Goal: Feedback & Contribution: Leave review/rating

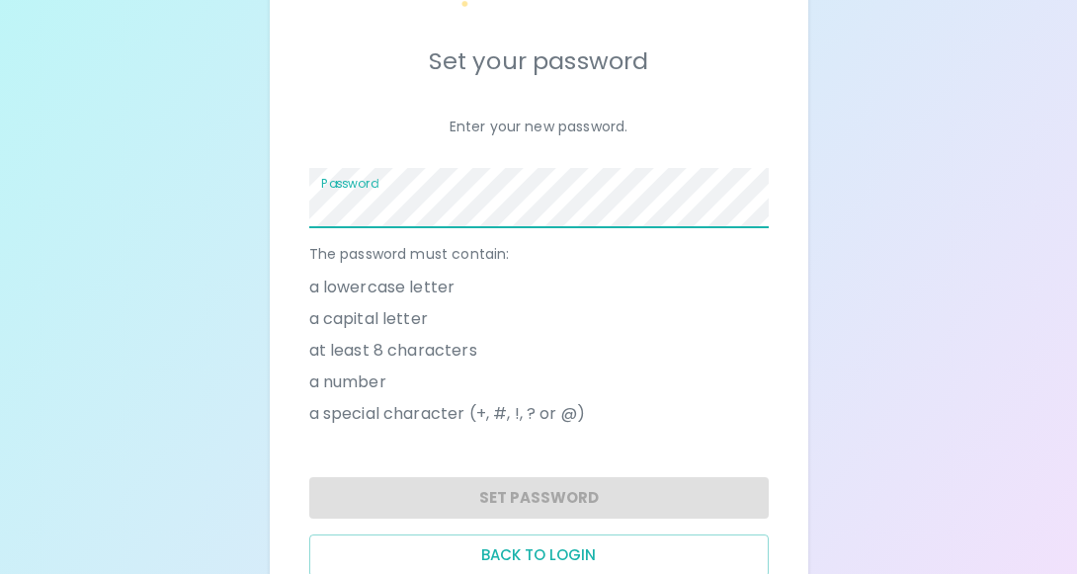
scroll to position [157, 0]
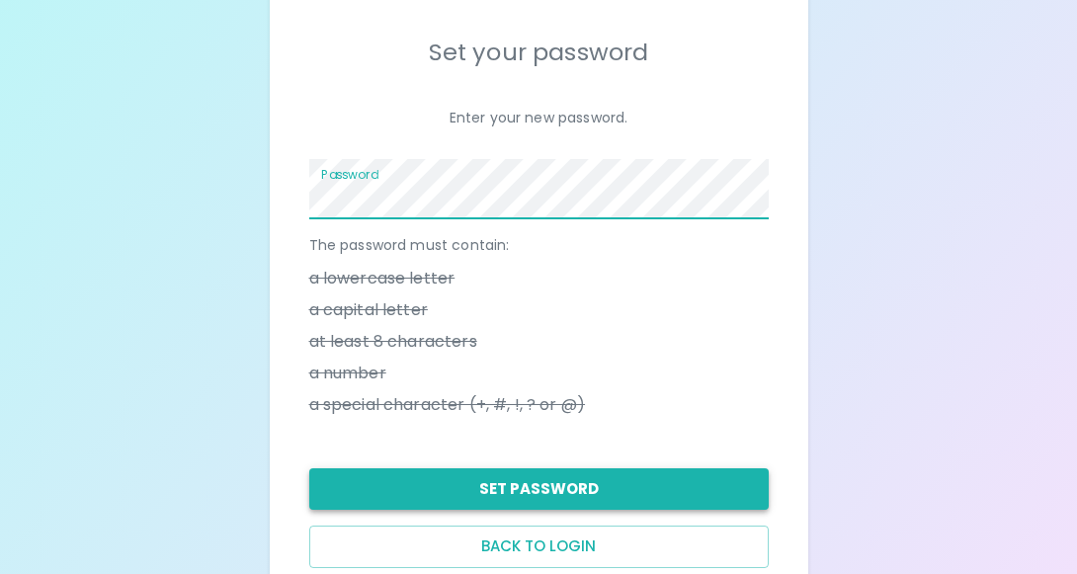
click at [450, 510] on button "Set Password" at bounding box center [538, 488] width 459 height 41
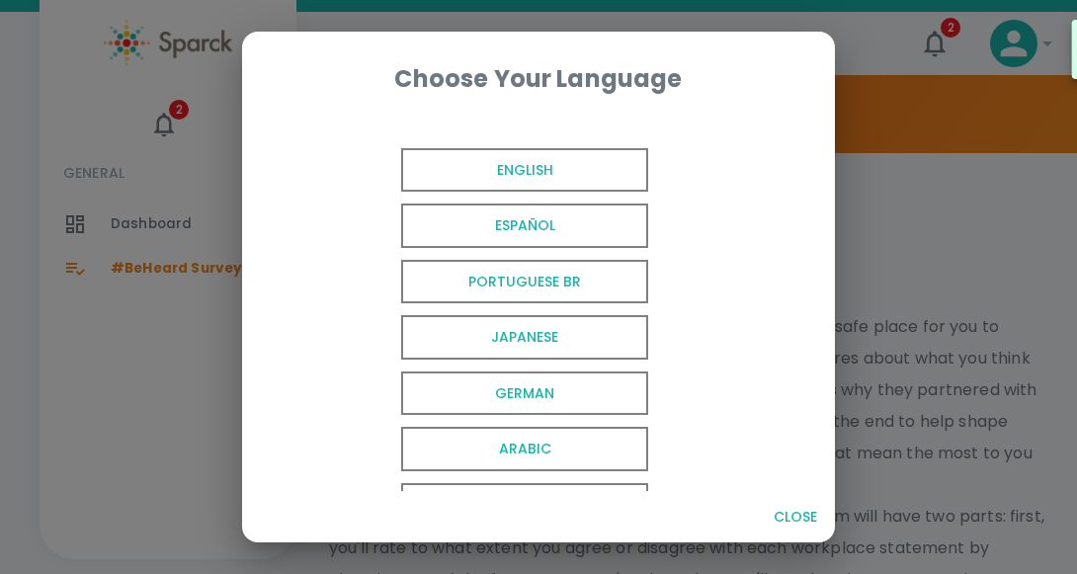
click at [542, 182] on span "English" at bounding box center [524, 170] width 247 height 44
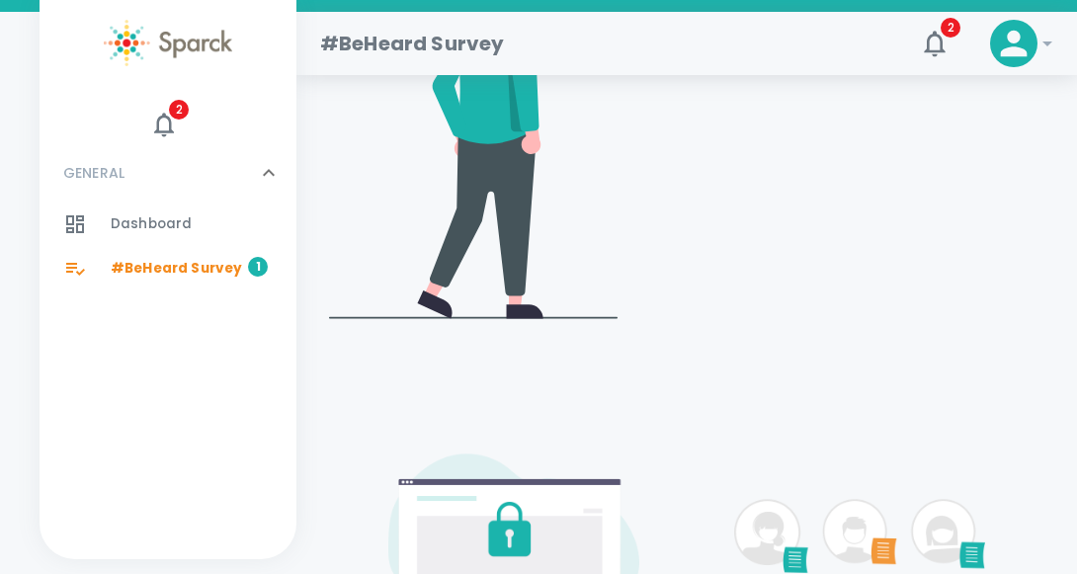
scroll to position [766, 0]
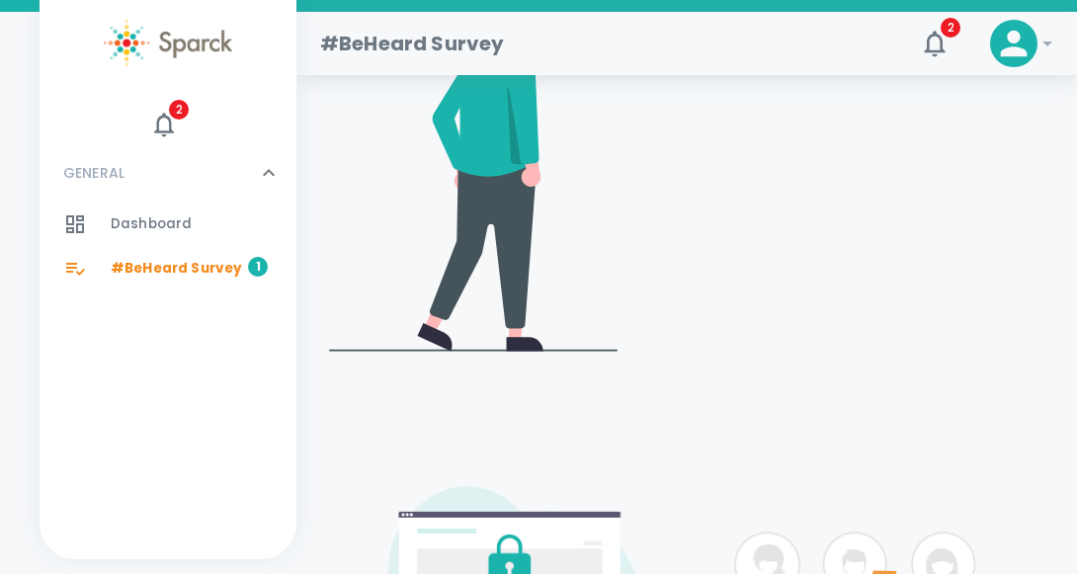
click at [173, 279] on span "#BeHeard Survey" at bounding box center [176, 269] width 131 height 20
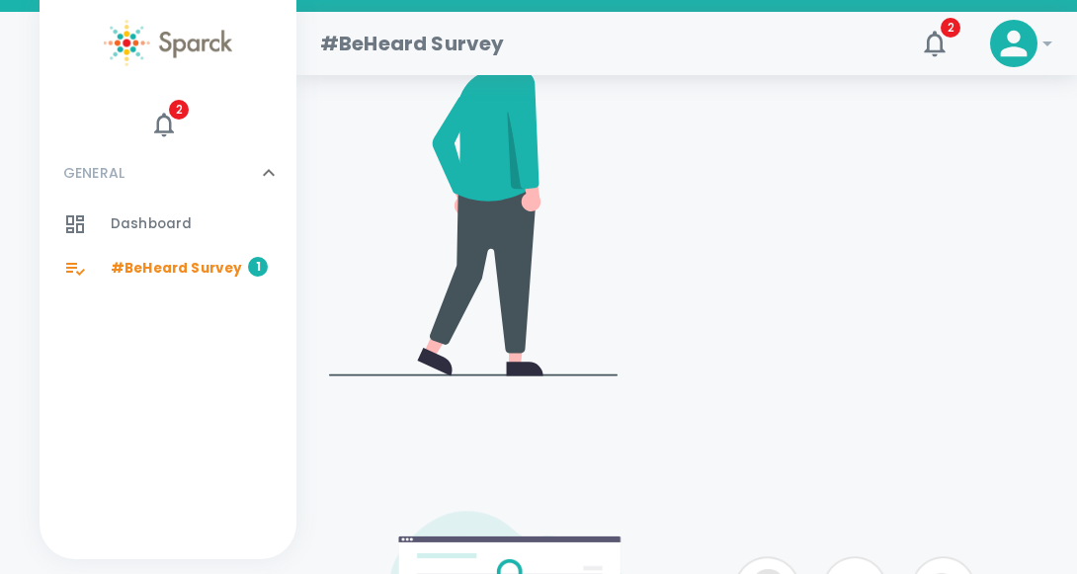
scroll to position [763, 0]
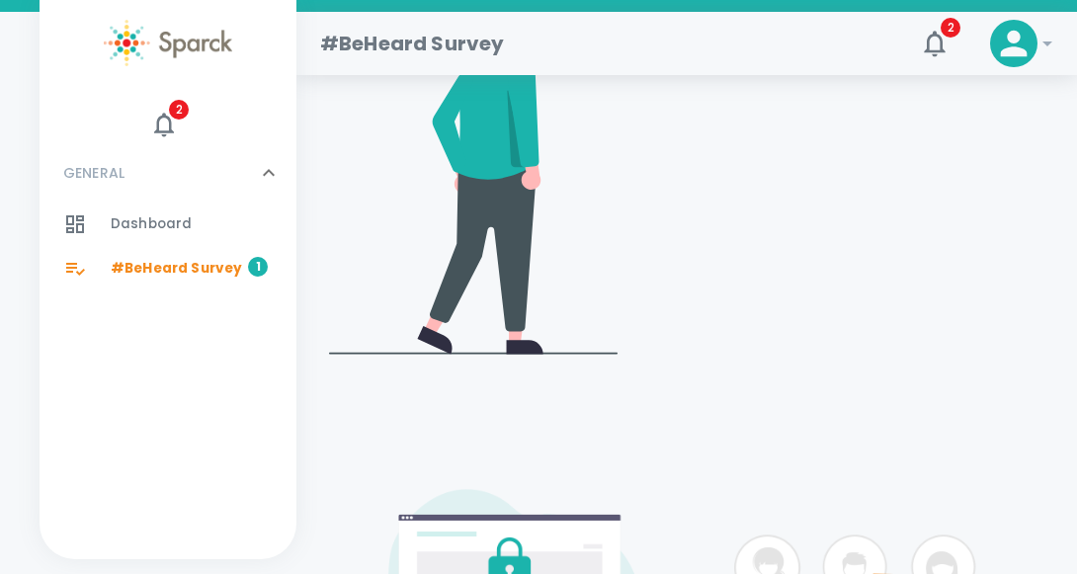
click at [916, 258] on video at bounding box center [838, 165] width 411 height 206
click at [915, 268] on video at bounding box center [838, 165] width 411 height 206
click at [919, 268] on video at bounding box center [838, 165] width 411 height 206
click at [938, 268] on video at bounding box center [838, 165] width 411 height 206
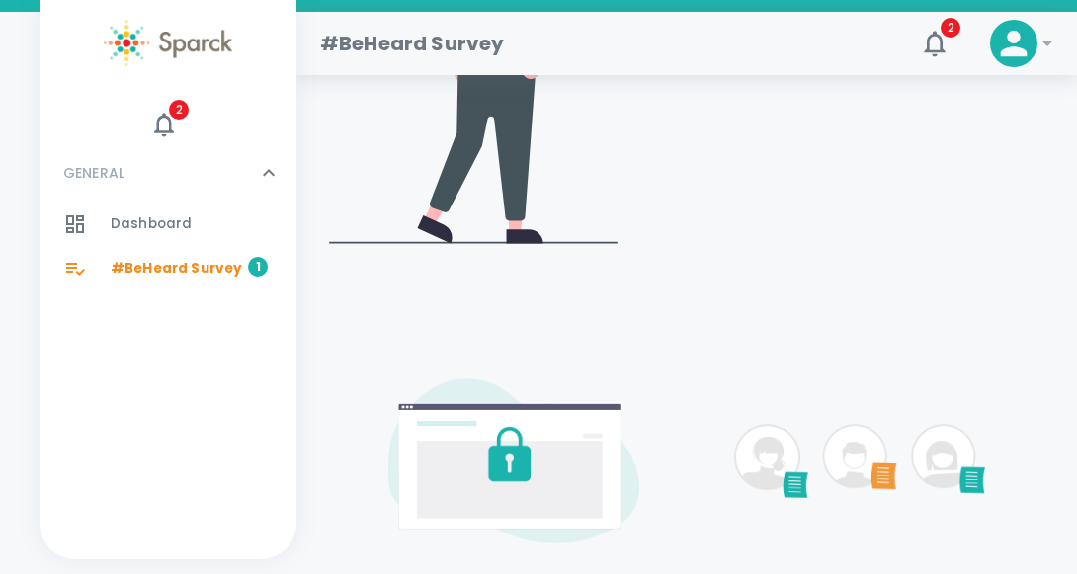
scroll to position [964, 0]
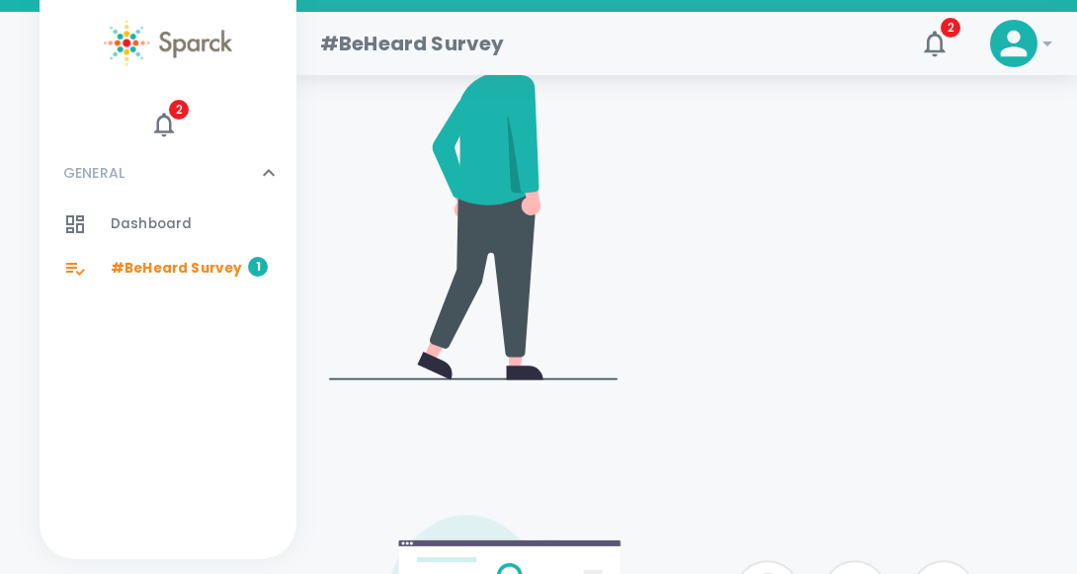
scroll to position [670, 0]
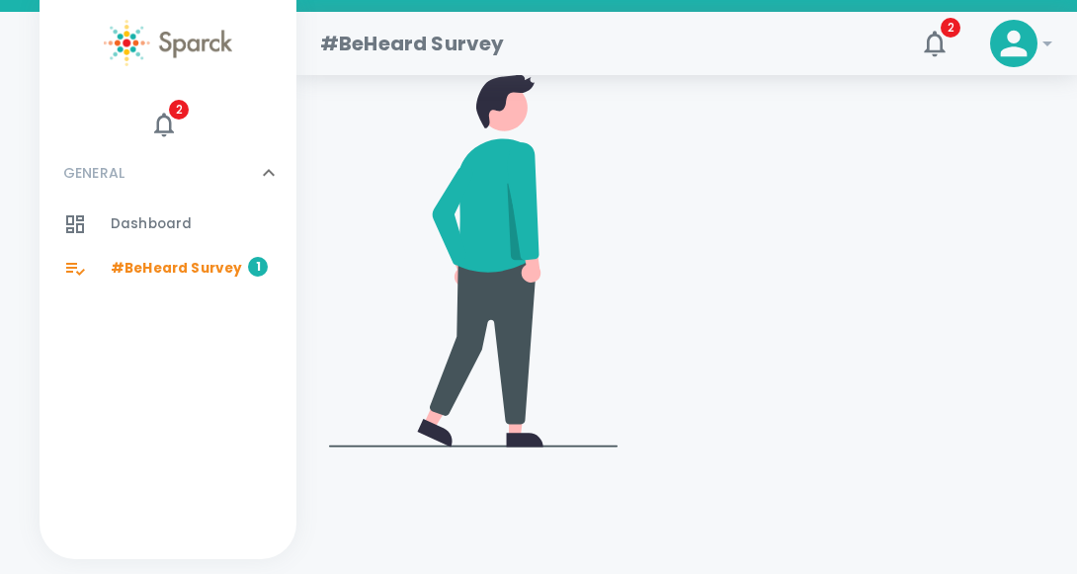
click at [185, 279] on span "#BeHeard Survey" at bounding box center [176, 269] width 131 height 20
click at [935, 56] on icon "button" at bounding box center [935, 44] width 32 height 32
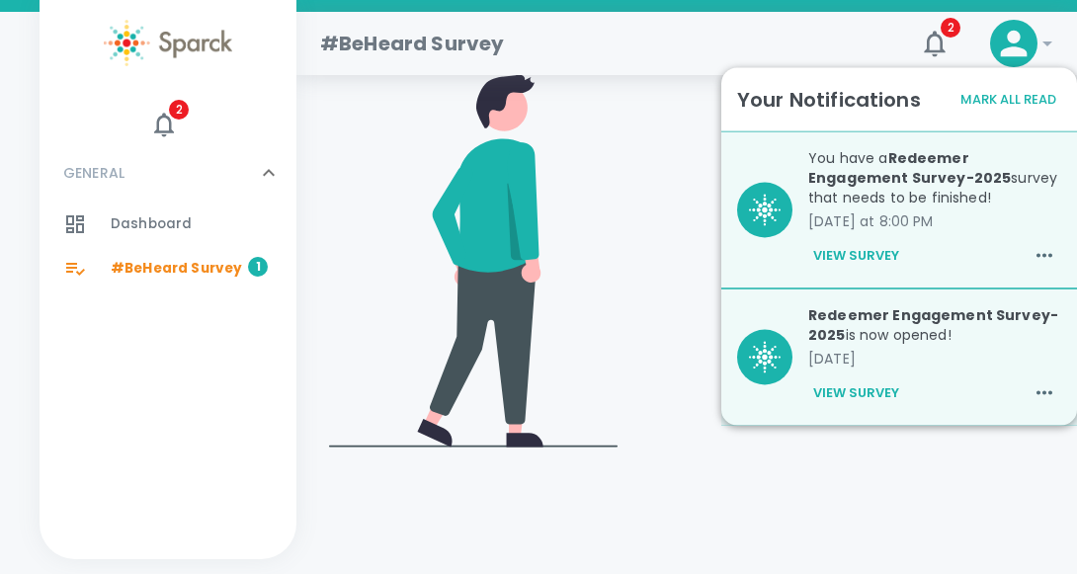
click at [871, 273] on button "View Survey" at bounding box center [856, 256] width 96 height 34
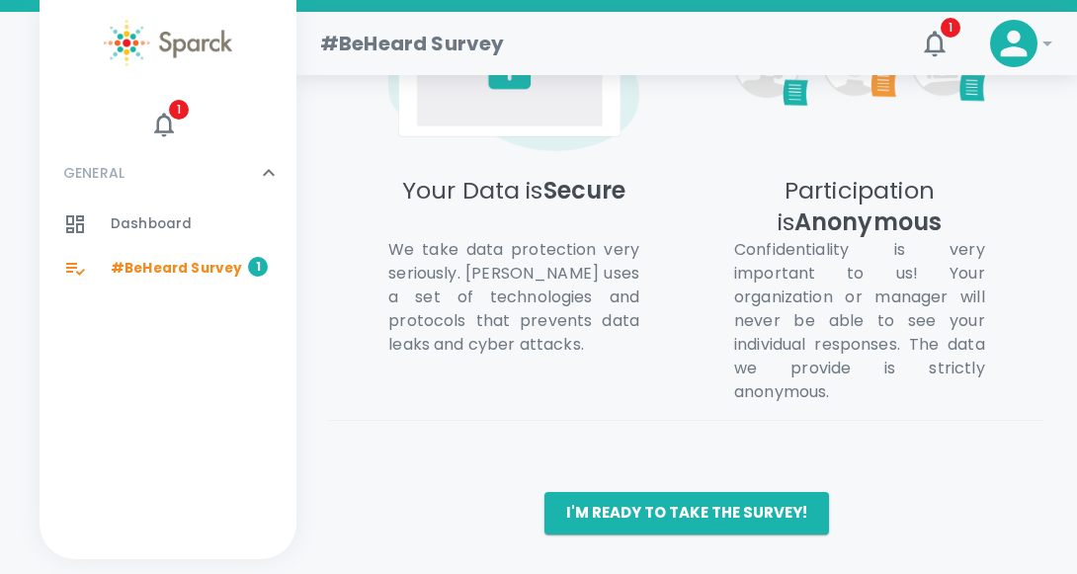
scroll to position [1558, 0]
click at [697, 507] on button "I'm ready to take the survey!" at bounding box center [686, 512] width 285 height 41
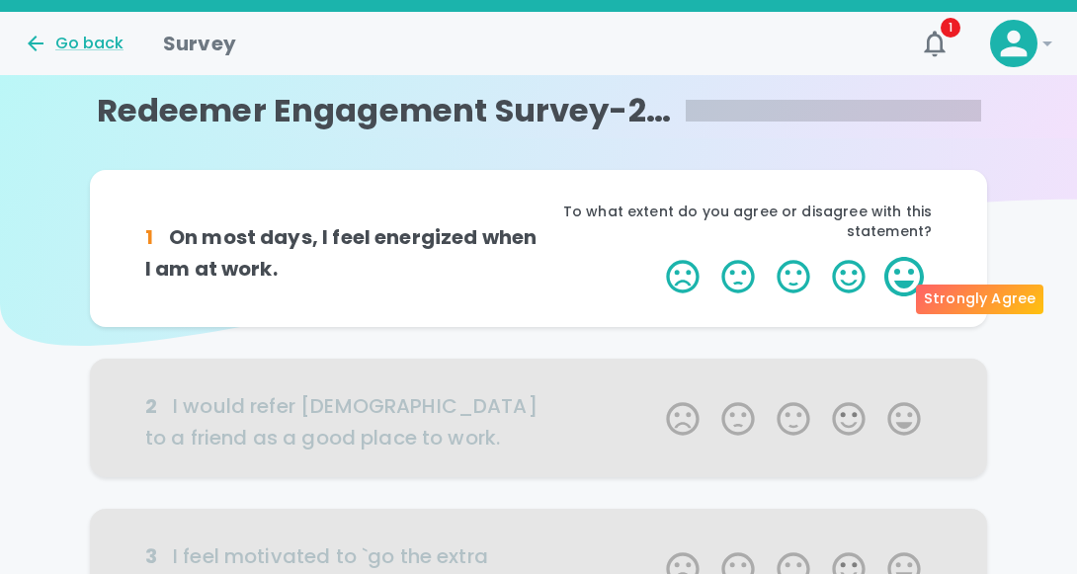
click at [904, 296] on label "5 Stars" at bounding box center [903, 277] width 55 height 40
click at [655, 257] on input "5 Stars" at bounding box center [654, 256] width 1 height 1
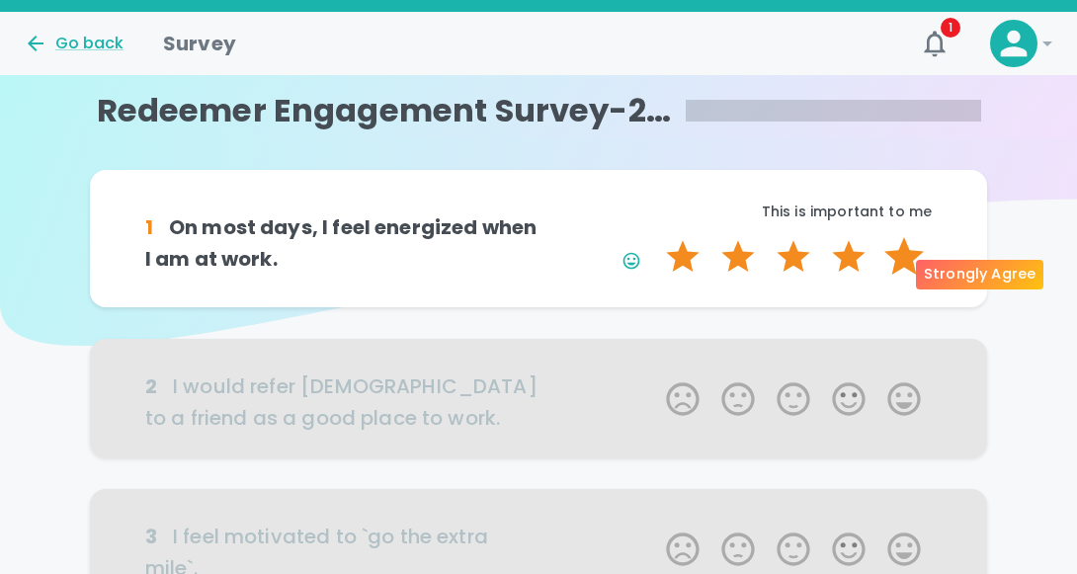
click at [906, 272] on label "5 Stars" at bounding box center [903, 257] width 55 height 40
click at [655, 237] on input "5 Stars" at bounding box center [654, 236] width 1 height 1
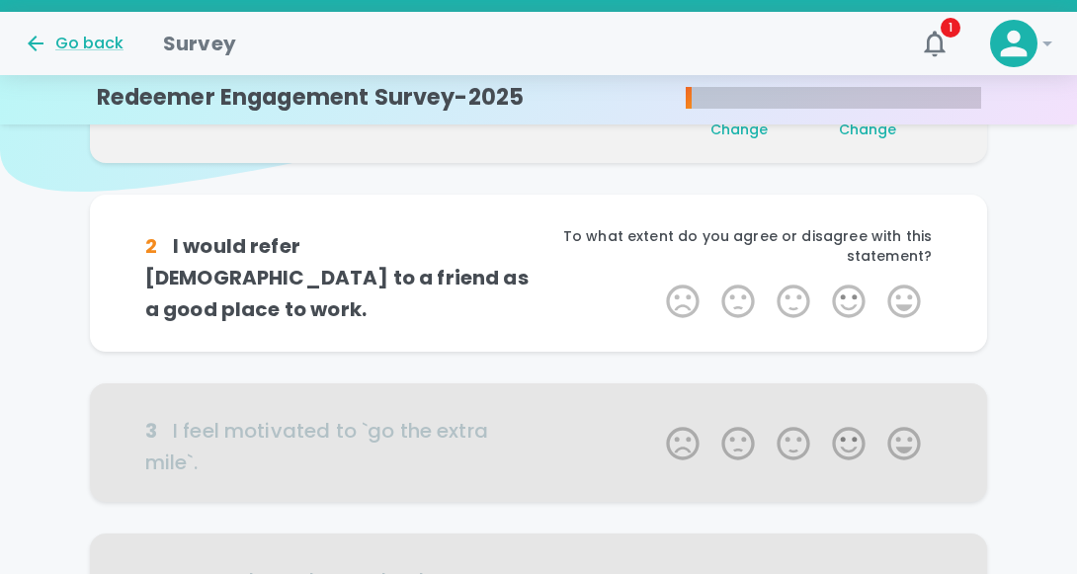
scroll to position [174, 0]
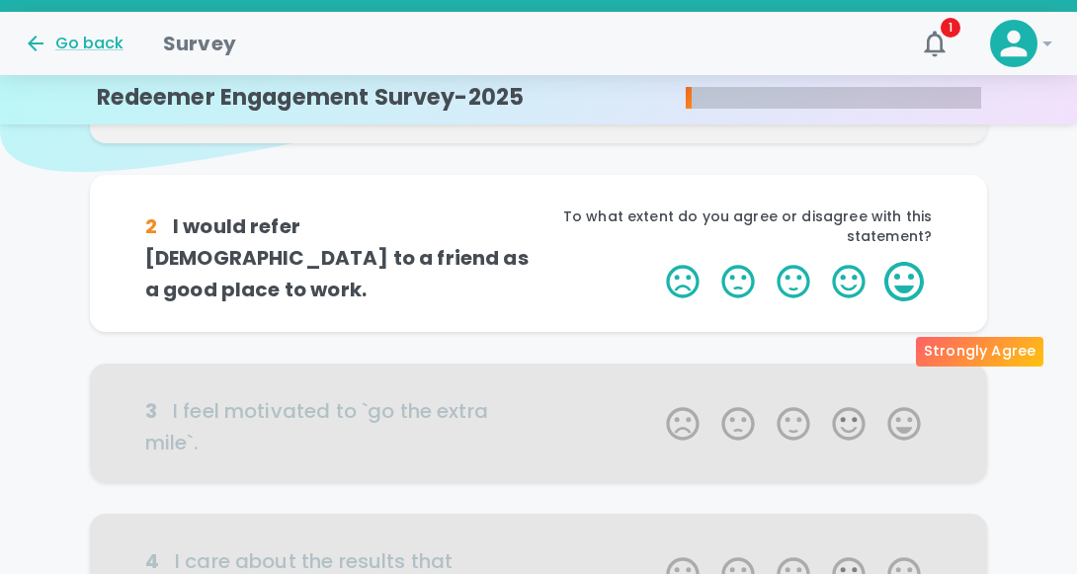
click at [908, 301] on label "5 Stars" at bounding box center [903, 282] width 55 height 40
click at [655, 262] on input "5 Stars" at bounding box center [654, 261] width 1 height 1
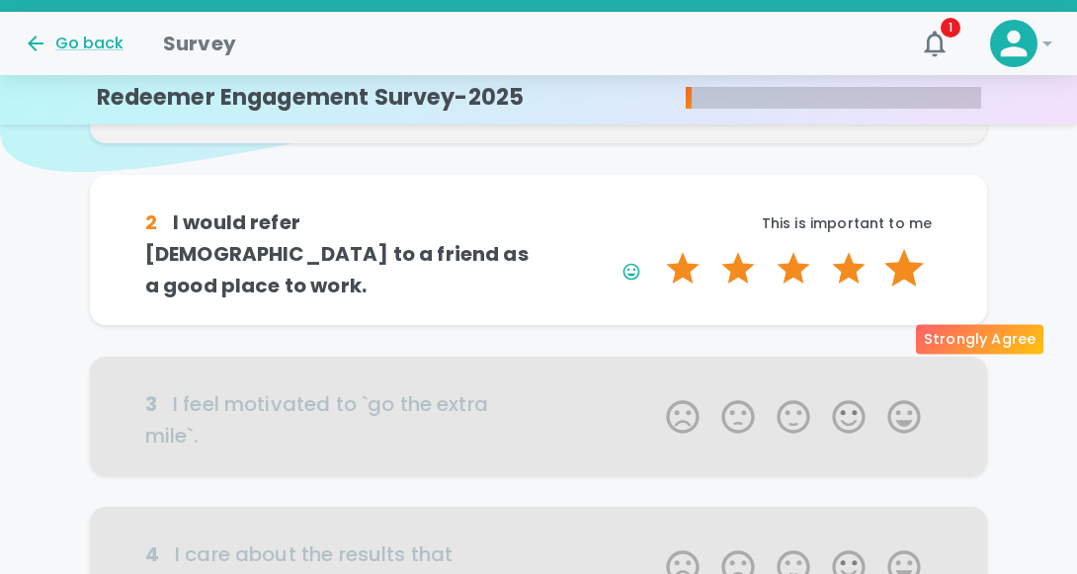
click at [906, 288] on label "5 Stars" at bounding box center [903, 269] width 55 height 40
click at [655, 249] on input "5 Stars" at bounding box center [654, 248] width 1 height 1
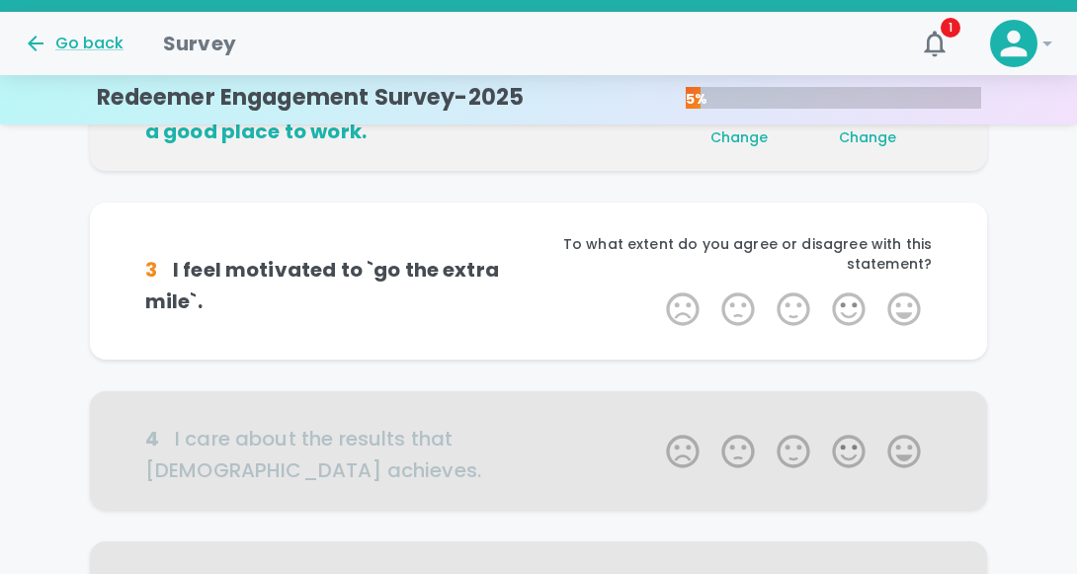
scroll to position [348, 0]
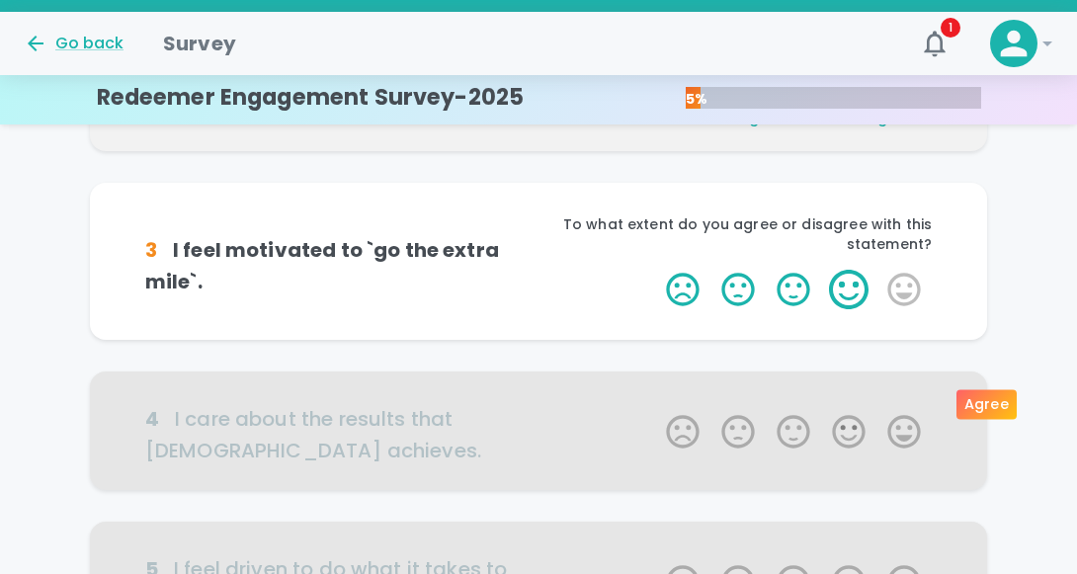
click at [852, 309] on label "4 Stars" at bounding box center [848, 290] width 55 height 40
click at [655, 270] on input "4 Stars" at bounding box center [654, 269] width 1 height 1
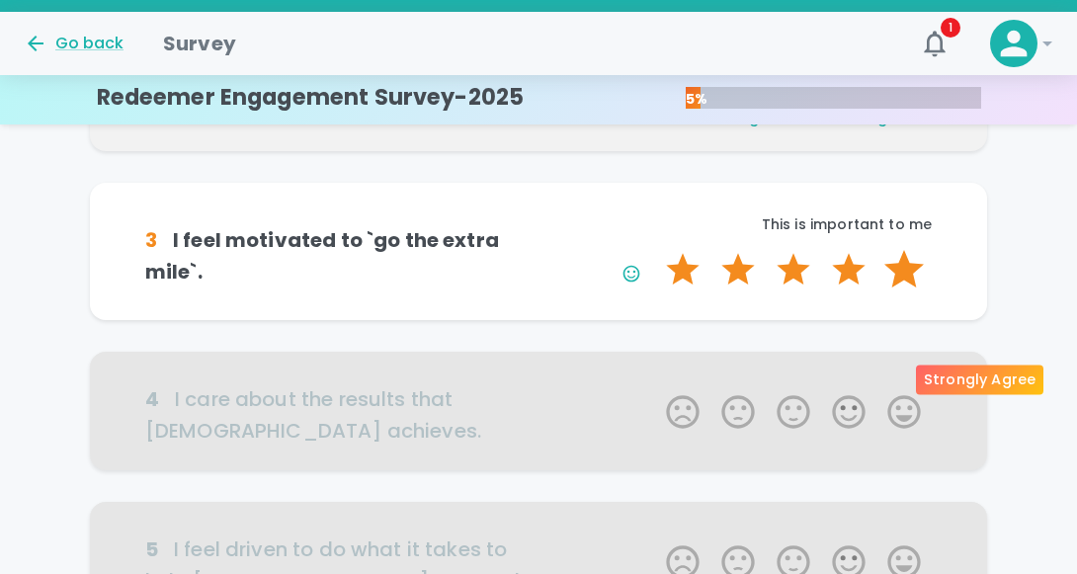
click at [901, 289] on label "5 Stars" at bounding box center [903, 270] width 55 height 40
click at [655, 250] on input "5 Stars" at bounding box center [654, 249] width 1 height 1
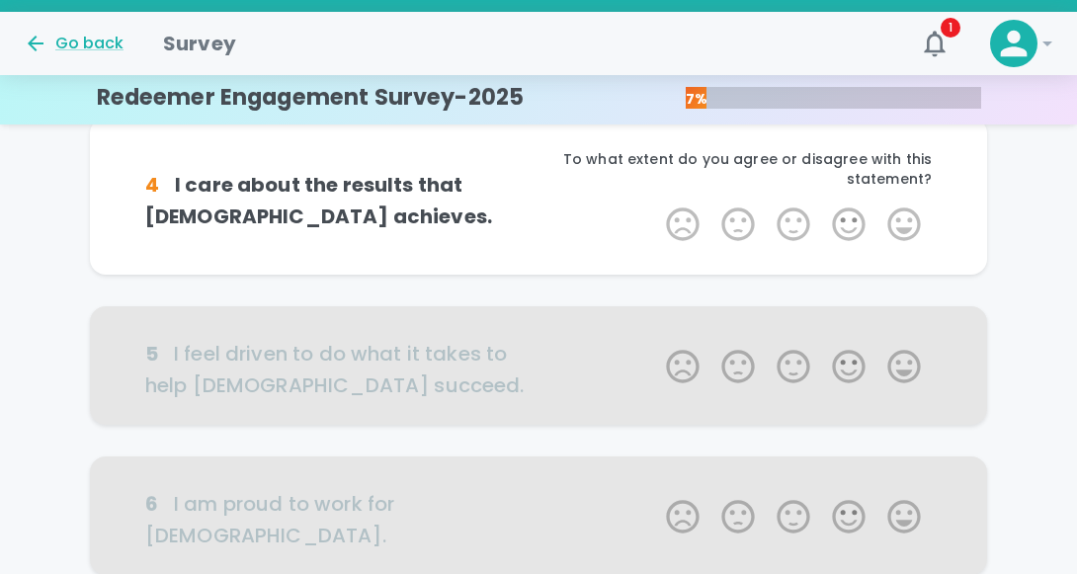
scroll to position [596, 0]
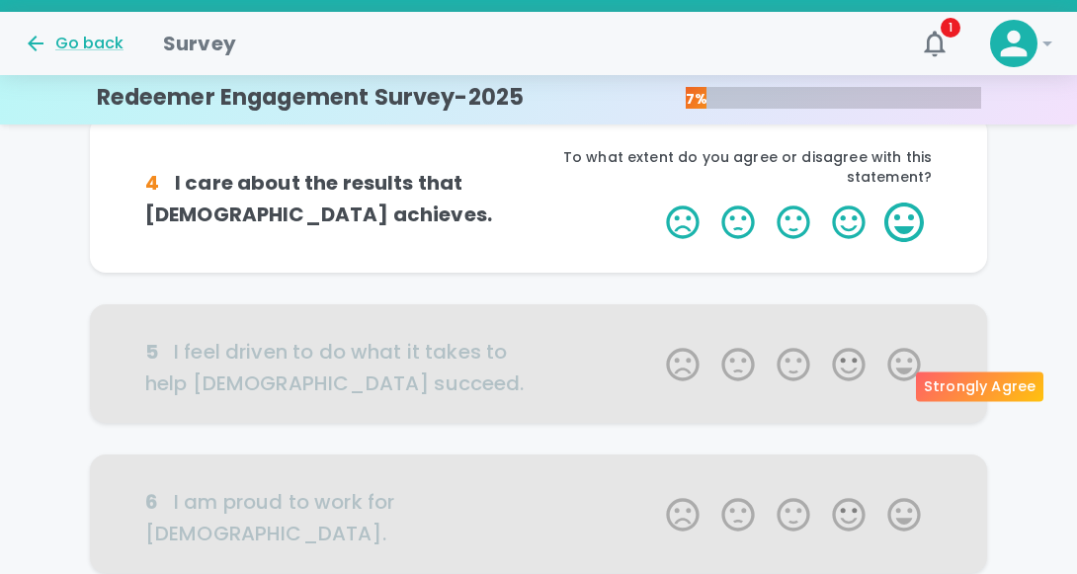
click at [910, 242] on label "5 Stars" at bounding box center [903, 223] width 55 height 40
click at [655, 203] on input "5 Stars" at bounding box center [654, 202] width 1 height 1
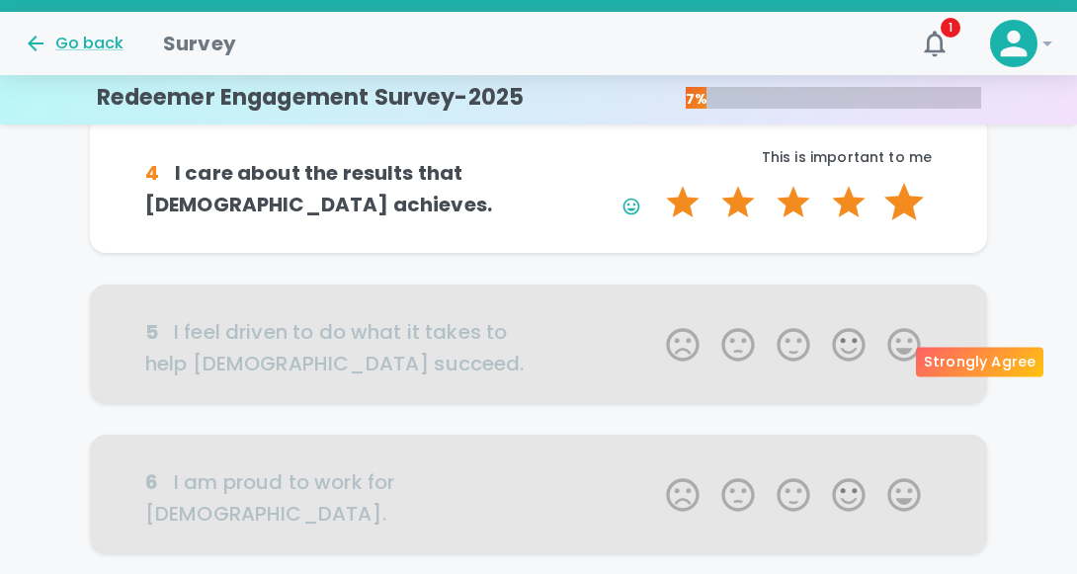
click at [909, 222] on label "5 Stars" at bounding box center [903, 203] width 55 height 40
click at [655, 183] on input "5 Stars" at bounding box center [654, 182] width 1 height 1
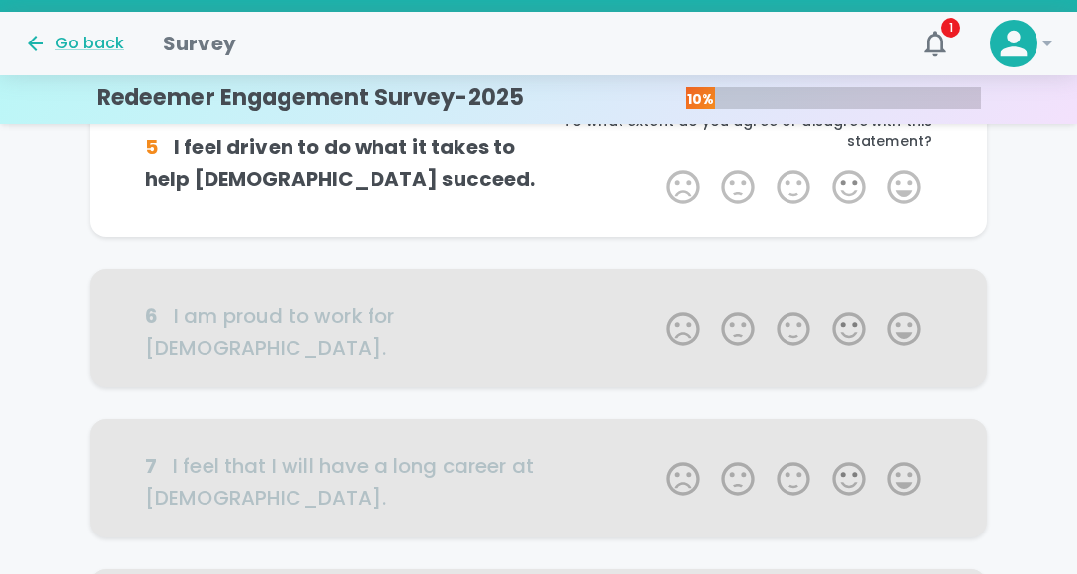
scroll to position [819, 0]
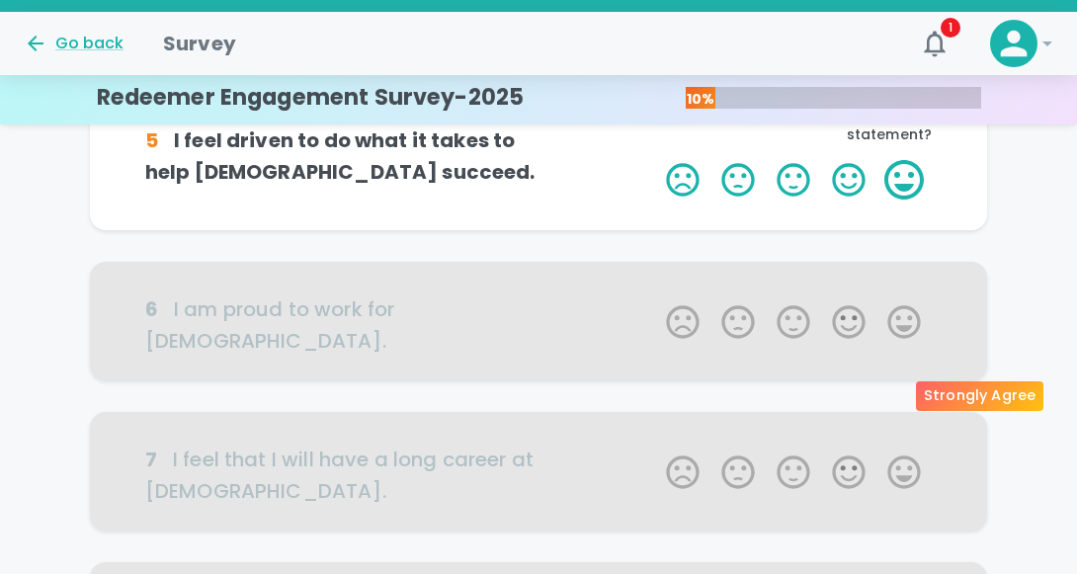
click at [903, 200] on label "5 Stars" at bounding box center [903, 180] width 55 height 40
click at [655, 160] on input "5 Stars" at bounding box center [654, 159] width 1 height 1
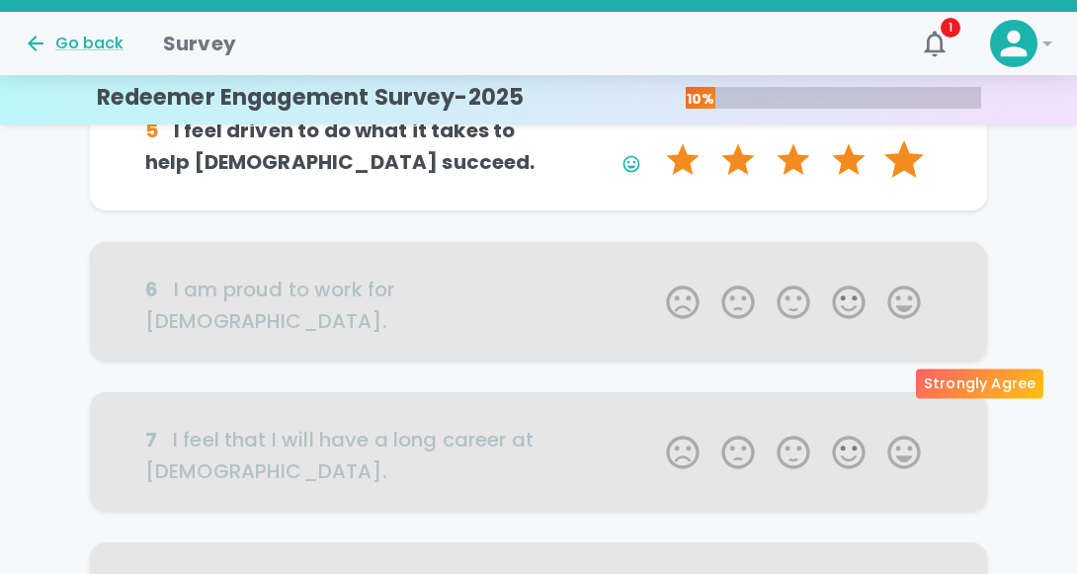
click at [903, 180] on label "5 Stars" at bounding box center [903, 160] width 55 height 40
click at [655, 140] on input "5 Stars" at bounding box center [654, 139] width 1 height 1
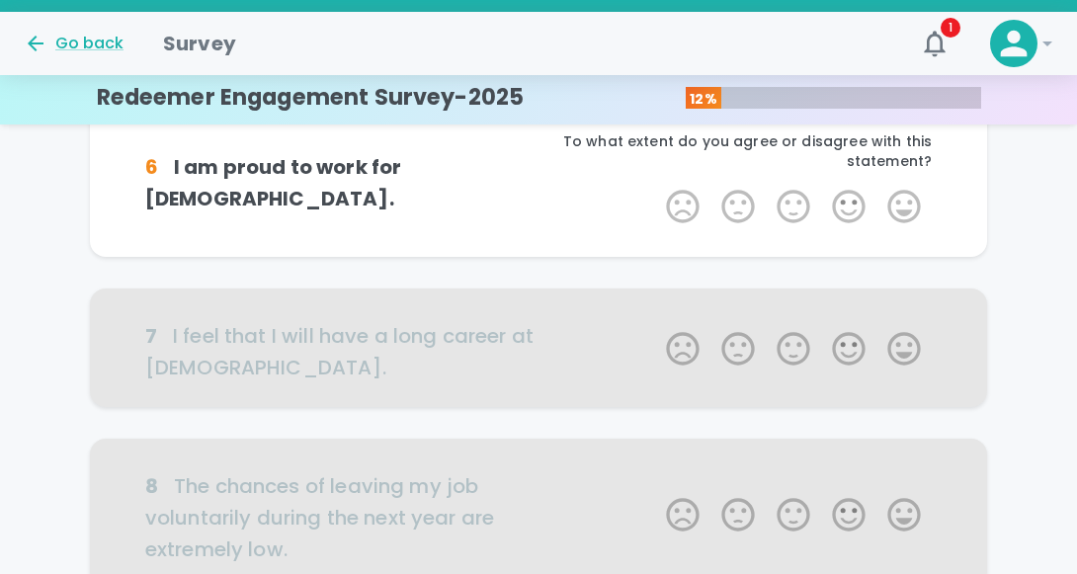
scroll to position [993, 0]
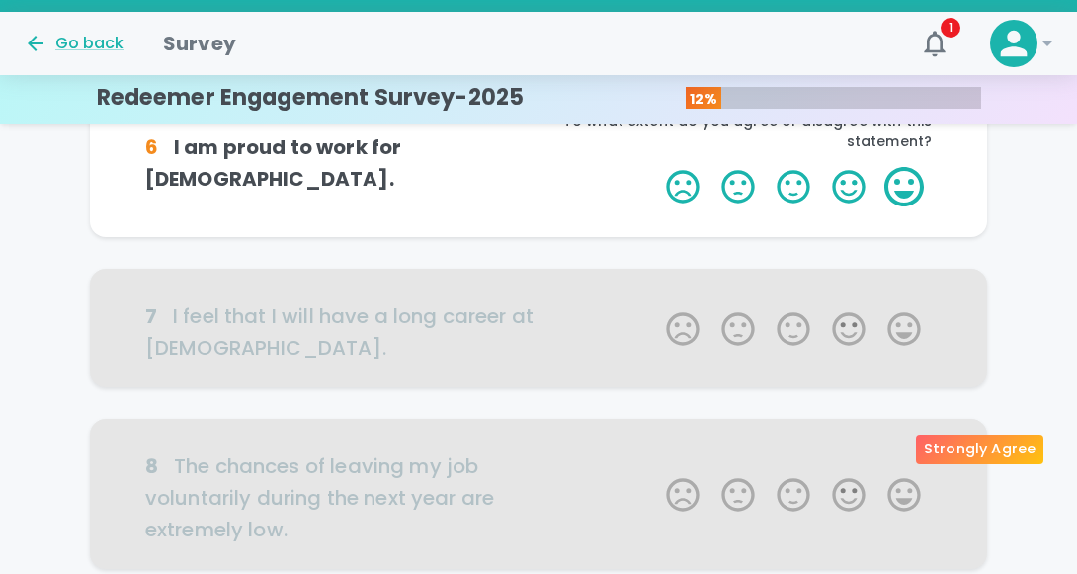
click at [905, 206] on label "5 Stars" at bounding box center [903, 187] width 55 height 40
click at [655, 167] on input "5 Stars" at bounding box center [654, 166] width 1 height 1
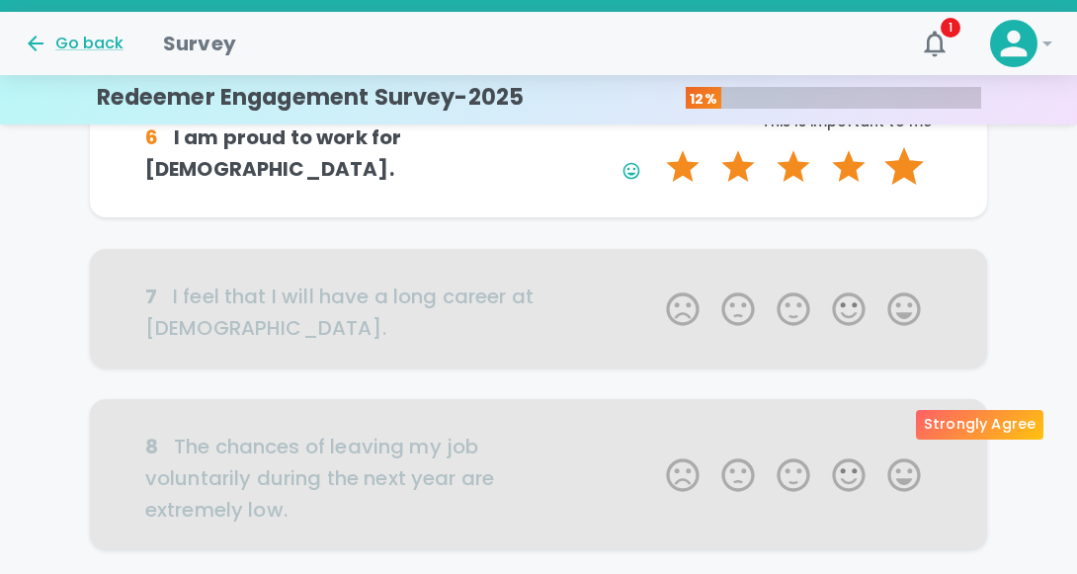
click at [903, 187] on label "5 Stars" at bounding box center [903, 167] width 55 height 40
click at [655, 147] on input "5 Stars" at bounding box center [654, 146] width 1 height 1
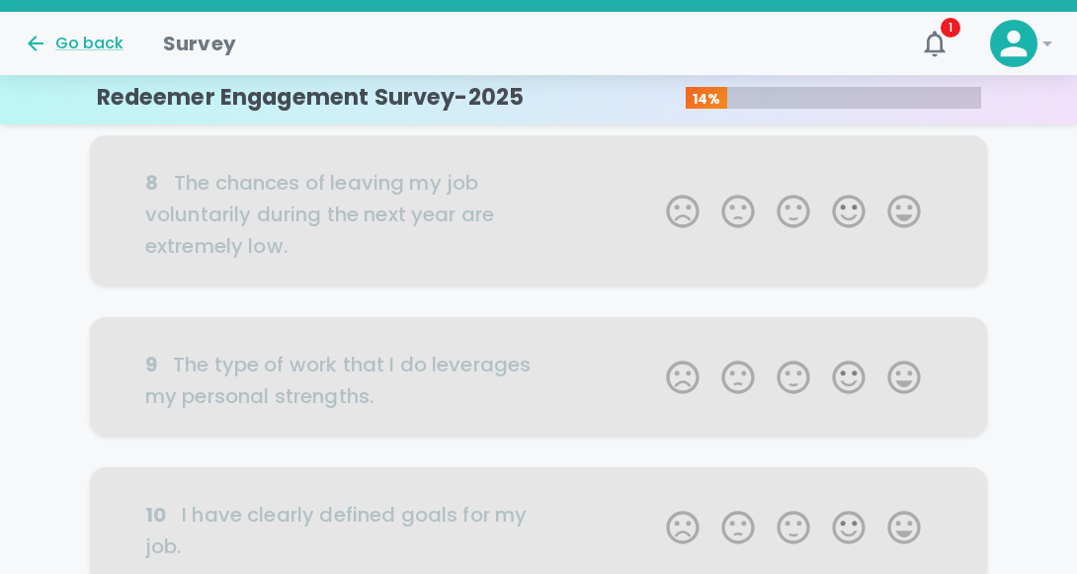
scroll to position [1309, 0]
click at [859, 71] on label "4 Stars" at bounding box center [848, 52] width 55 height 40
click at [655, 32] on input "4 Stars" at bounding box center [654, 31] width 1 height 1
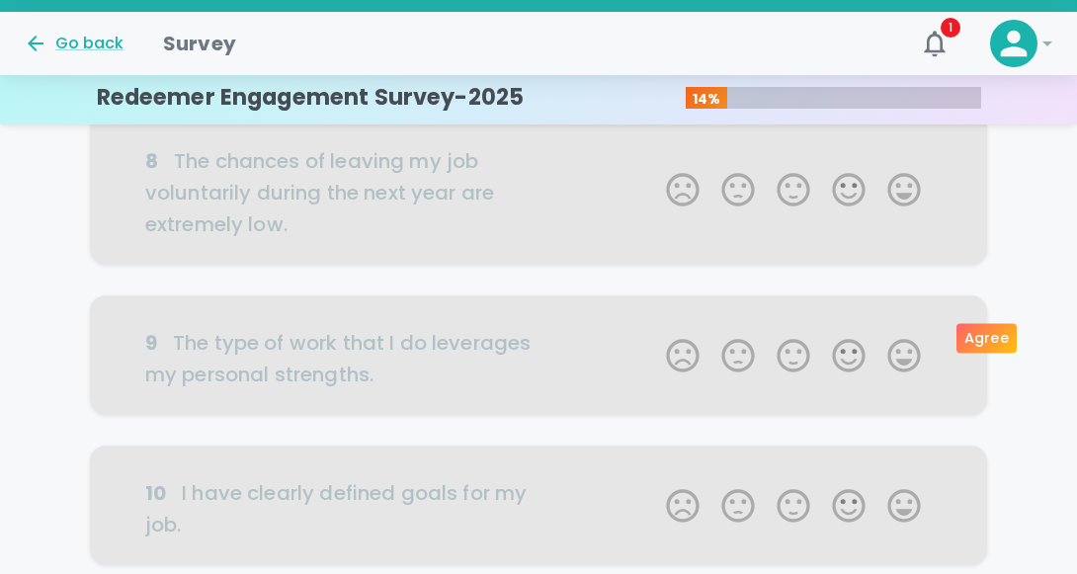
click at [849, 51] on label "4 Stars" at bounding box center [848, 32] width 55 height 40
click at [655, 12] on input "4 Stars" at bounding box center [654, 11] width 1 height 1
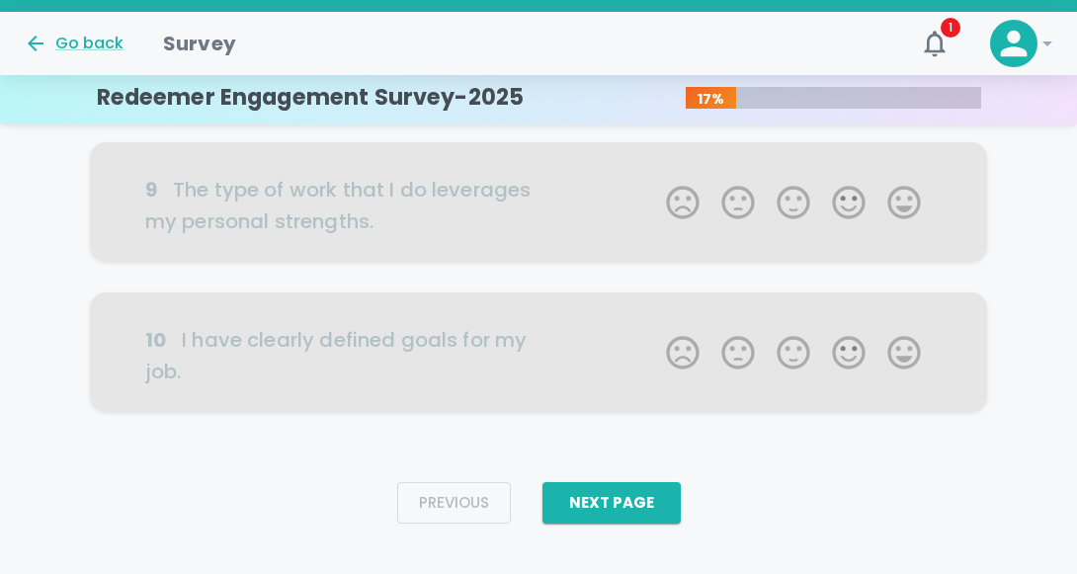
scroll to position [1483, 0]
click at [786, 78] on label "3 Stars" at bounding box center [793, 59] width 55 height 40
click at [655, 39] on input "3 Stars" at bounding box center [654, 38] width 1 height 1
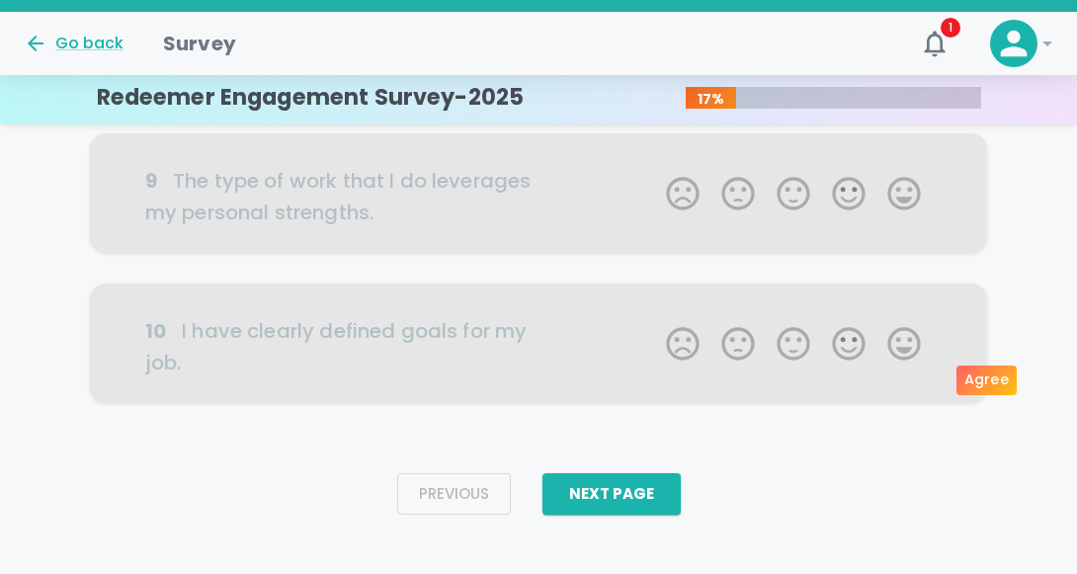
click at [857, 65] on label "4 Stars" at bounding box center [848, 46] width 55 height 40
click at [655, 26] on input "4 Stars" at bounding box center [654, 25] width 1 height 1
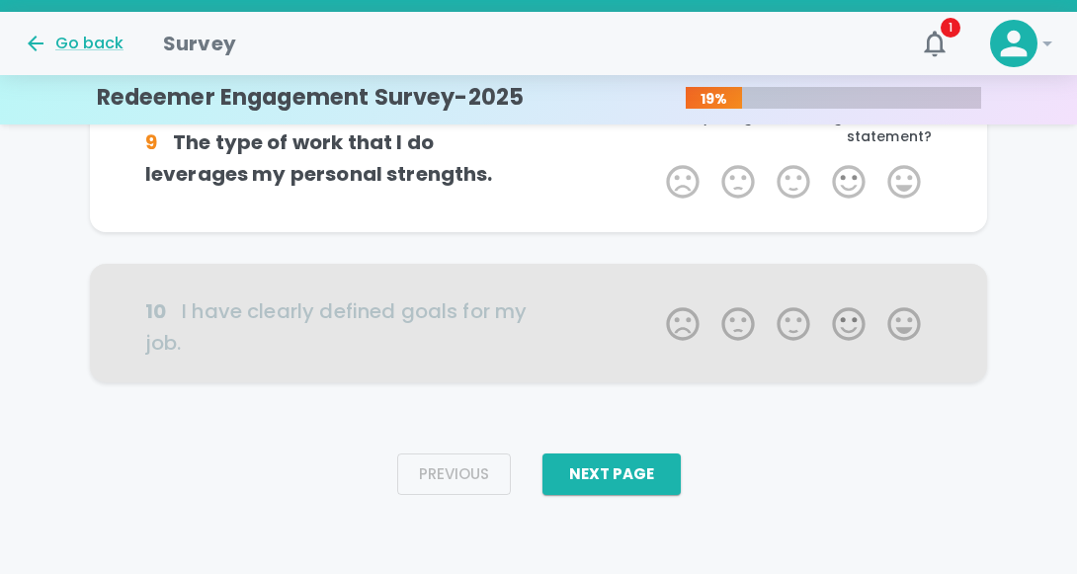
scroll to position [1727, 0]
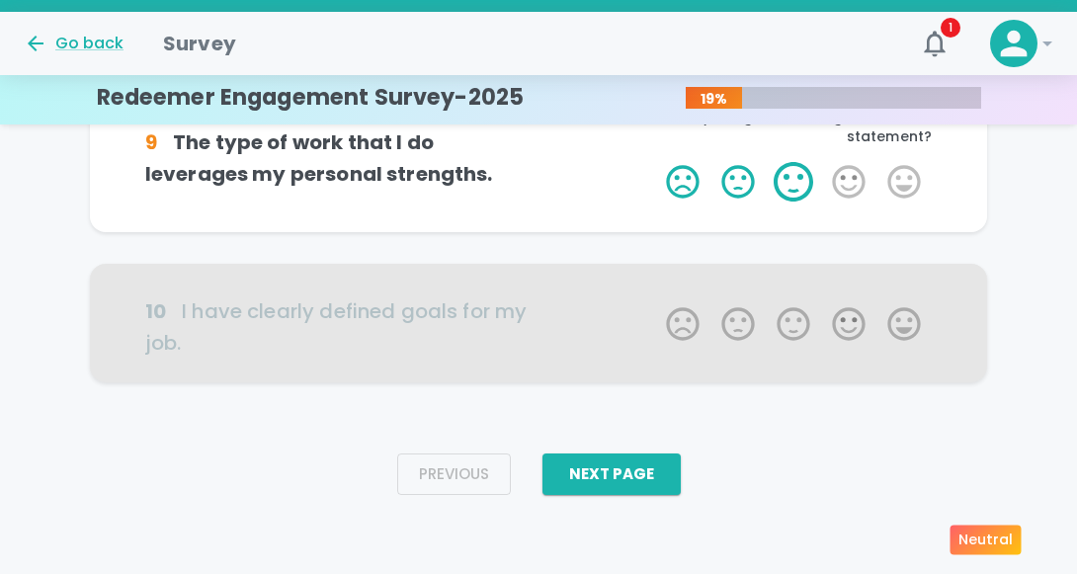
click at [800, 202] on label "3 Stars" at bounding box center [793, 182] width 55 height 40
click at [655, 162] on input "3 Stars" at bounding box center [654, 161] width 1 height 1
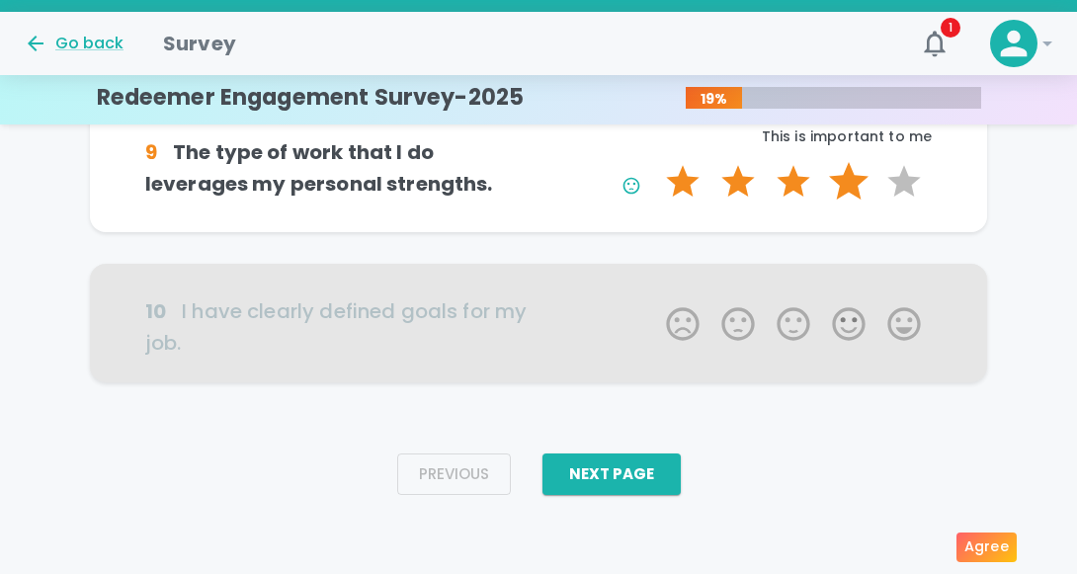
click at [846, 202] on label "4 Stars" at bounding box center [848, 182] width 55 height 40
click at [655, 162] on input "4 Stars" at bounding box center [654, 161] width 1 height 1
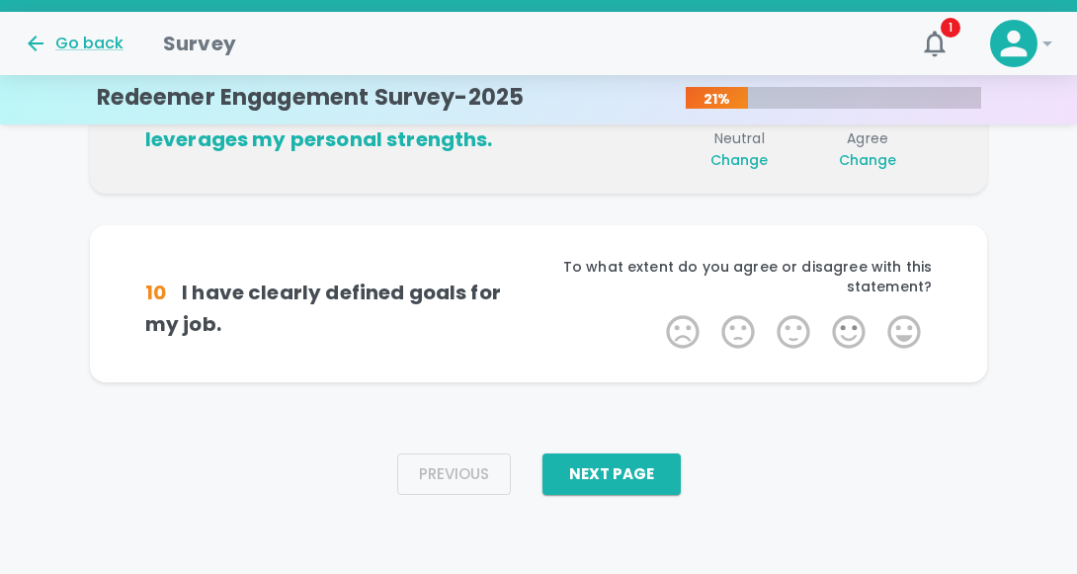
scroll to position [1943, 0]
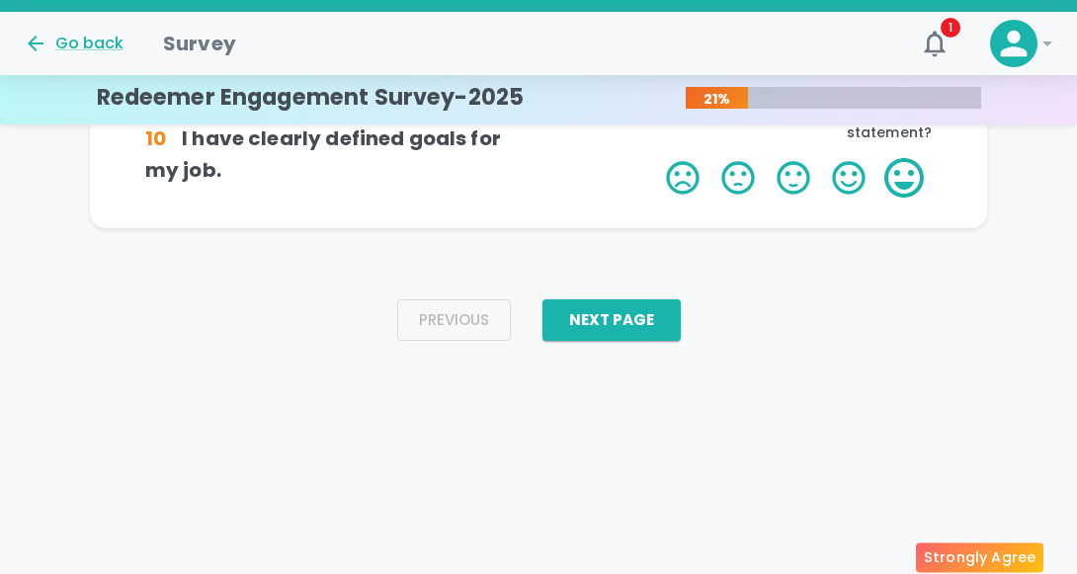
click at [895, 198] on label "5 Stars" at bounding box center [903, 178] width 55 height 40
click at [655, 158] on input "5 Stars" at bounding box center [654, 157] width 1 height 1
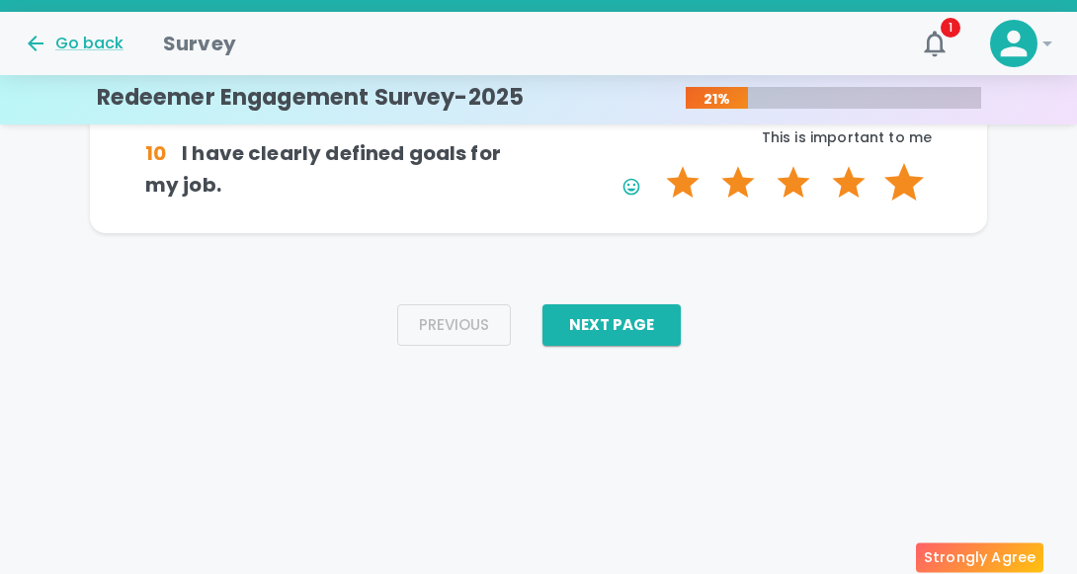
click at [887, 203] on label "5 Stars" at bounding box center [903, 183] width 55 height 40
click at [655, 163] on input "5 Stars" at bounding box center [654, 162] width 1 height 1
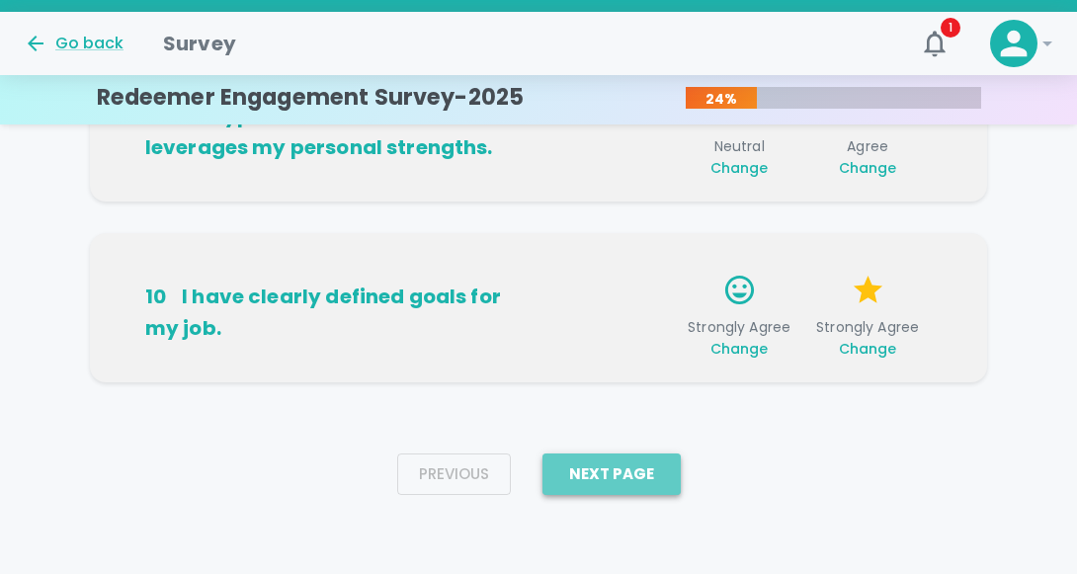
click at [625, 495] on button "Next Page" at bounding box center [611, 473] width 138 height 41
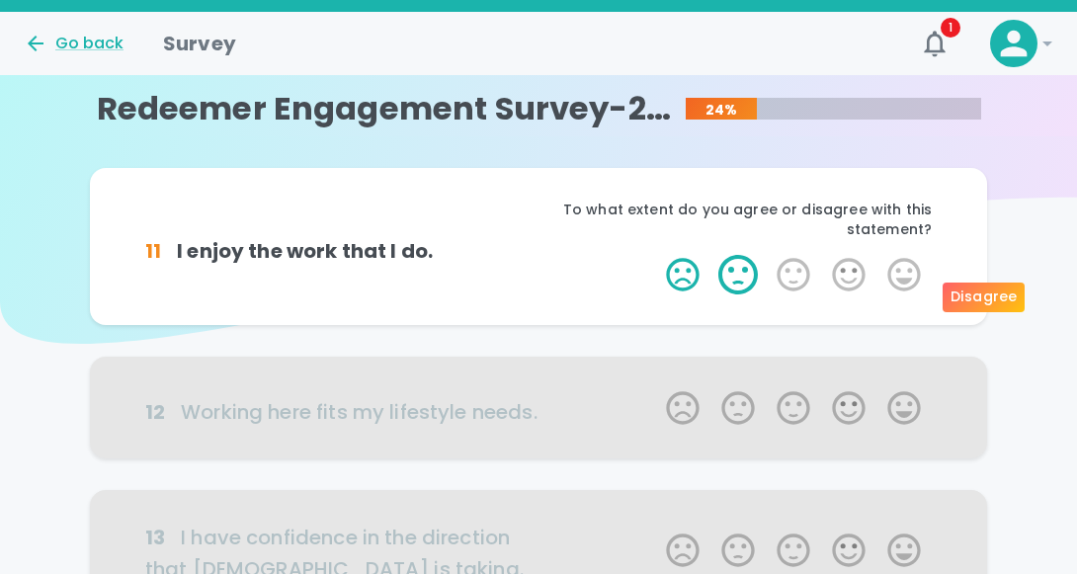
scroll to position [0, 0]
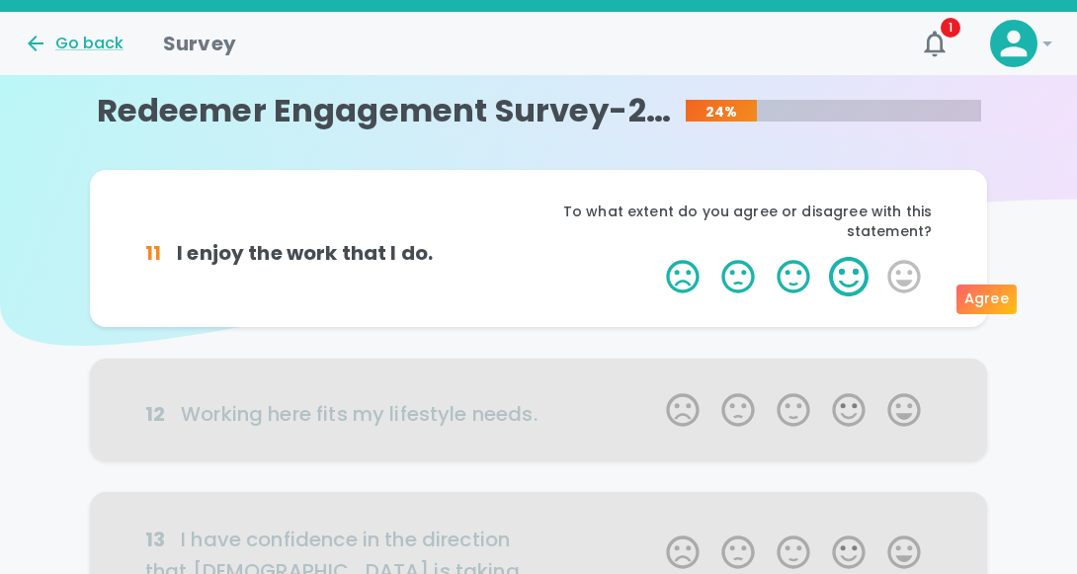
click at [840, 296] on label "4 Stars" at bounding box center [848, 277] width 55 height 40
click at [655, 257] on input "4 Stars" at bounding box center [654, 256] width 1 height 1
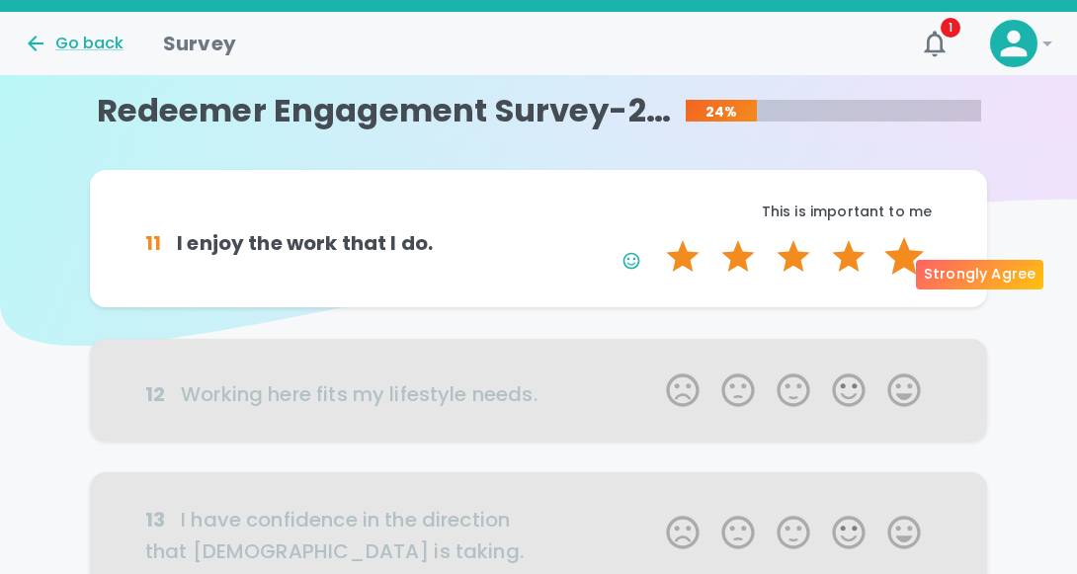
click at [894, 275] on label "5 Stars" at bounding box center [903, 257] width 55 height 40
click at [655, 237] on input "5 Stars" at bounding box center [654, 236] width 1 height 1
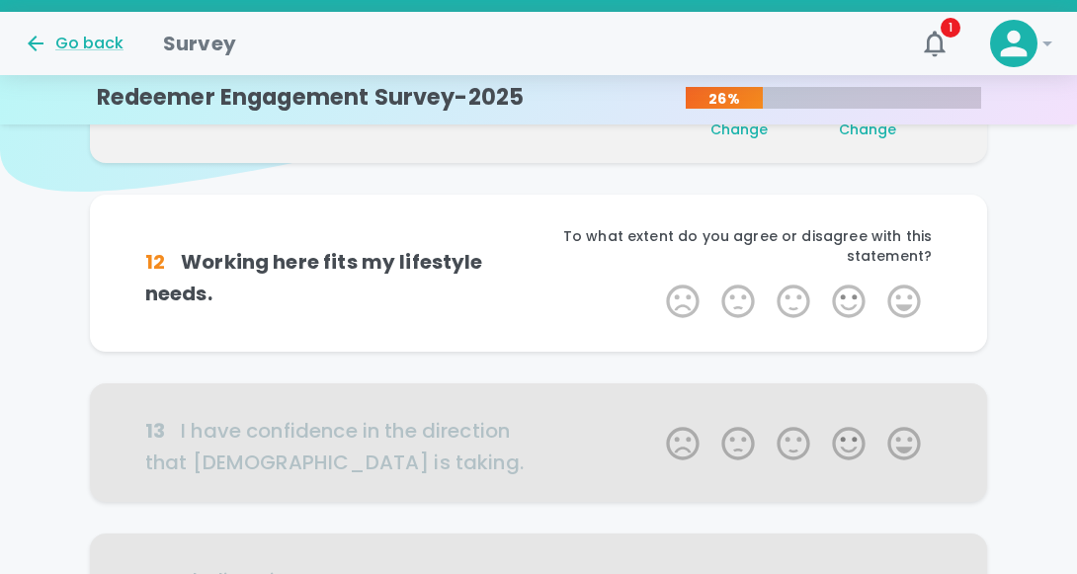
scroll to position [174, 0]
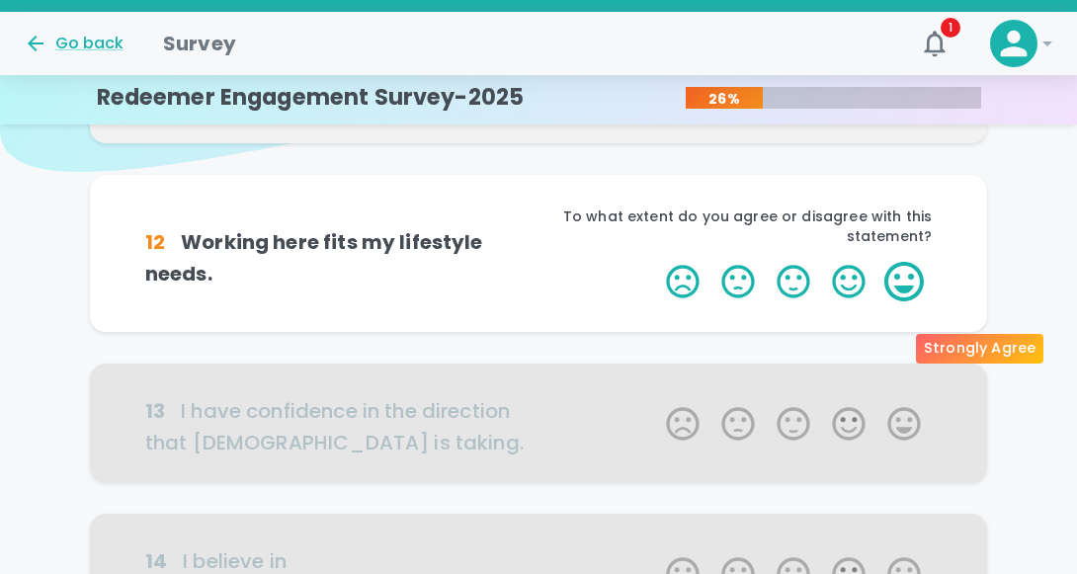
click at [905, 301] on label "5 Stars" at bounding box center [903, 282] width 55 height 40
click at [655, 262] on input "5 Stars" at bounding box center [654, 261] width 1 height 1
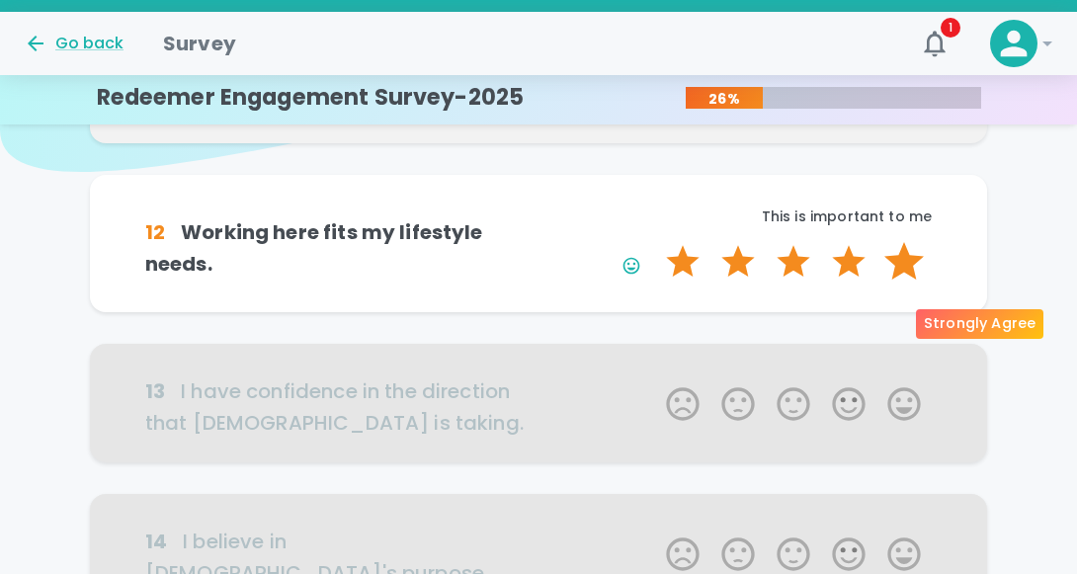
click at [904, 282] on label "5 Stars" at bounding box center [903, 262] width 55 height 40
click at [655, 242] on input "5 Stars" at bounding box center [654, 241] width 1 height 1
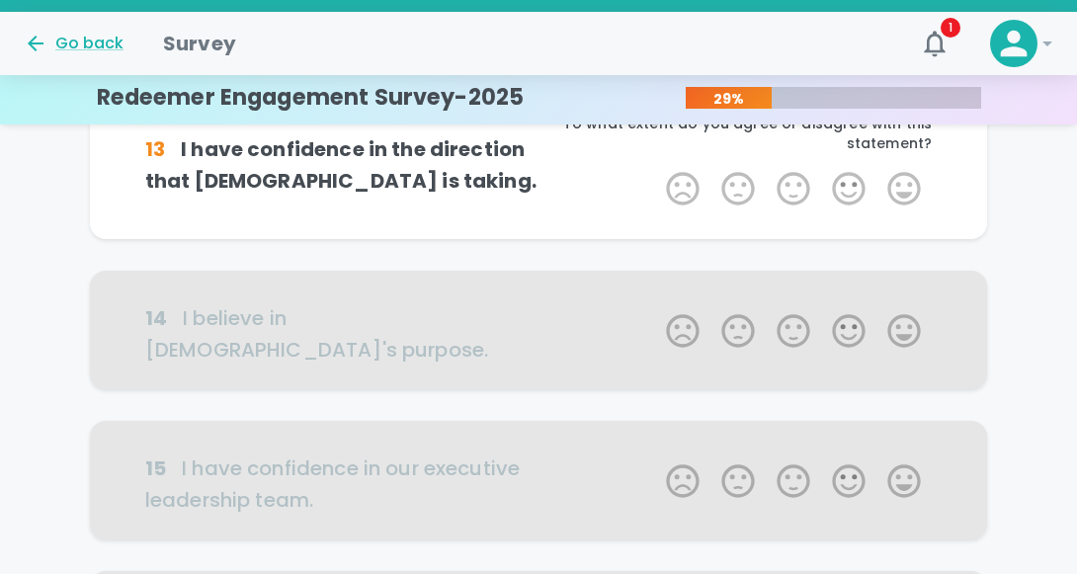
scroll to position [452, 0]
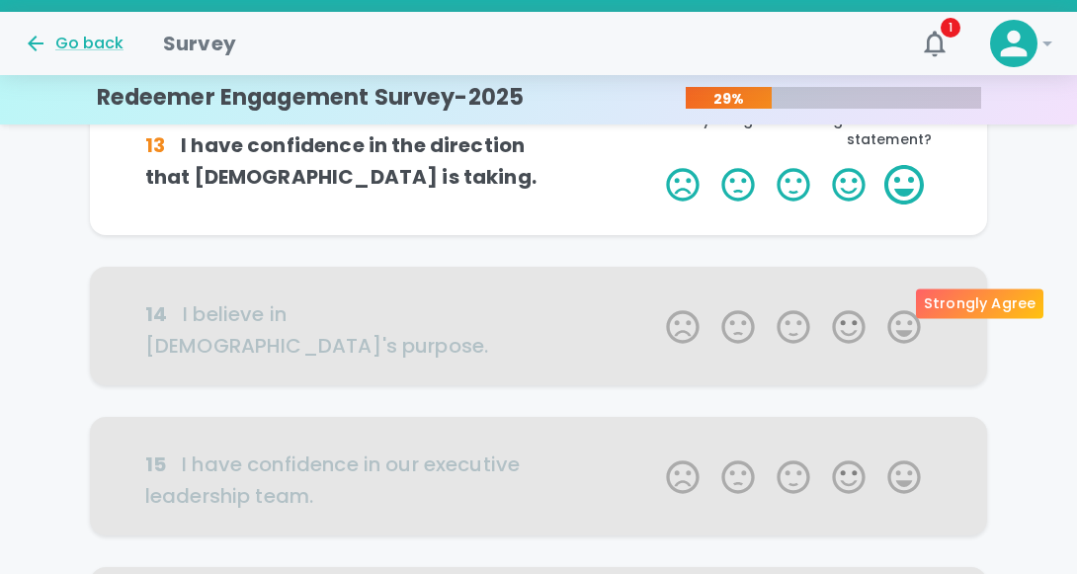
click at [903, 205] on label "5 Stars" at bounding box center [903, 185] width 55 height 40
click at [655, 165] on input "5 Stars" at bounding box center [654, 164] width 1 height 1
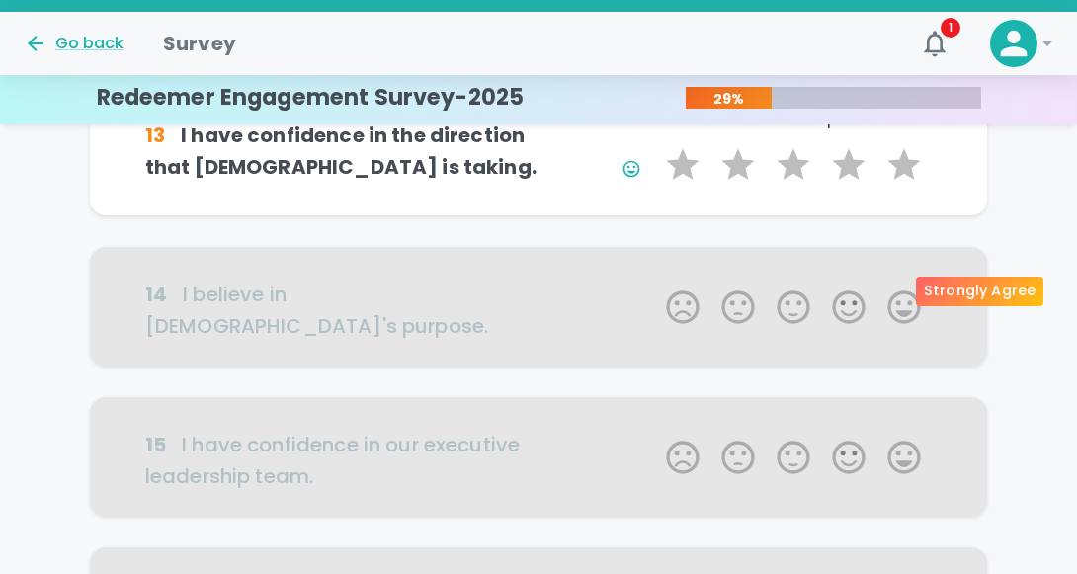
click at [903, 185] on label "5 Stars" at bounding box center [903, 165] width 55 height 40
click at [655, 145] on input "5 Stars" at bounding box center [654, 144] width 1 height 1
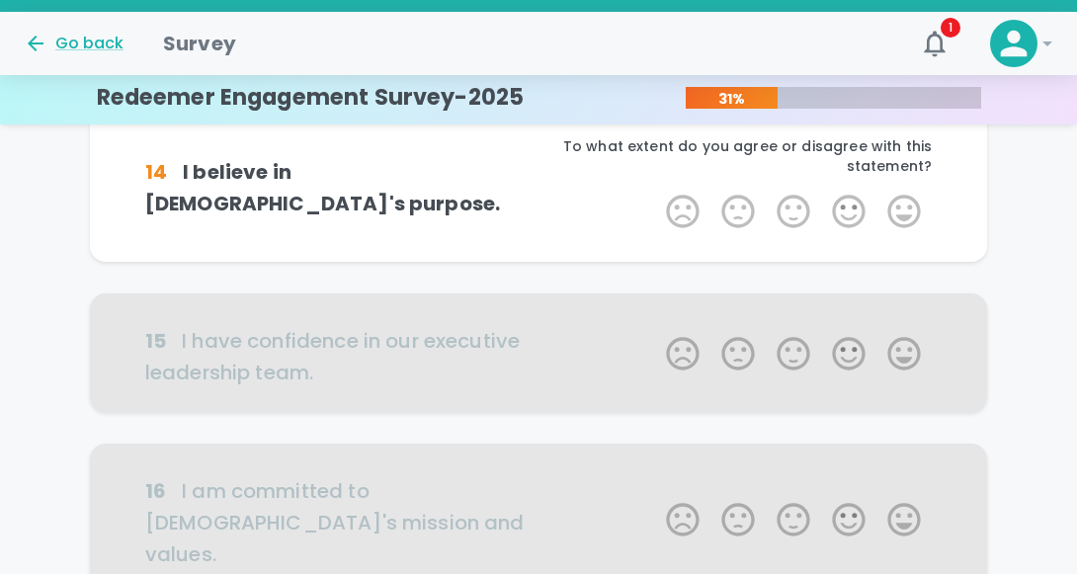
scroll to position [625, 0]
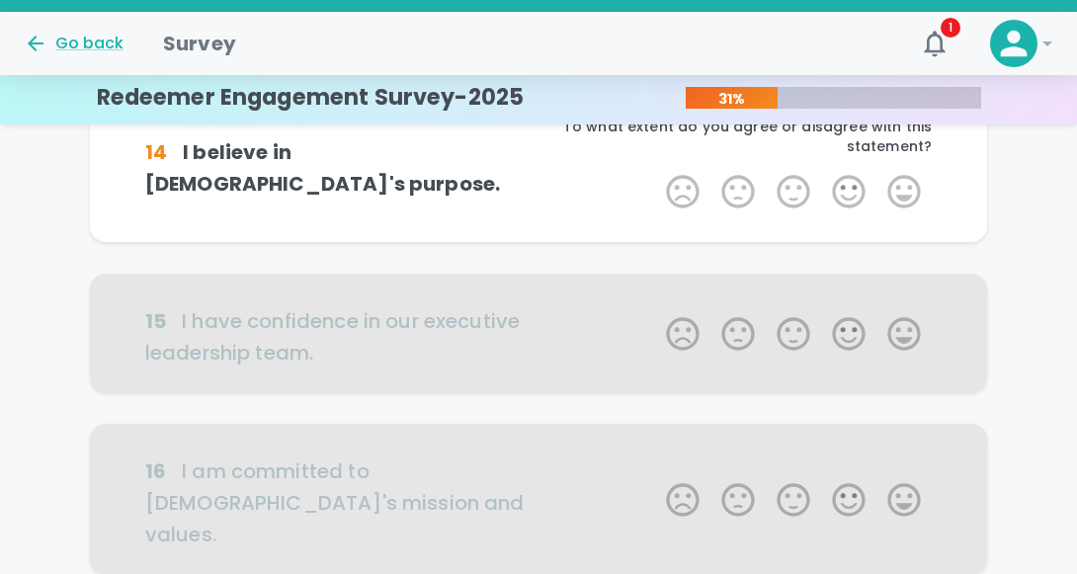
click at [911, 211] on label "5 Stars" at bounding box center [903, 192] width 55 height 40
click at [655, 172] on input "5 Stars" at bounding box center [654, 171] width 1 height 1
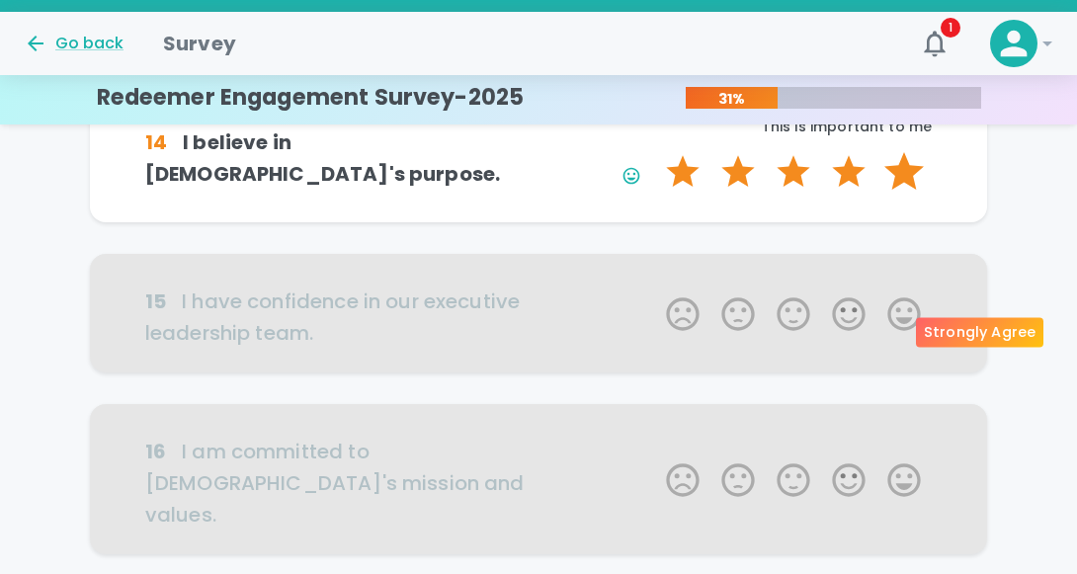
click at [901, 192] on label "5 Stars" at bounding box center [903, 172] width 55 height 40
click at [655, 152] on input "5 Stars" at bounding box center [654, 151] width 1 height 1
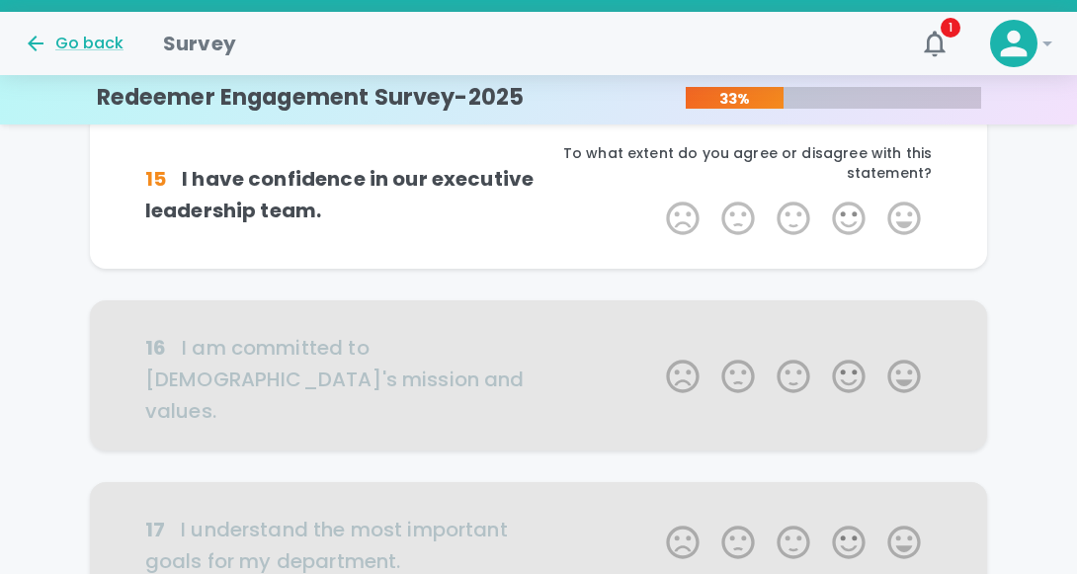
scroll to position [799, 0]
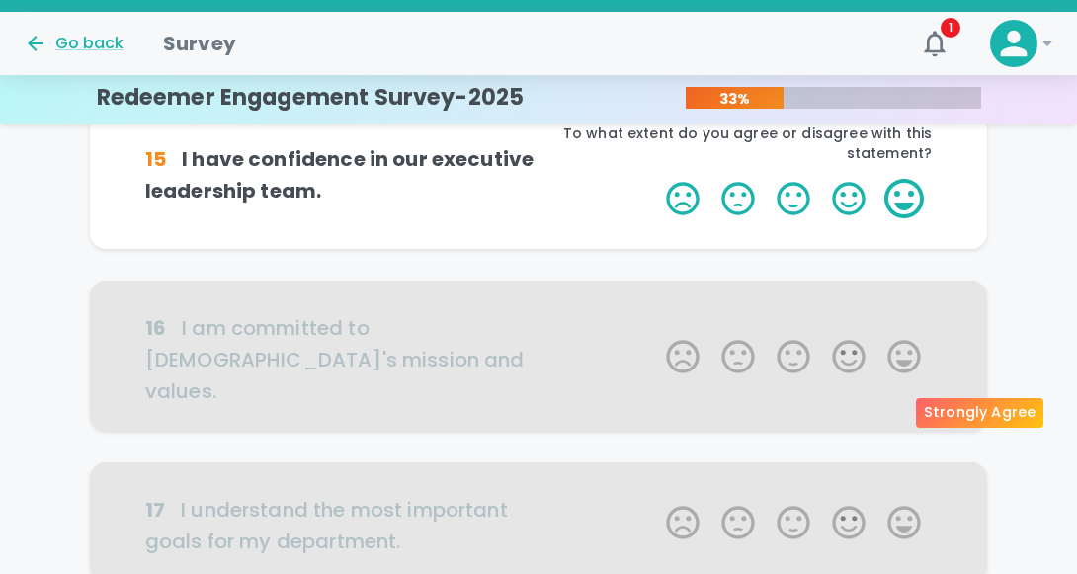
click at [901, 218] on label "5 Stars" at bounding box center [903, 199] width 55 height 40
click at [655, 179] on input "5 Stars" at bounding box center [654, 178] width 1 height 1
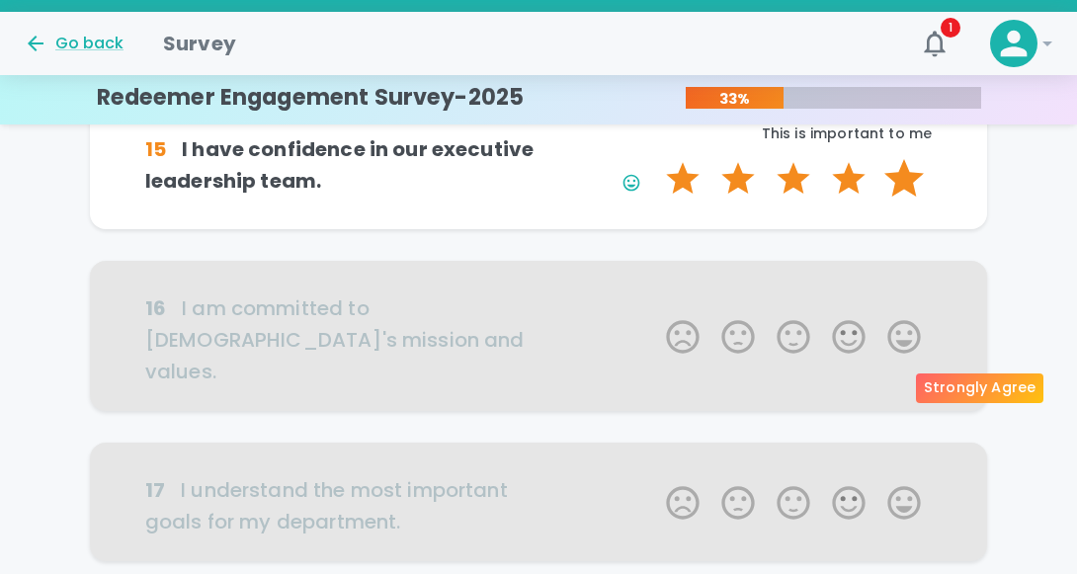
click at [903, 199] on label "5 Stars" at bounding box center [903, 179] width 55 height 40
click at [655, 159] on input "5 Stars" at bounding box center [654, 158] width 1 height 1
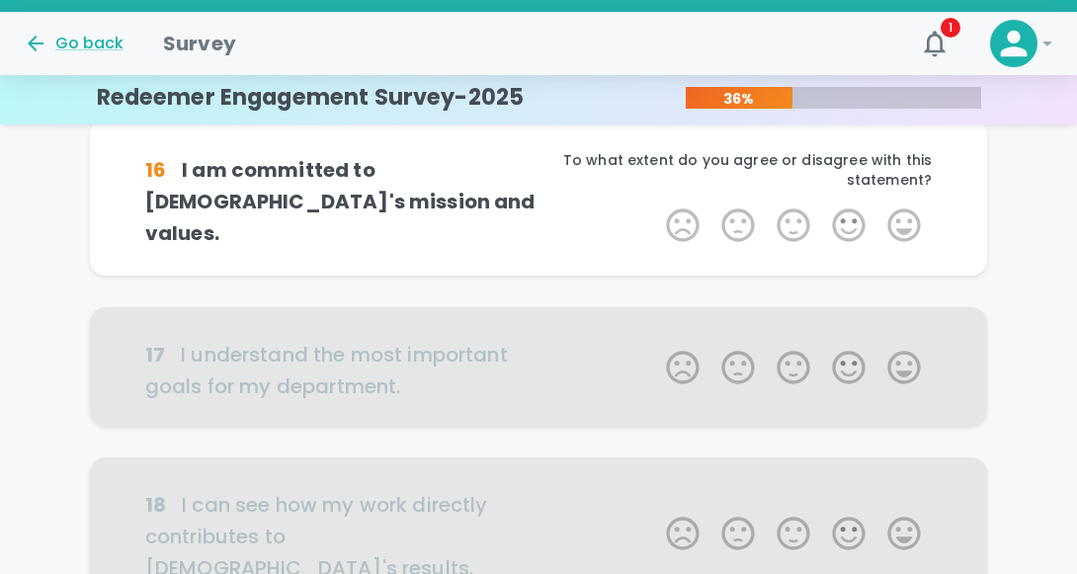
scroll to position [973, 0]
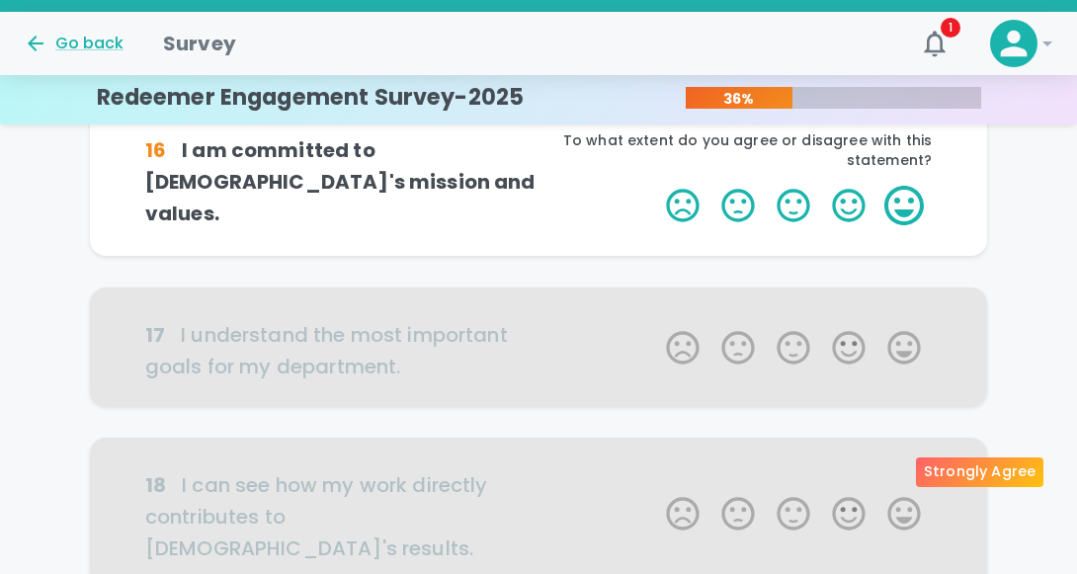
click at [906, 225] on label "5 Stars" at bounding box center [903, 206] width 55 height 40
click at [655, 186] on input "5 Stars" at bounding box center [654, 185] width 1 height 1
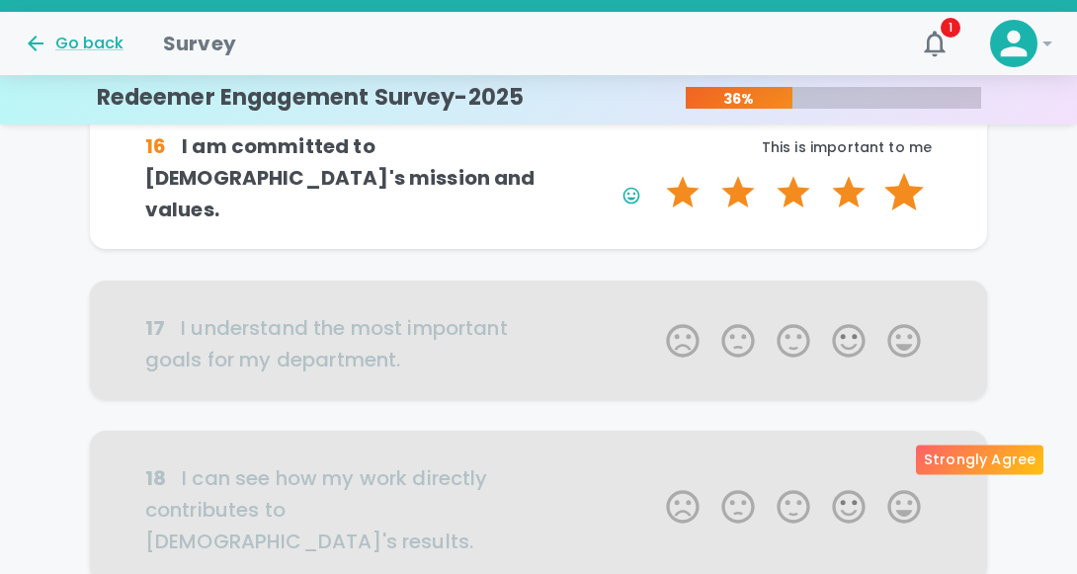
click at [906, 212] on label "5 Stars" at bounding box center [903, 193] width 55 height 40
click at [655, 173] on input "5 Stars" at bounding box center [654, 172] width 1 height 1
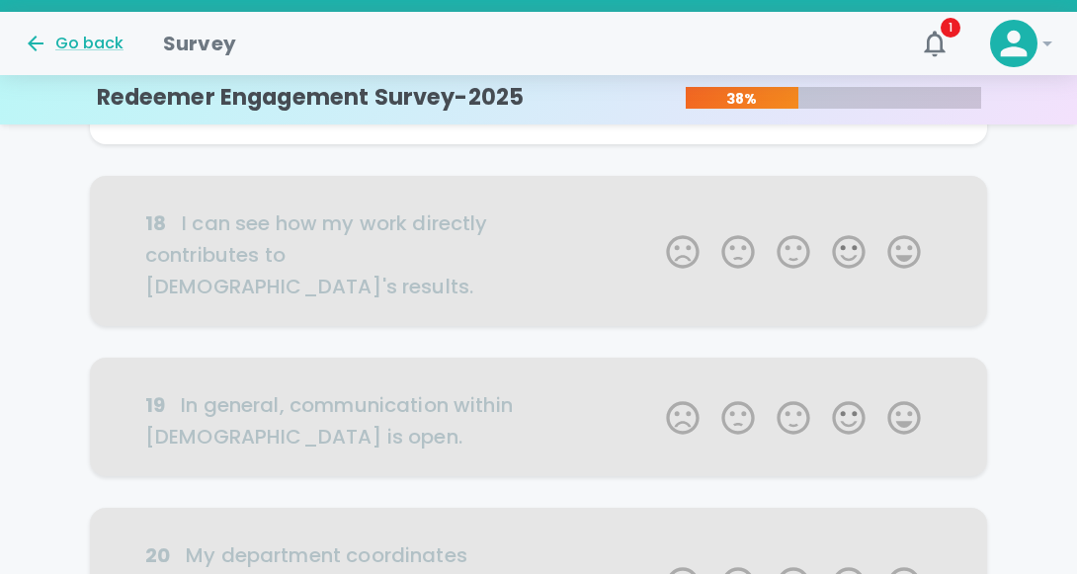
scroll to position [1276, 0]
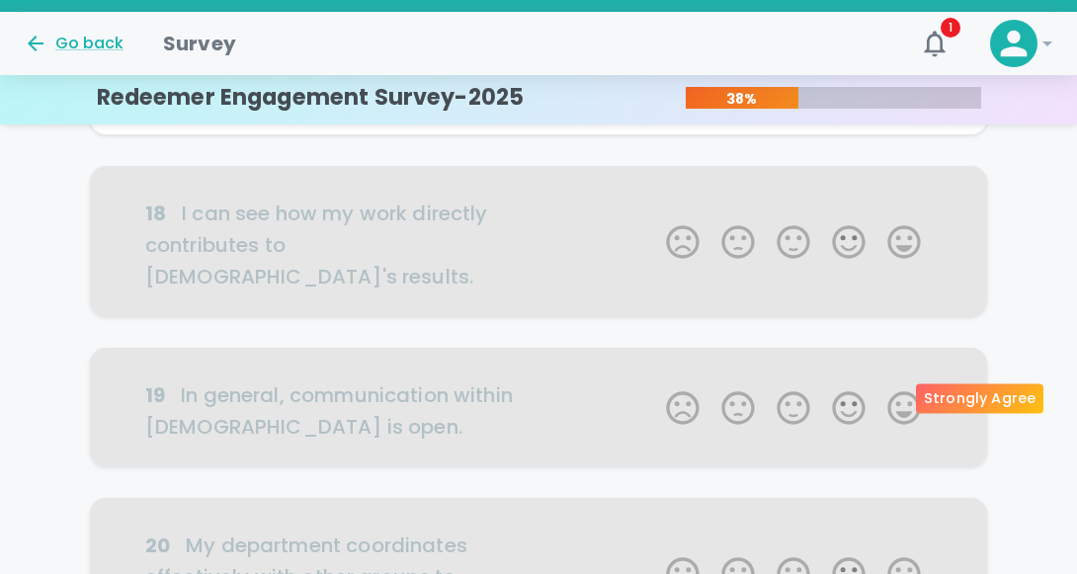
click at [902, 104] on label "5 Stars" at bounding box center [903, 84] width 55 height 40
click at [655, 64] on input "5 Stars" at bounding box center [654, 63] width 1 height 1
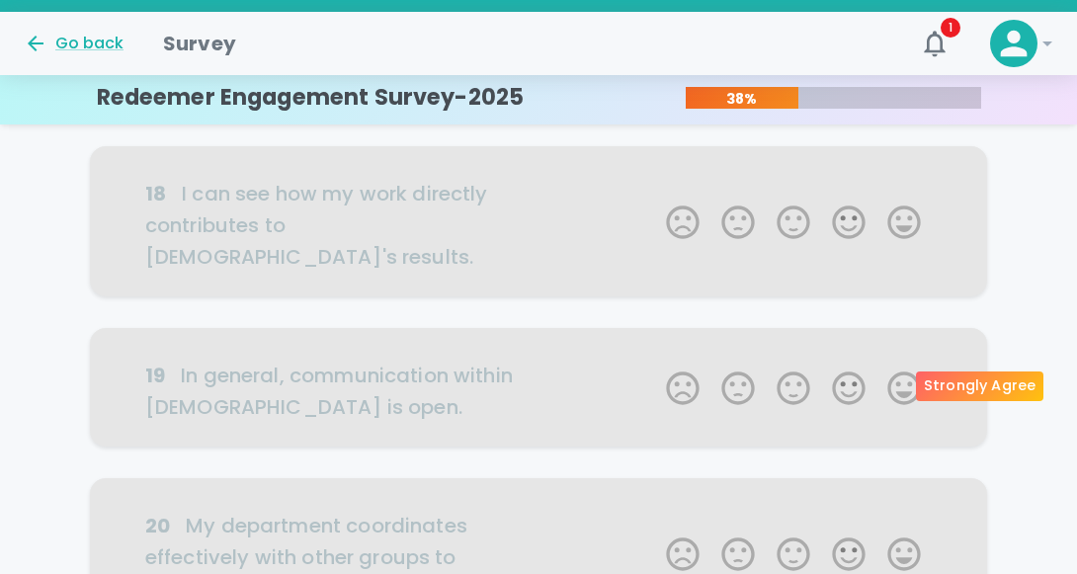
click at [902, 84] on label "5 Stars" at bounding box center [903, 64] width 55 height 40
click at [655, 44] on input "5 Stars" at bounding box center [654, 43] width 1 height 1
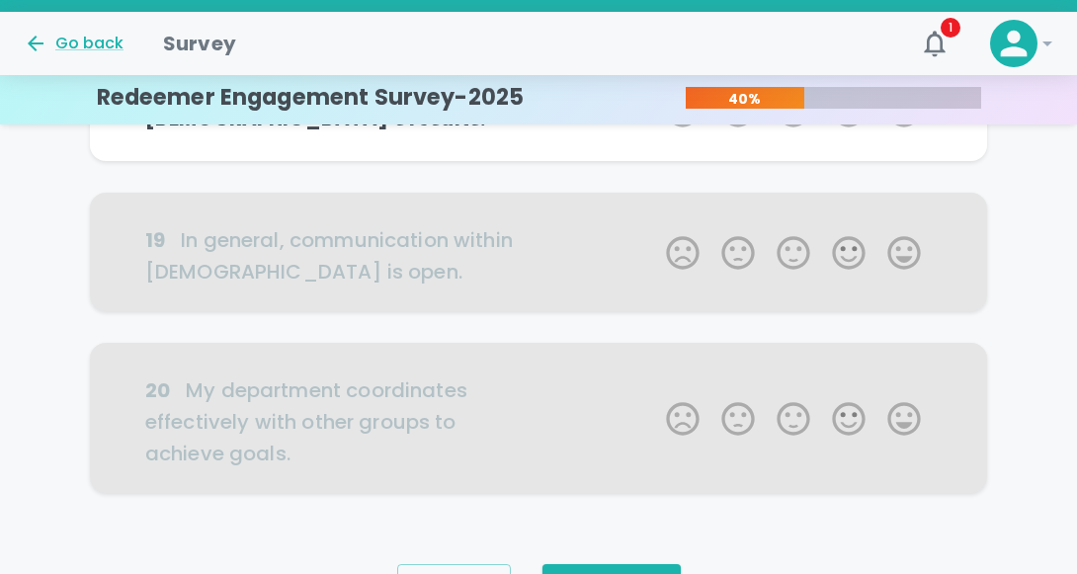
scroll to position [1450, 0]
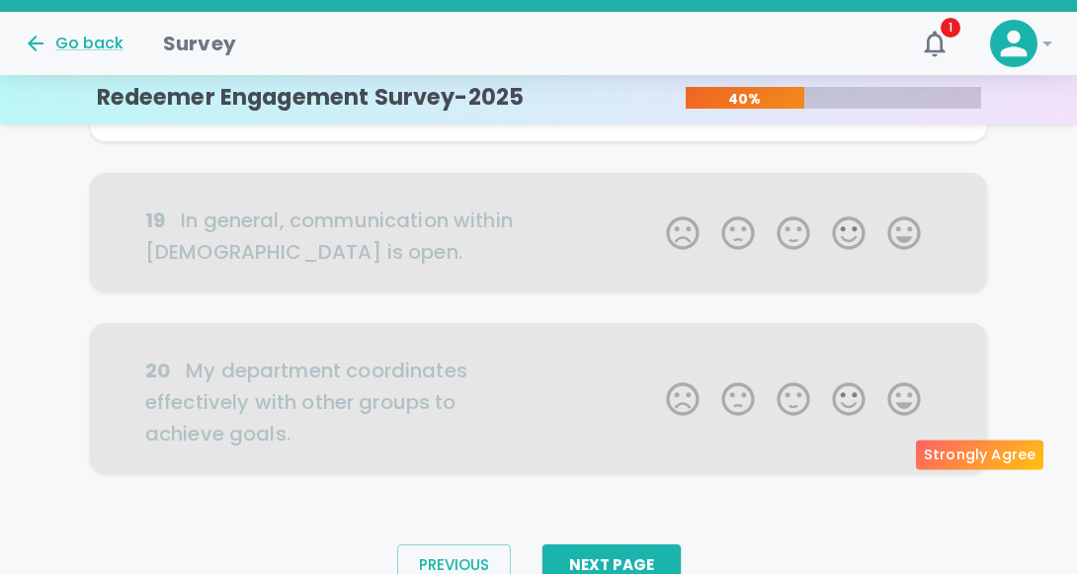
click at [907, 111] on label "5 Stars" at bounding box center [903, 91] width 55 height 40
click at [655, 71] on input "5 Stars" at bounding box center [654, 70] width 1 height 1
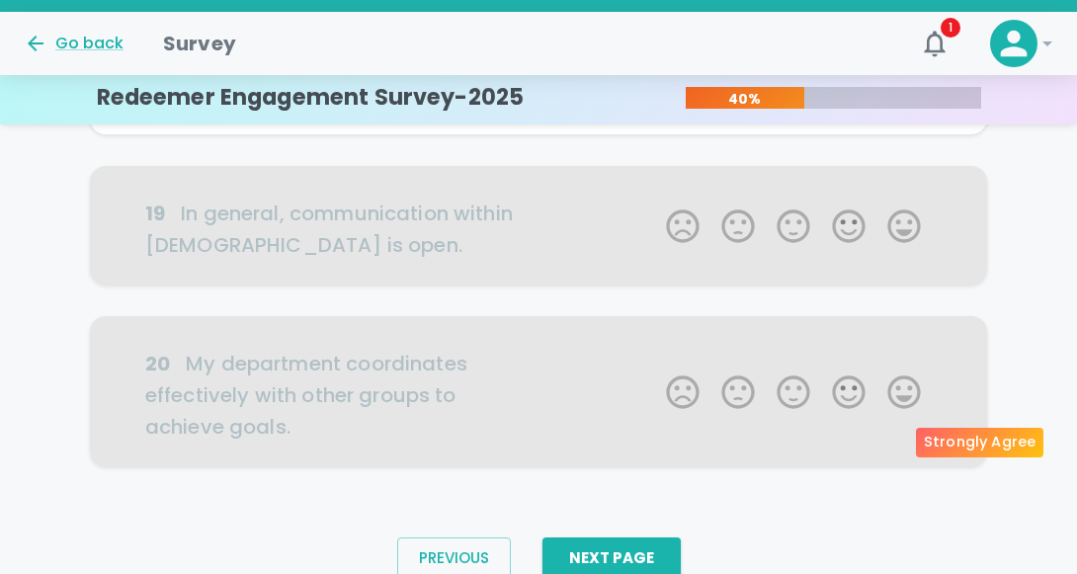
click at [906, 98] on label "5 Stars" at bounding box center [903, 78] width 55 height 40
click at [655, 58] on input "5 Stars" at bounding box center [654, 57] width 1 height 1
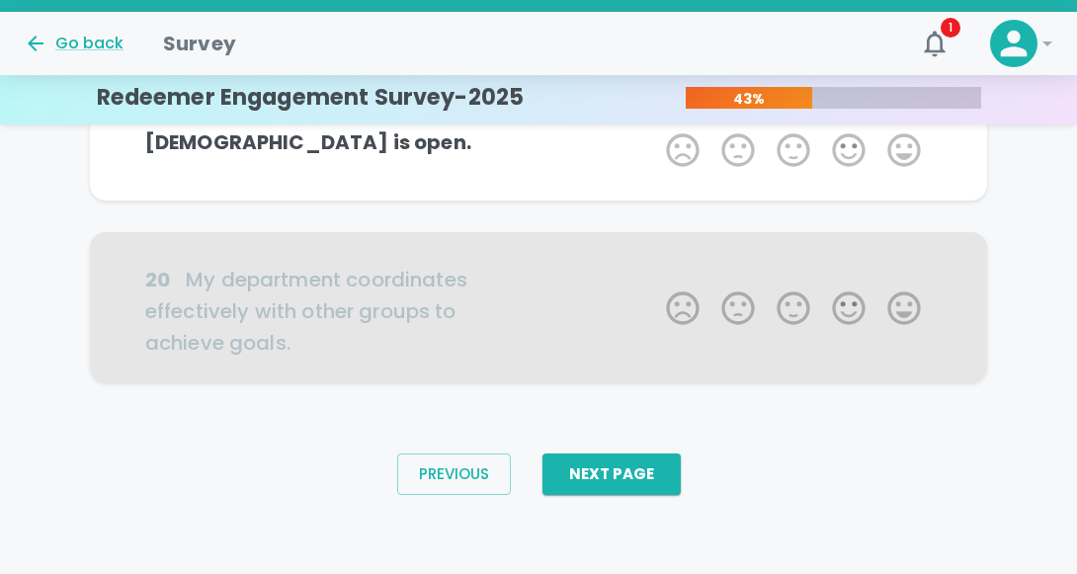
scroll to position [1767, 0]
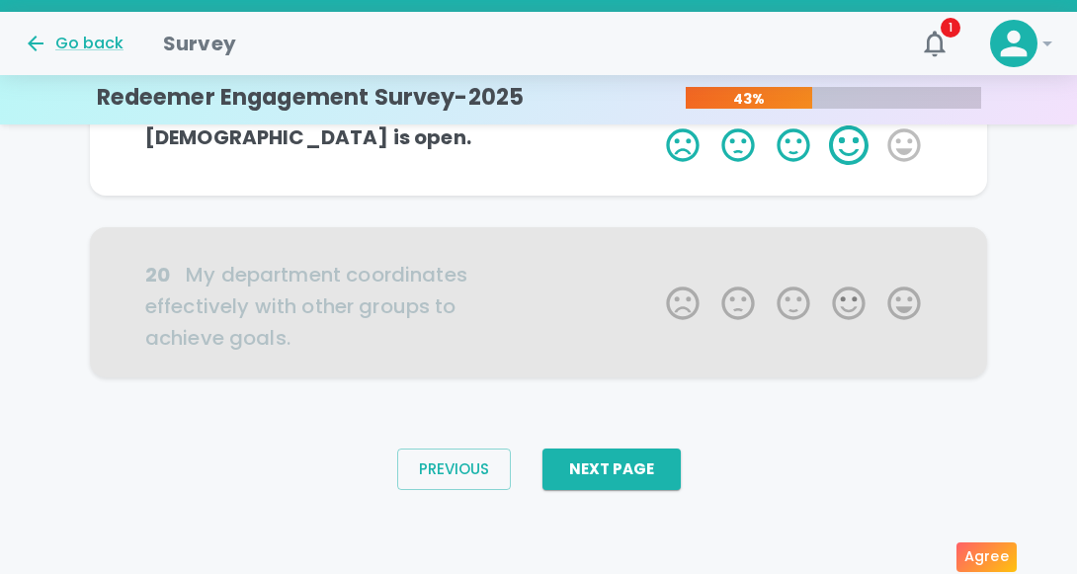
click at [852, 165] on label "4 Stars" at bounding box center [848, 145] width 55 height 40
click at [655, 125] on input "4 Stars" at bounding box center [654, 124] width 1 height 1
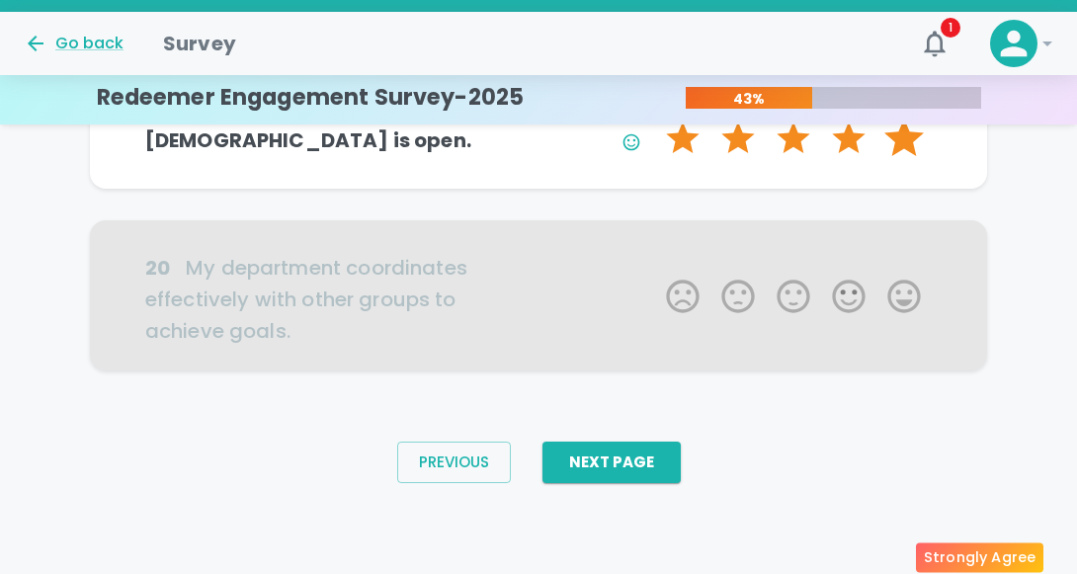
click at [896, 158] on label "5 Stars" at bounding box center [903, 139] width 55 height 40
click at [655, 119] on input "5 Stars" at bounding box center [654, 118] width 1 height 1
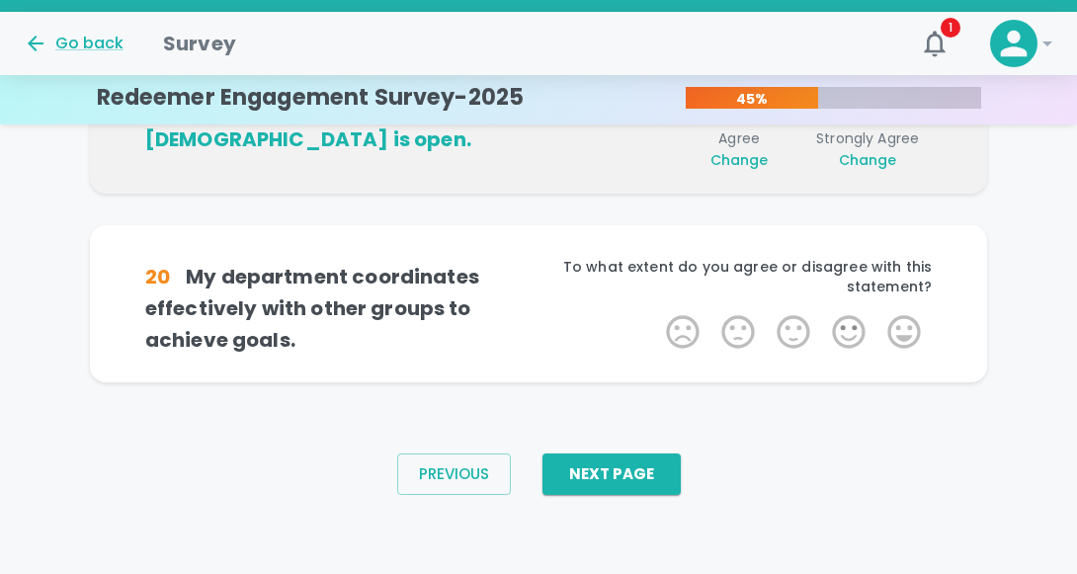
scroll to position [1995, 0]
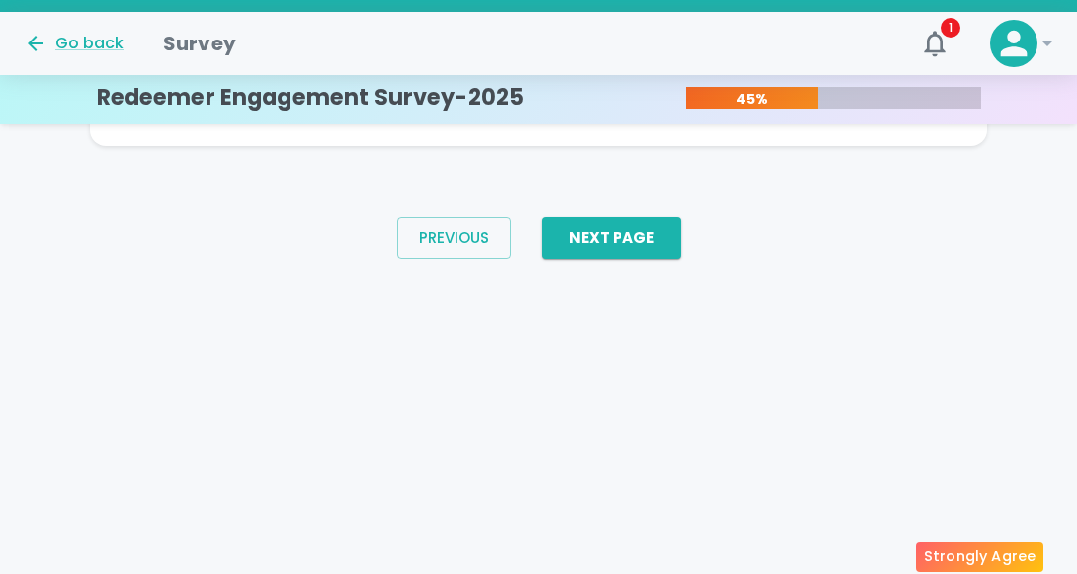
click at [896, 116] on label "5 Stars" at bounding box center [903, 96] width 55 height 40
click at [655, 76] on input "5 Stars" at bounding box center [654, 75] width 1 height 1
click at [901, 116] on label "5 Stars" at bounding box center [903, 96] width 55 height 40
click at [655, 76] on input "5 Stars" at bounding box center [654, 75] width 1 height 1
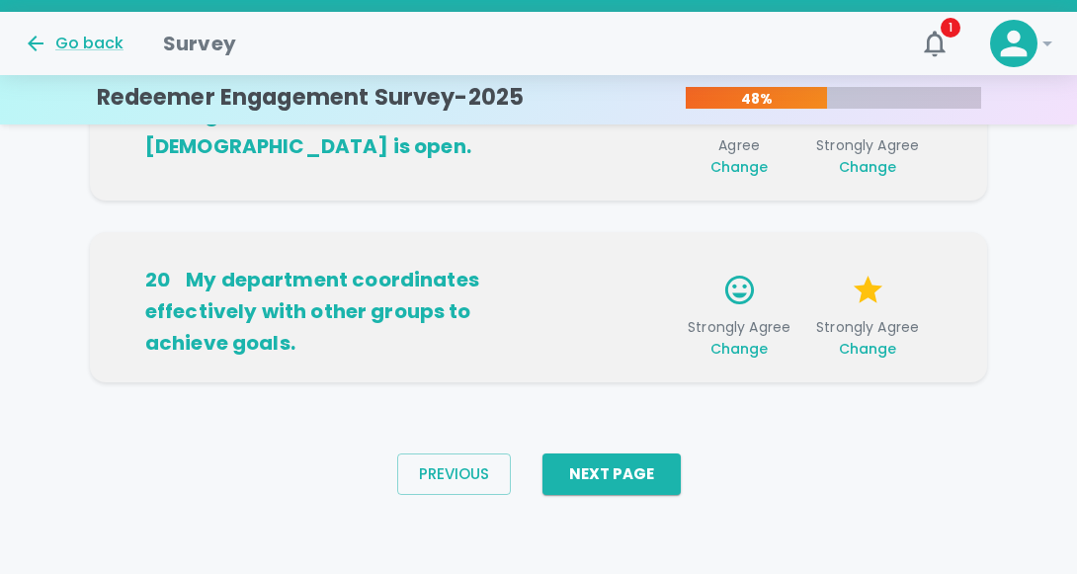
scroll to position [2041, 0]
click at [647, 495] on button "Next Page" at bounding box center [611, 473] width 138 height 41
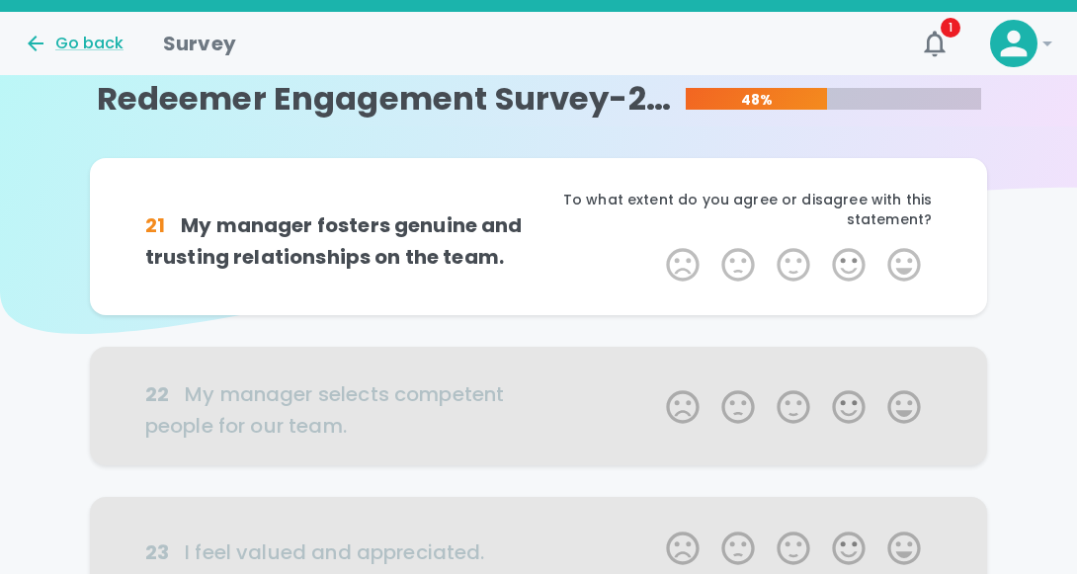
scroll to position [0, 0]
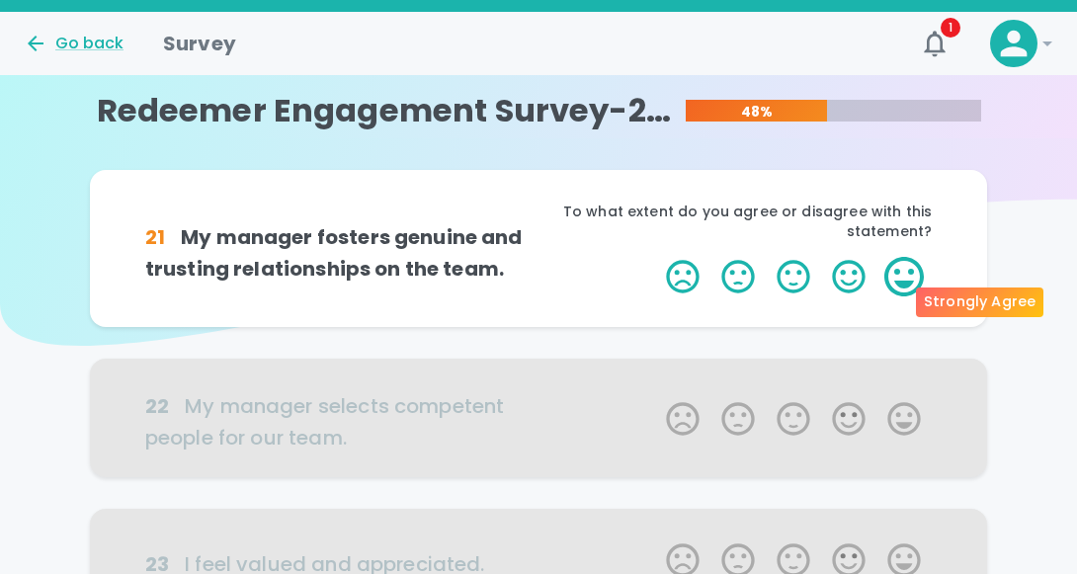
click at [903, 296] on label "5 Stars" at bounding box center [903, 277] width 55 height 40
click at [655, 257] on input "5 Stars" at bounding box center [654, 256] width 1 height 1
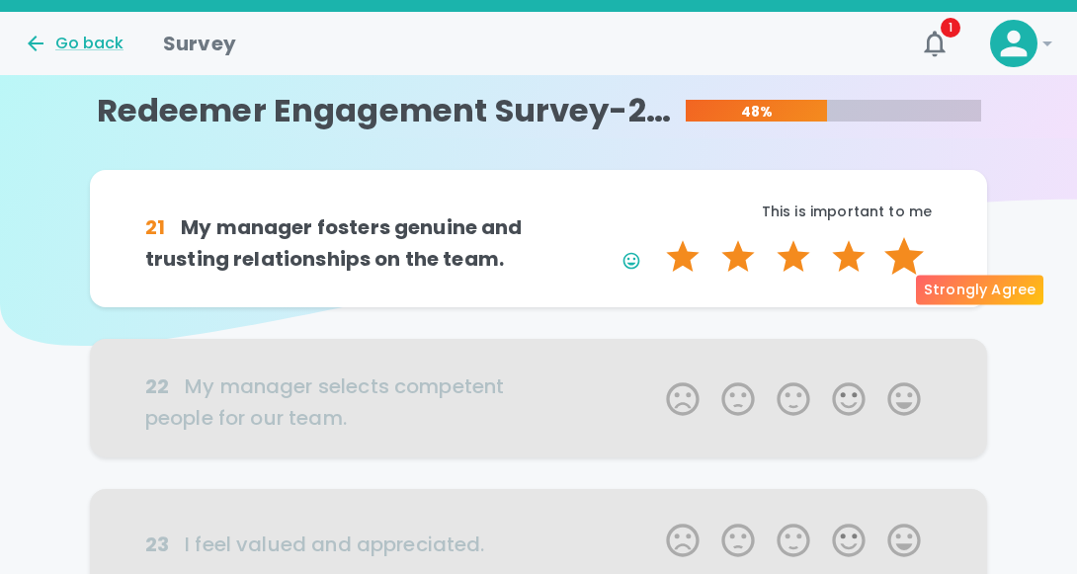
click at [905, 277] on label "5 Stars" at bounding box center [903, 257] width 55 height 40
click at [655, 237] on input "5 Stars" at bounding box center [654, 236] width 1 height 1
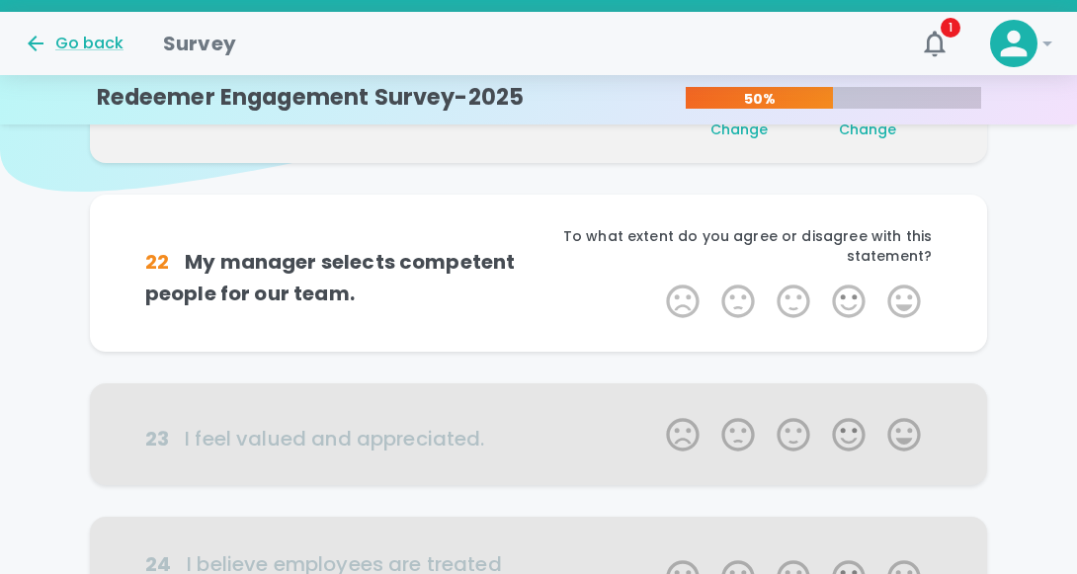
scroll to position [174, 0]
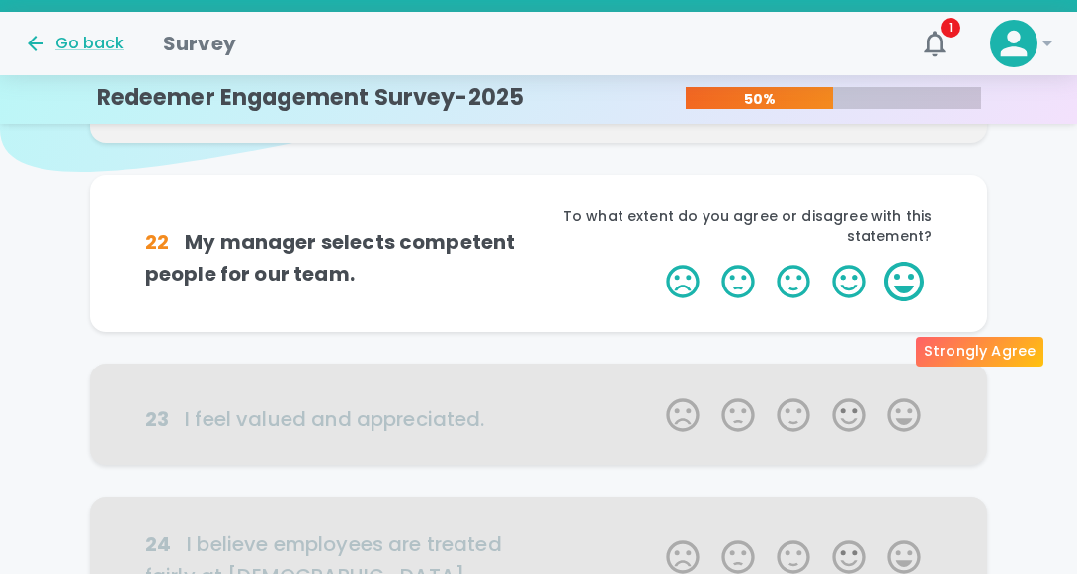
click at [903, 301] on label "5 Stars" at bounding box center [903, 282] width 55 height 40
click at [655, 262] on input "5 Stars" at bounding box center [654, 261] width 1 height 1
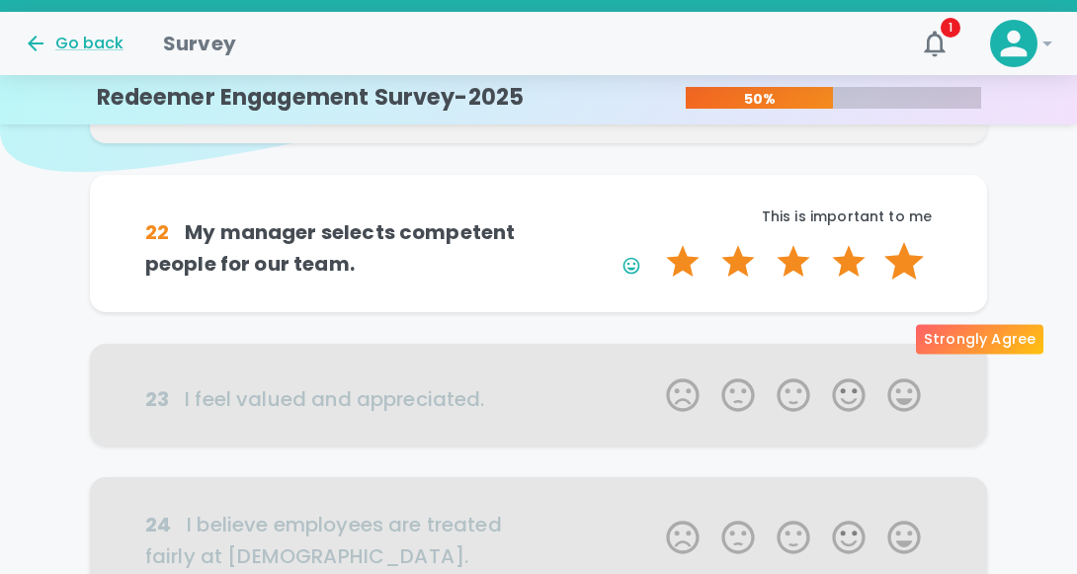
click at [903, 282] on label "5 Stars" at bounding box center [903, 262] width 55 height 40
click at [655, 242] on input "5 Stars" at bounding box center [654, 241] width 1 height 1
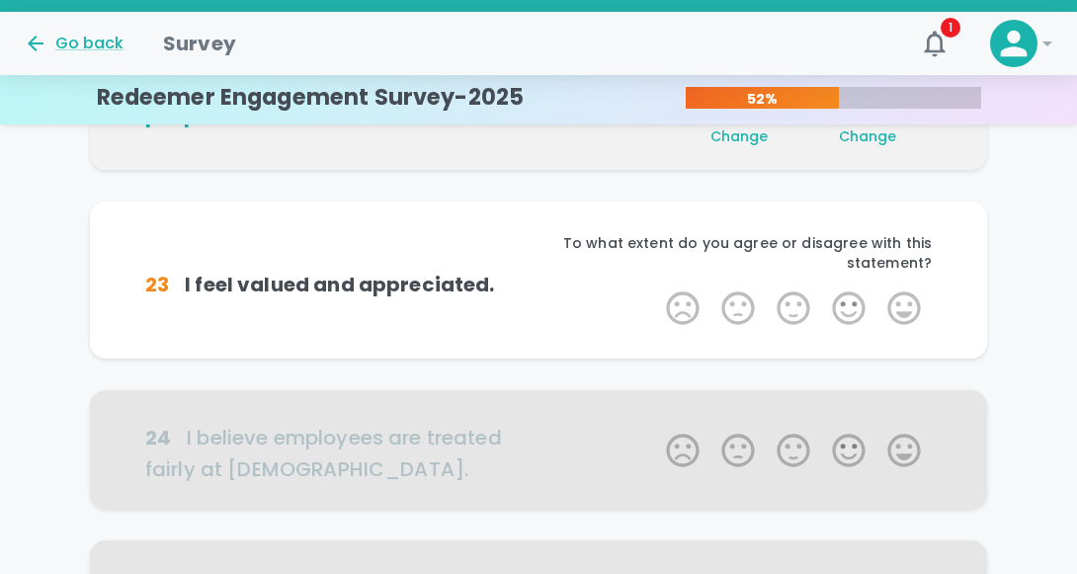
scroll to position [348, 0]
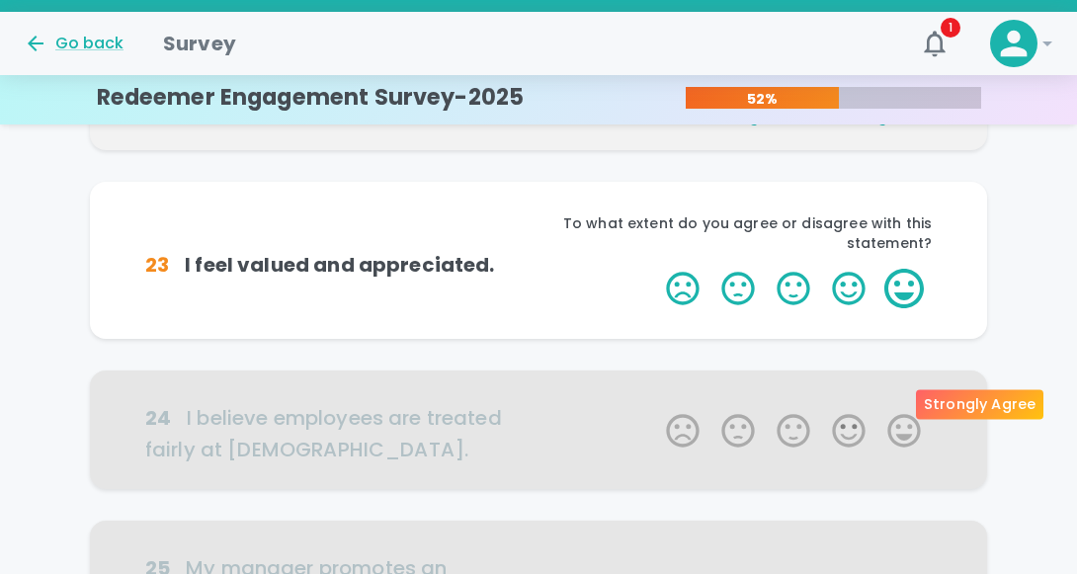
click at [899, 308] on label "5 Stars" at bounding box center [903, 289] width 55 height 40
click at [655, 269] on input "5 Stars" at bounding box center [654, 268] width 1 height 1
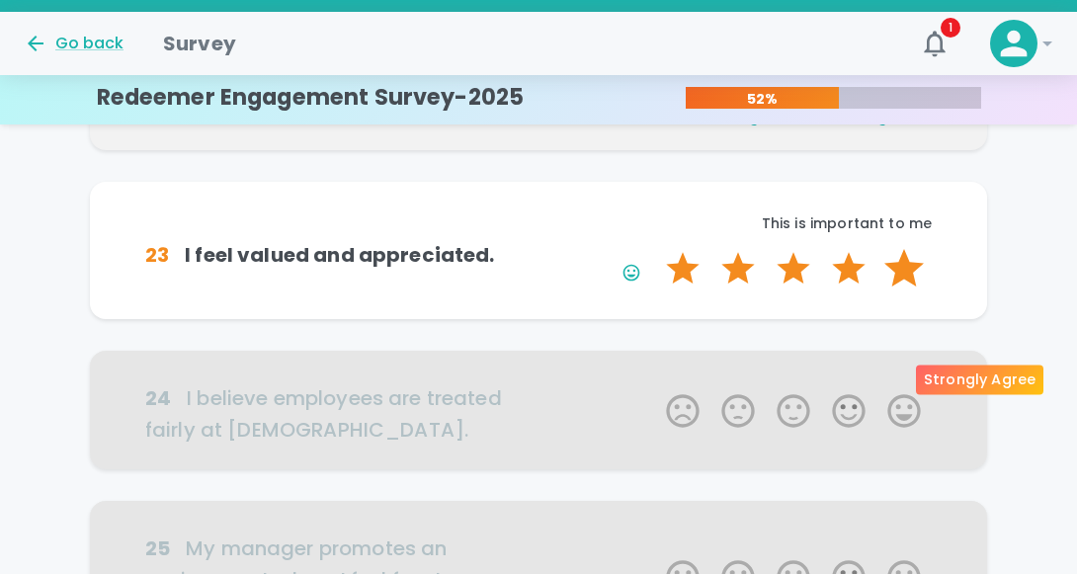
click at [903, 288] on label "5 Stars" at bounding box center [903, 269] width 55 height 40
click at [655, 249] on input "5 Stars" at bounding box center [654, 248] width 1 height 1
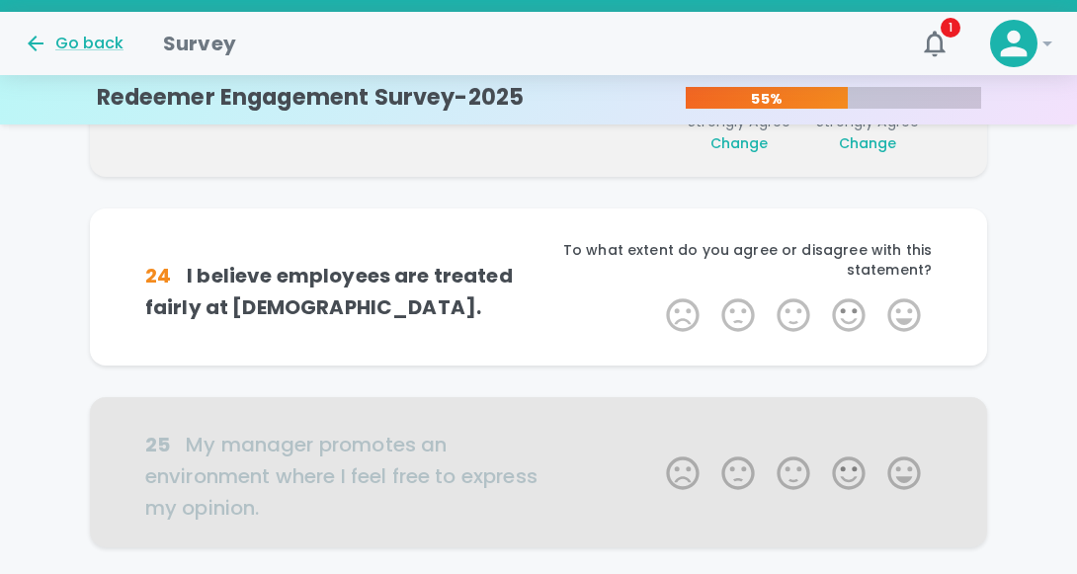
scroll to position [522, 0]
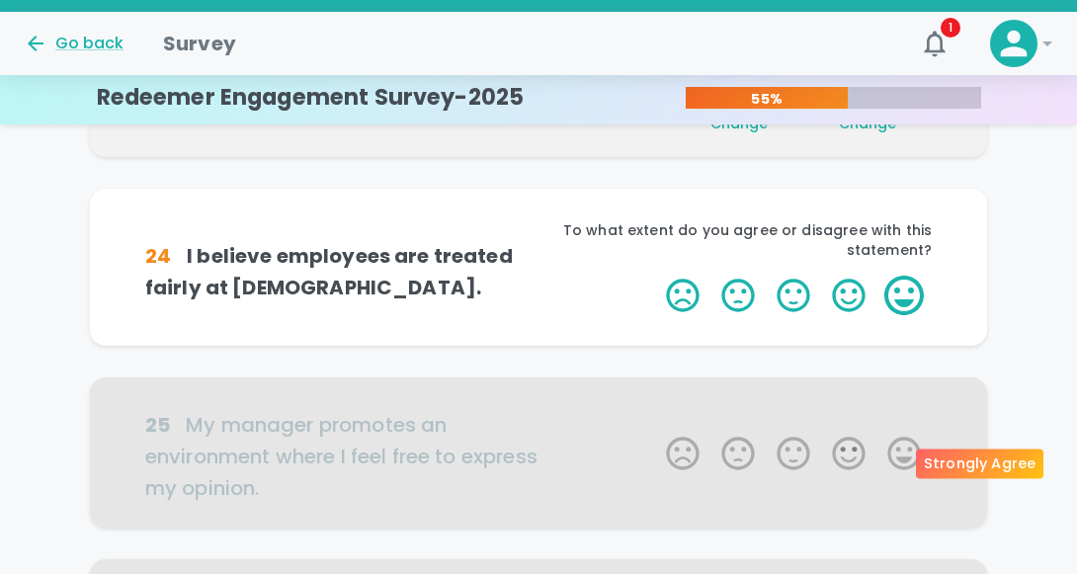
click at [904, 315] on label "5 Stars" at bounding box center [903, 296] width 55 height 40
click at [655, 276] on input "5 Stars" at bounding box center [654, 275] width 1 height 1
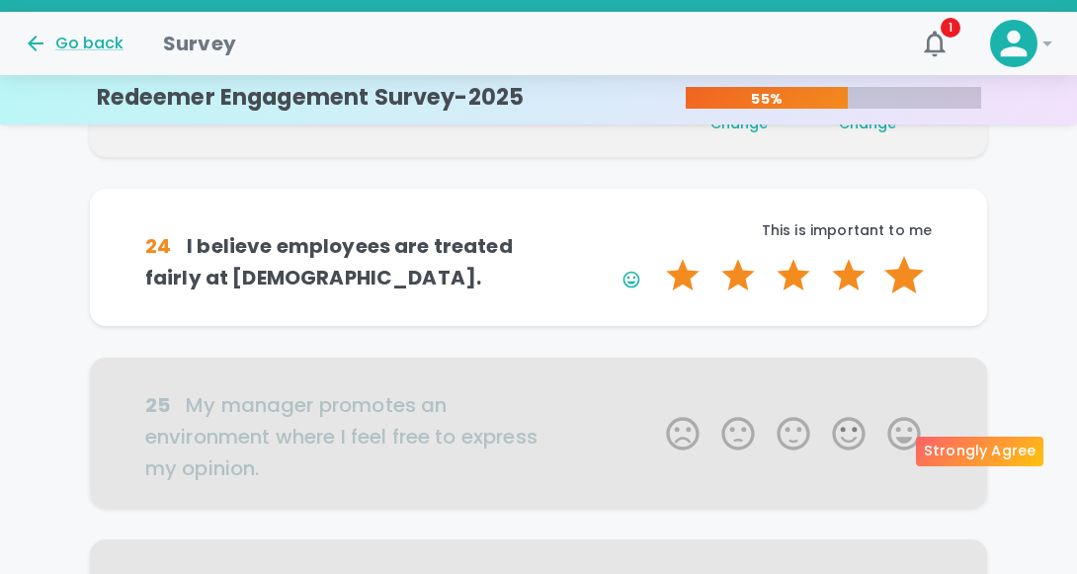
click at [904, 295] on label "5 Stars" at bounding box center [903, 276] width 55 height 40
click at [655, 256] on input "5 Stars" at bounding box center [654, 255] width 1 height 1
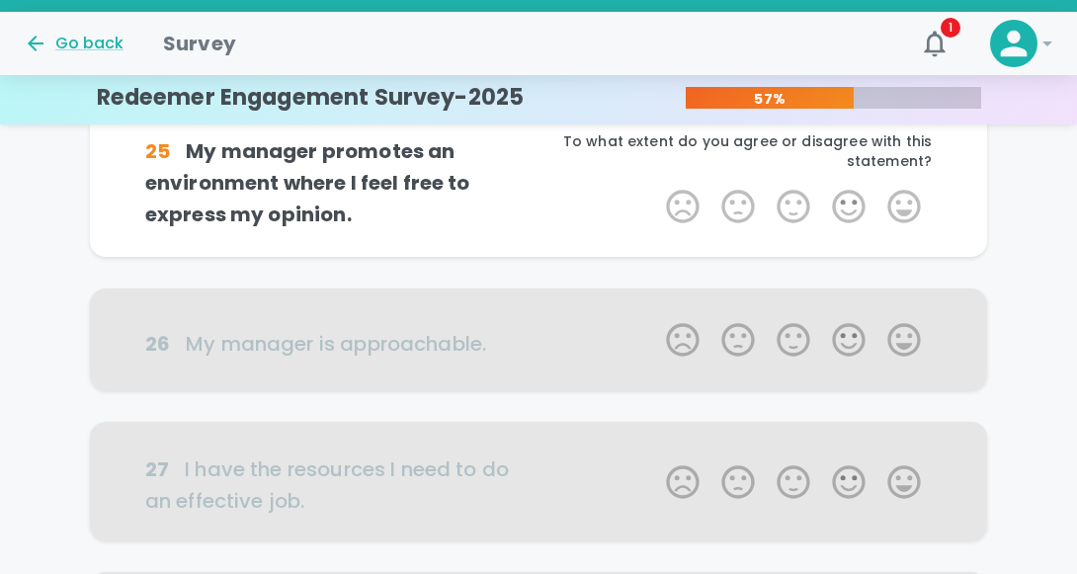
scroll to position [800, 0]
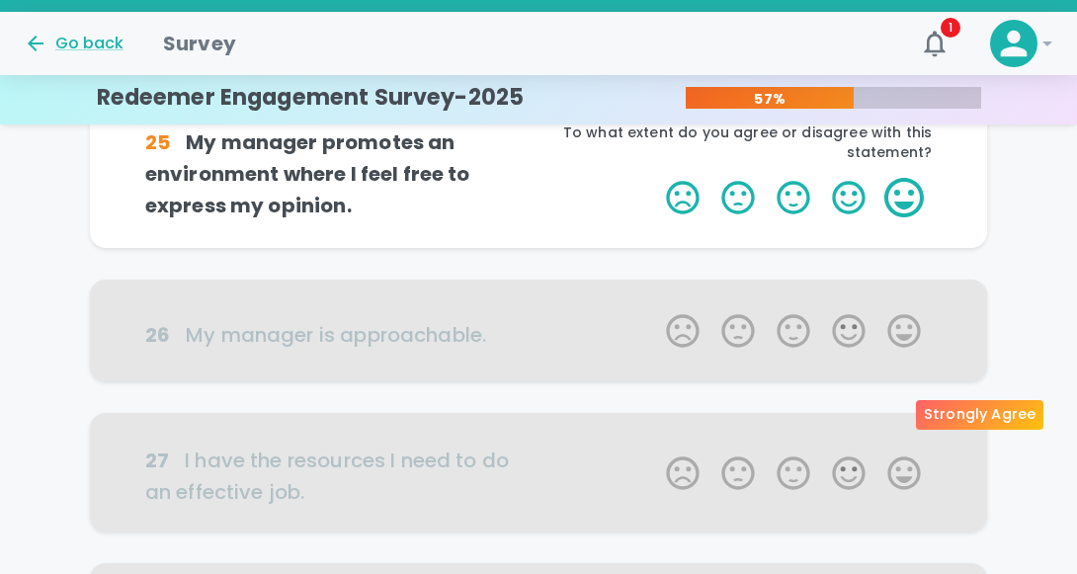
click at [903, 217] on label "5 Stars" at bounding box center [903, 198] width 55 height 40
click at [655, 178] on input "5 Stars" at bounding box center [654, 177] width 1 height 1
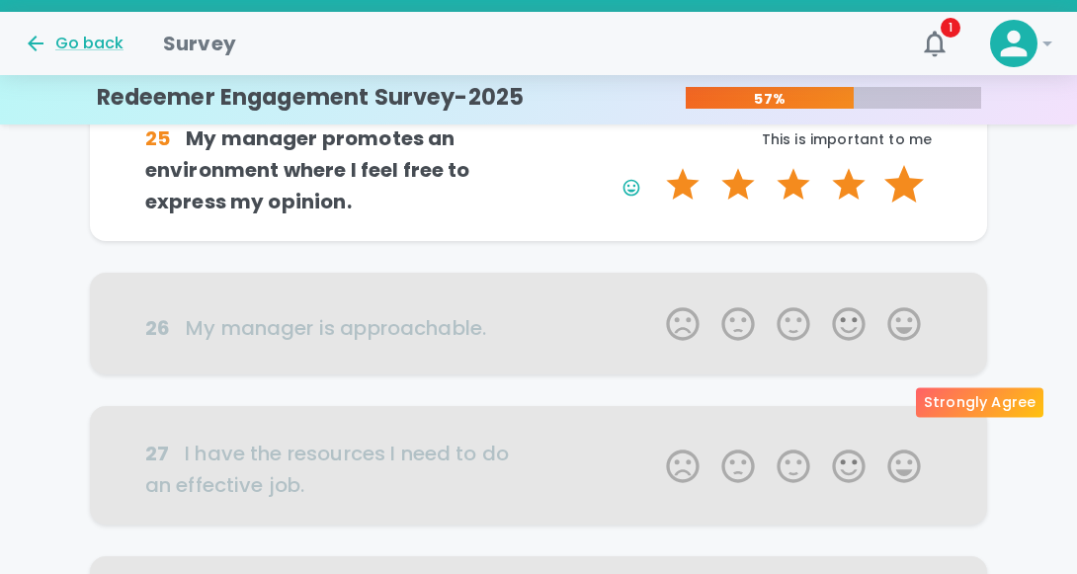
click at [899, 205] on label "5 Stars" at bounding box center [903, 185] width 55 height 40
click at [655, 165] on input "5 Stars" at bounding box center [654, 164] width 1 height 1
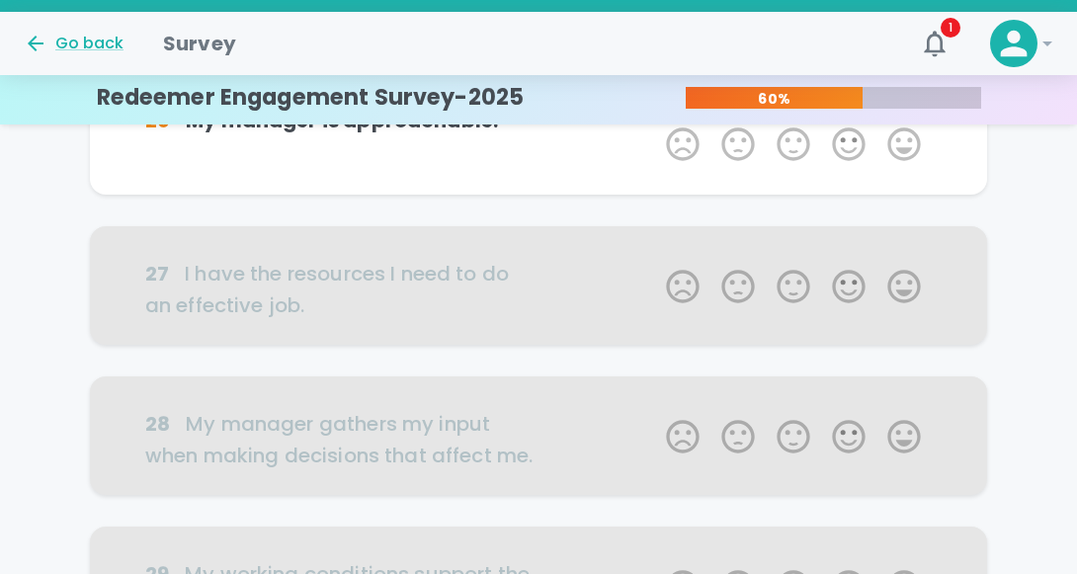
scroll to position [1043, 0]
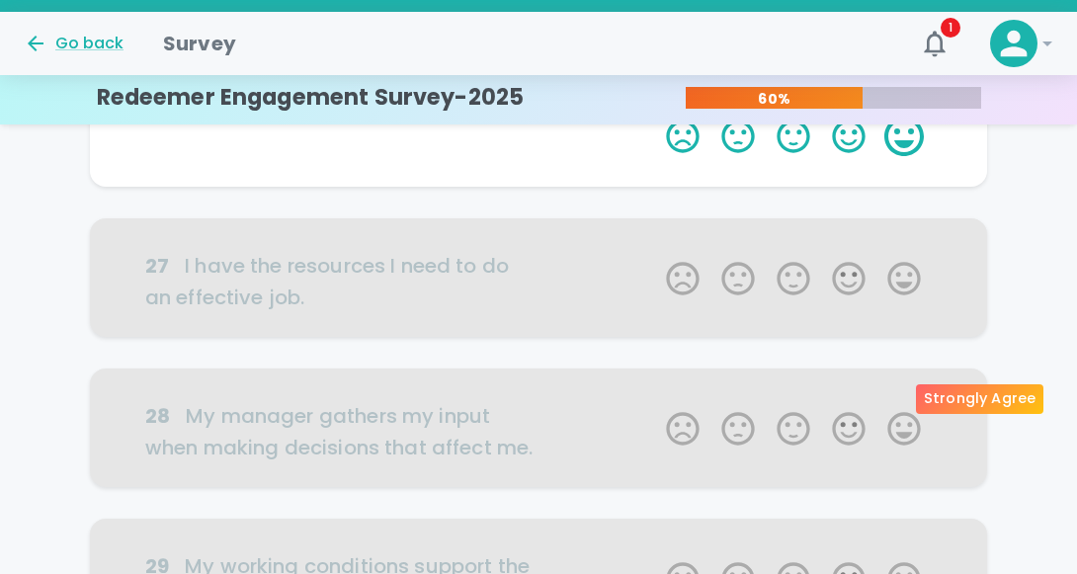
click at [900, 156] on label "5 Stars" at bounding box center [903, 137] width 55 height 40
click at [655, 117] on input "5 Stars" at bounding box center [654, 116] width 1 height 1
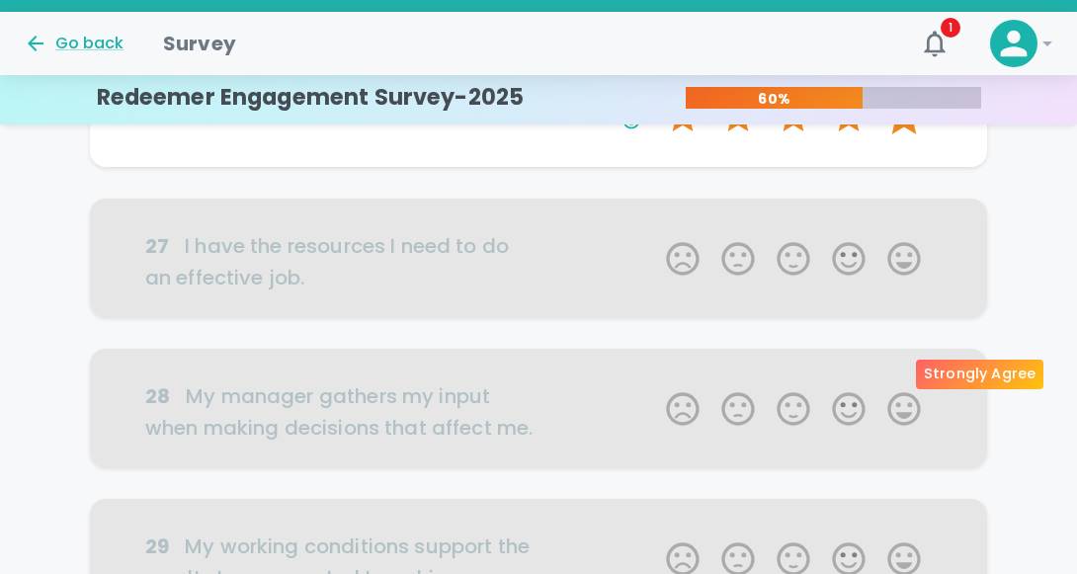
click at [900, 136] on label "5 Stars" at bounding box center [903, 117] width 55 height 40
click at [655, 97] on input "5 Stars" at bounding box center [654, 96] width 1 height 1
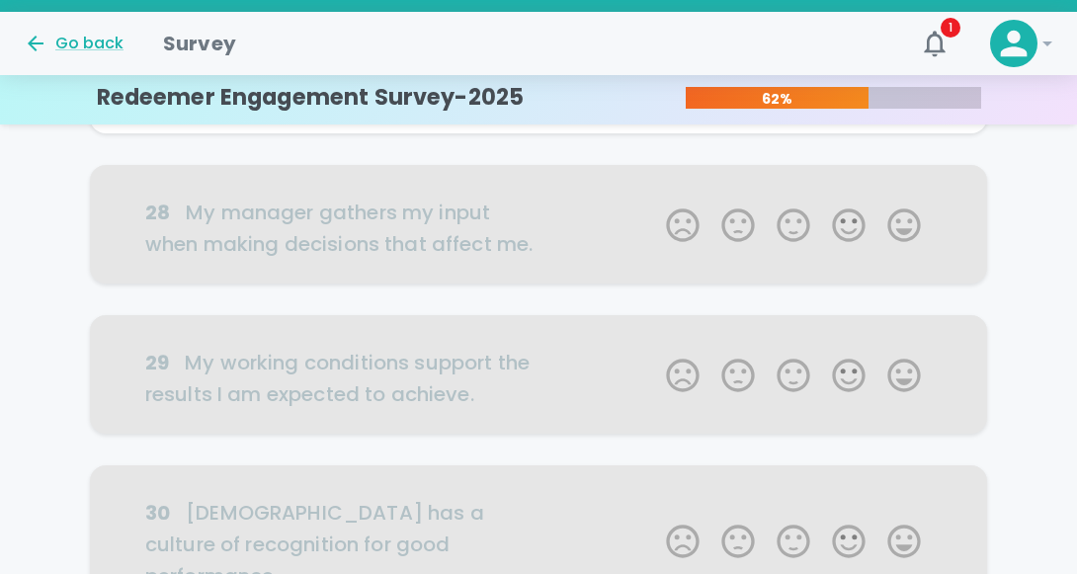
scroll to position [1292, 0]
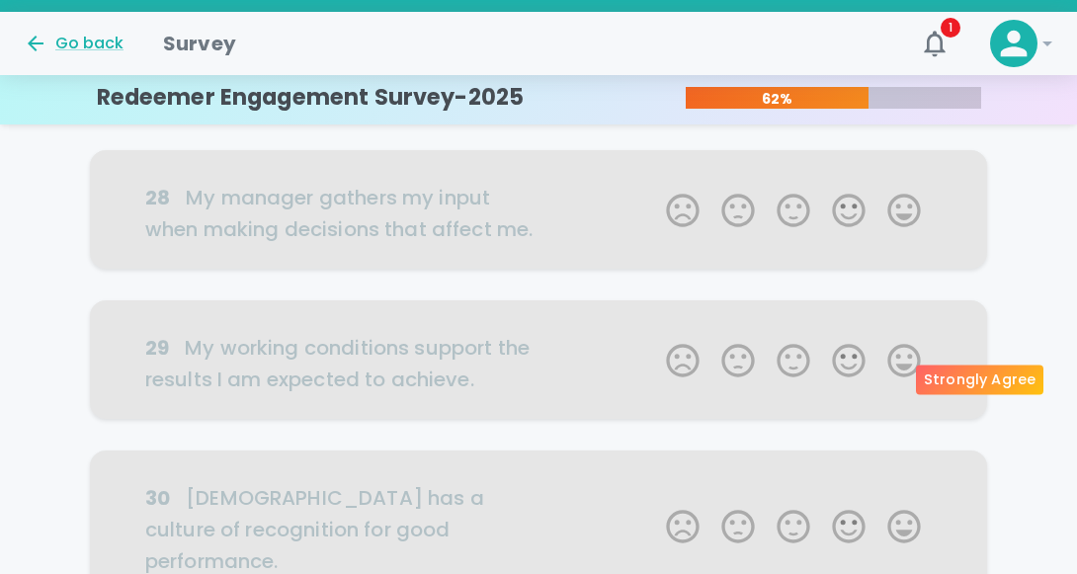
click at [910, 88] on label "5 Stars" at bounding box center [903, 68] width 55 height 40
click at [655, 48] on input "5 Stars" at bounding box center [654, 47] width 1 height 1
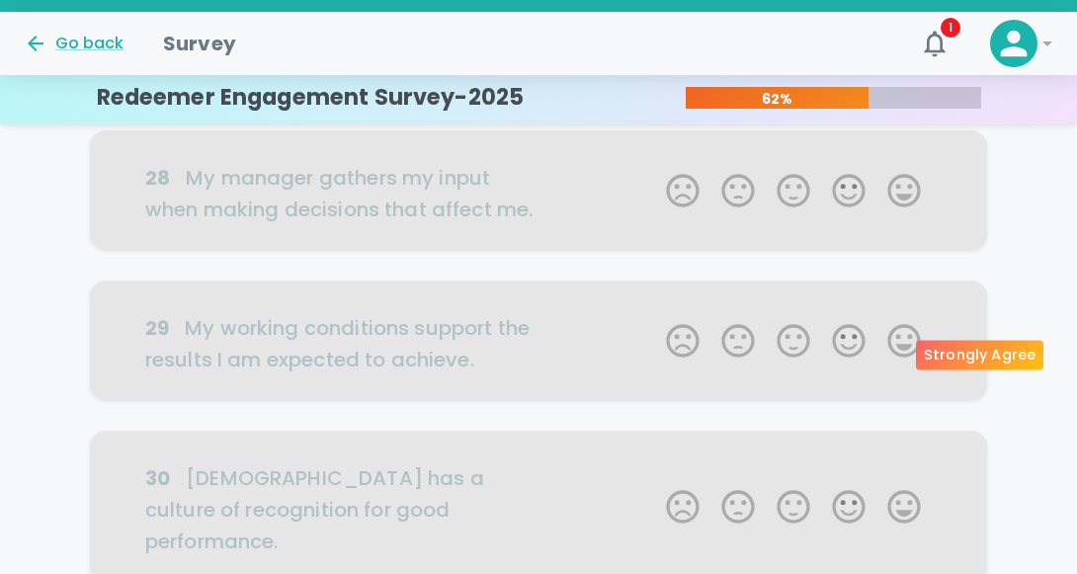
click at [905, 68] on label "5 Stars" at bounding box center [903, 49] width 55 height 40
click at [655, 29] on input "5 Stars" at bounding box center [654, 28] width 1 height 1
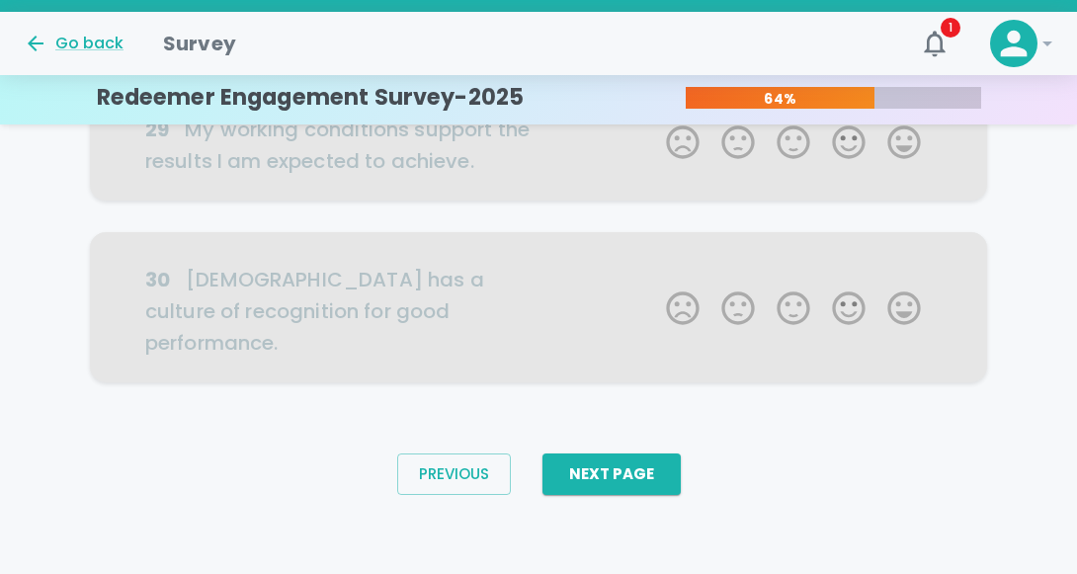
scroll to position [1596, 0]
click at [902, 20] on label "5 Stars" at bounding box center [903, 0] width 55 height 40
click at [848, 20] on label "4 Stars" at bounding box center [848, 0] width 55 height 40
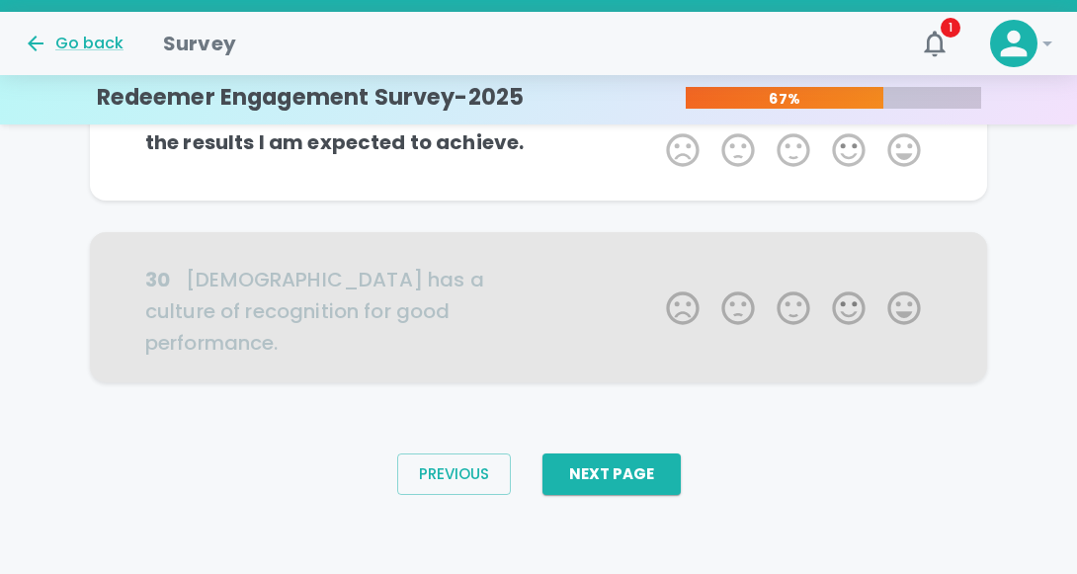
scroll to position [1858, 0]
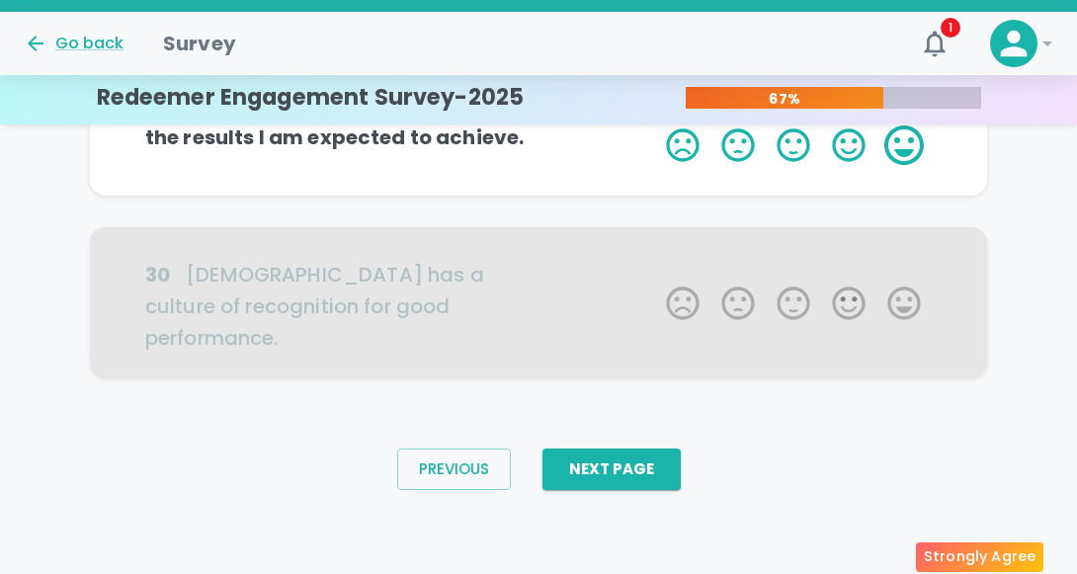
click at [906, 165] on label "5 Stars" at bounding box center [903, 145] width 55 height 40
click at [655, 125] on input "5 Stars" at bounding box center [654, 124] width 1 height 1
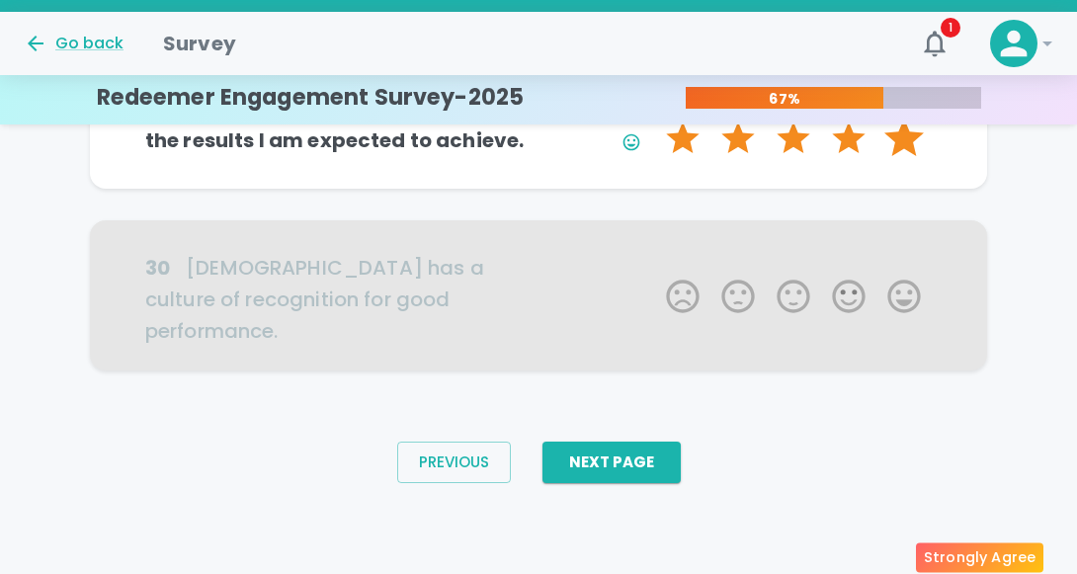
click at [904, 158] on label "5 Stars" at bounding box center [903, 139] width 55 height 40
click at [655, 119] on input "5 Stars" at bounding box center [654, 118] width 1 height 1
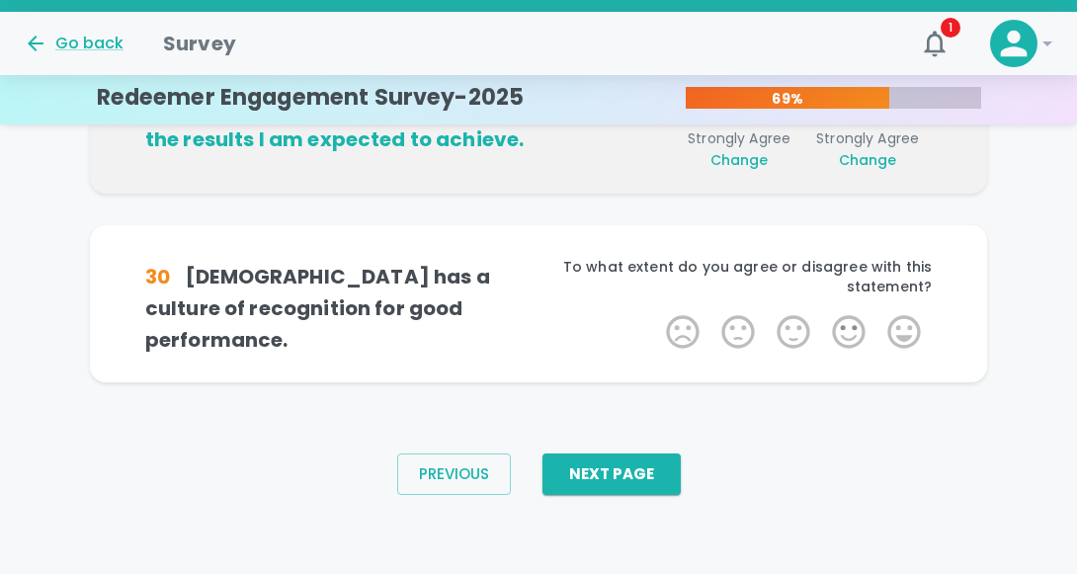
scroll to position [2017, 0]
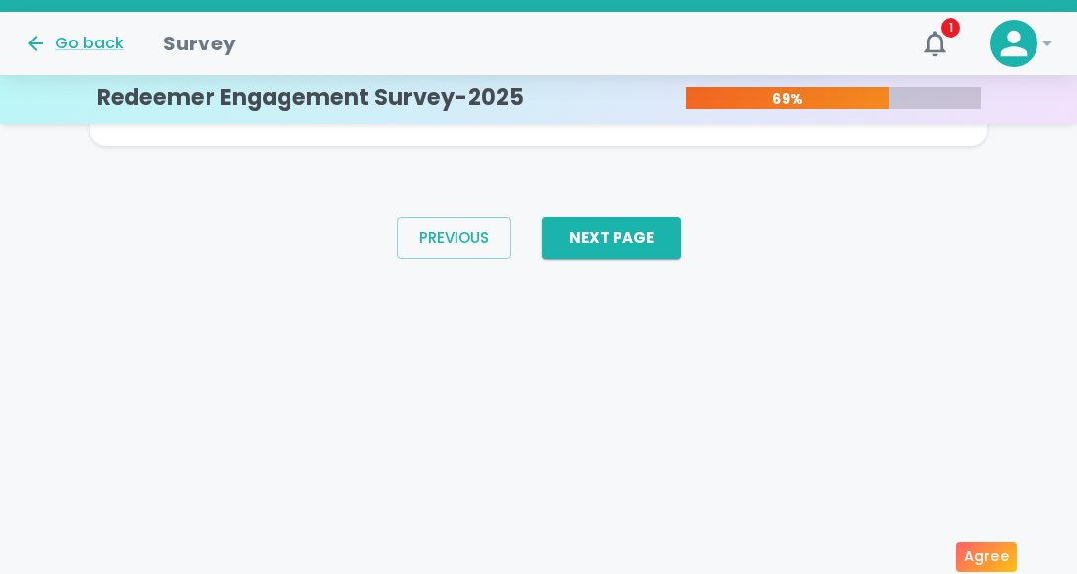
click at [848, 116] on label "4 Stars" at bounding box center [848, 96] width 55 height 40
click at [655, 76] on input "4 Stars" at bounding box center [654, 75] width 1 height 1
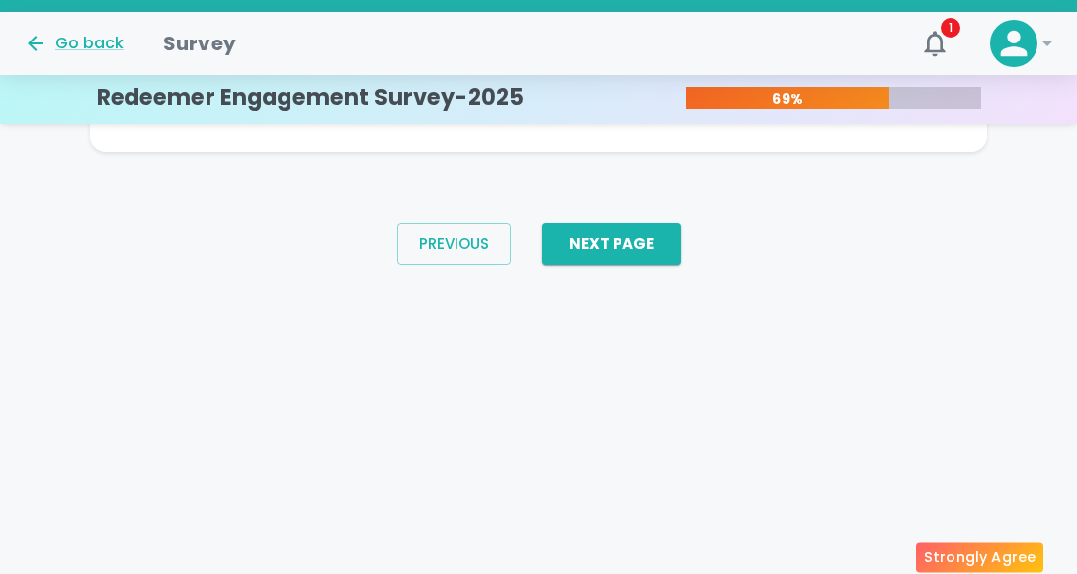
click at [903, 116] on label "5 Stars" at bounding box center [903, 96] width 55 height 40
click at [655, 76] on input "5 Stars" at bounding box center [654, 75] width 1 height 1
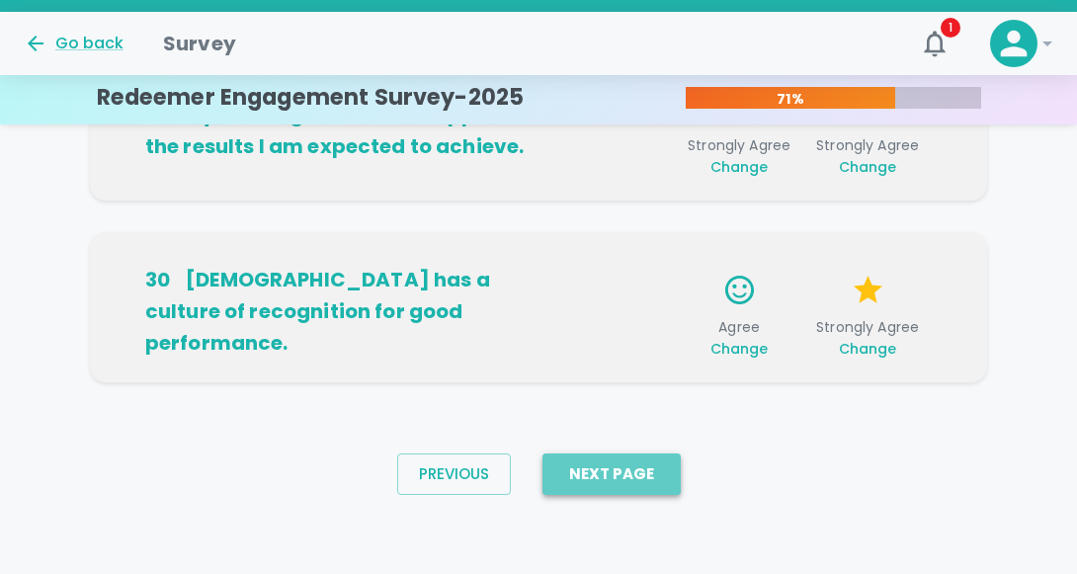
click at [618, 495] on button "Next Page" at bounding box center [611, 473] width 138 height 41
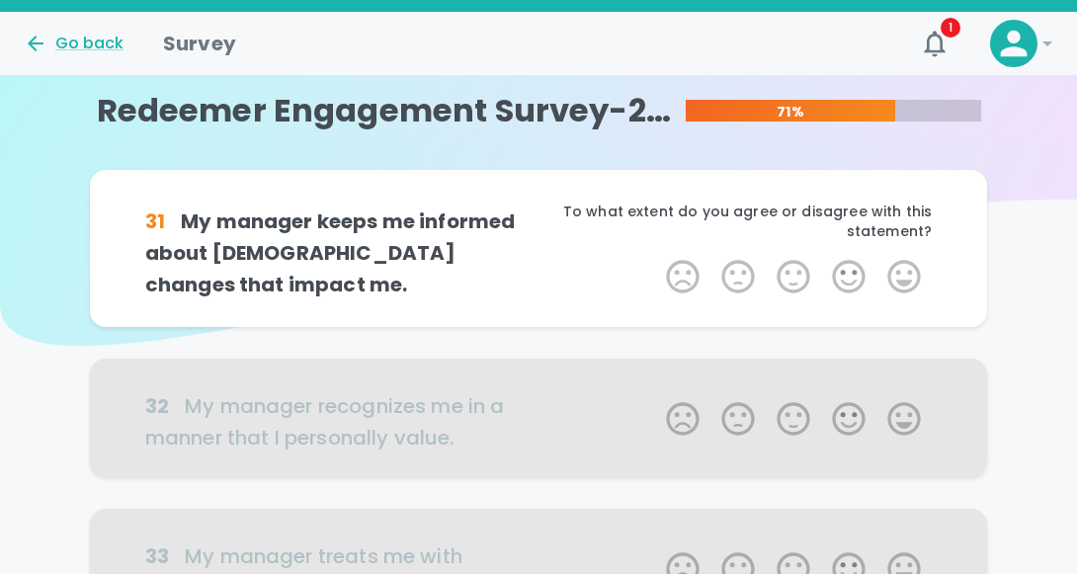
scroll to position [0, 0]
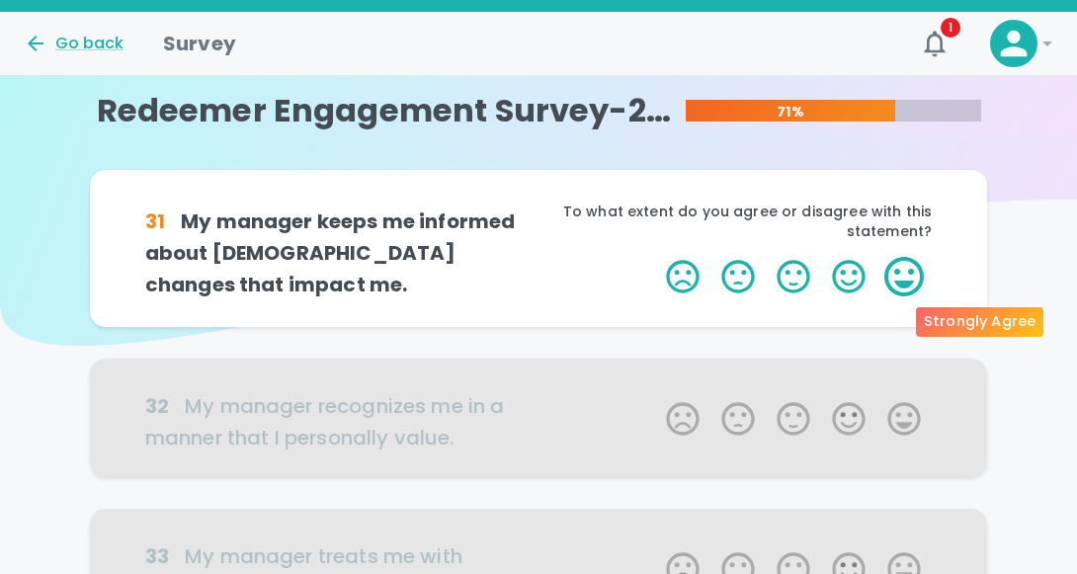
click at [911, 296] on label "5 Stars" at bounding box center [903, 277] width 55 height 40
click at [655, 257] on input "5 Stars" at bounding box center [654, 256] width 1 height 1
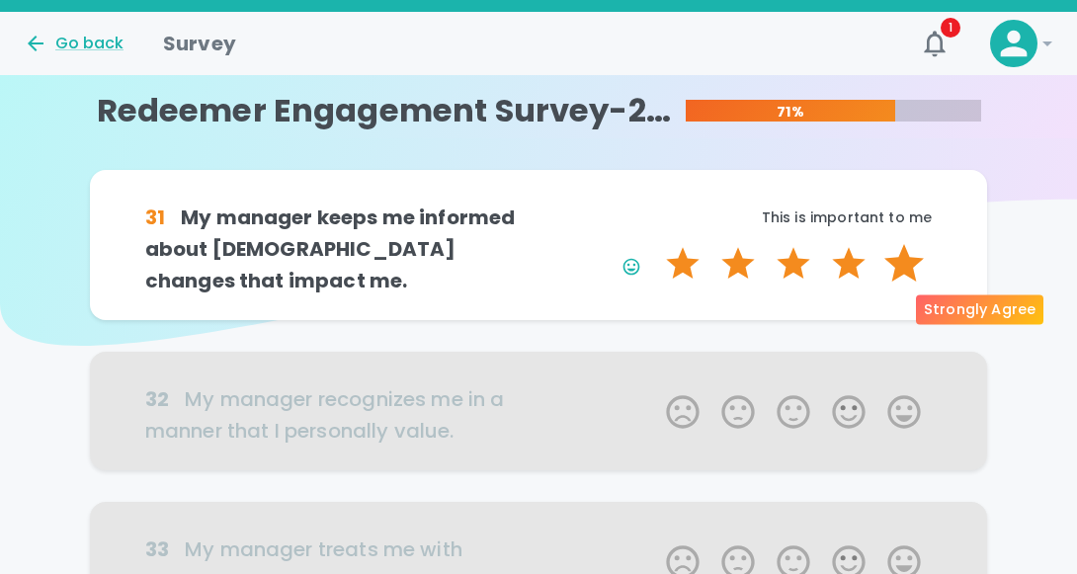
click at [907, 284] on label "5 Stars" at bounding box center [903, 264] width 55 height 40
click at [655, 244] on input "5 Stars" at bounding box center [654, 243] width 1 height 1
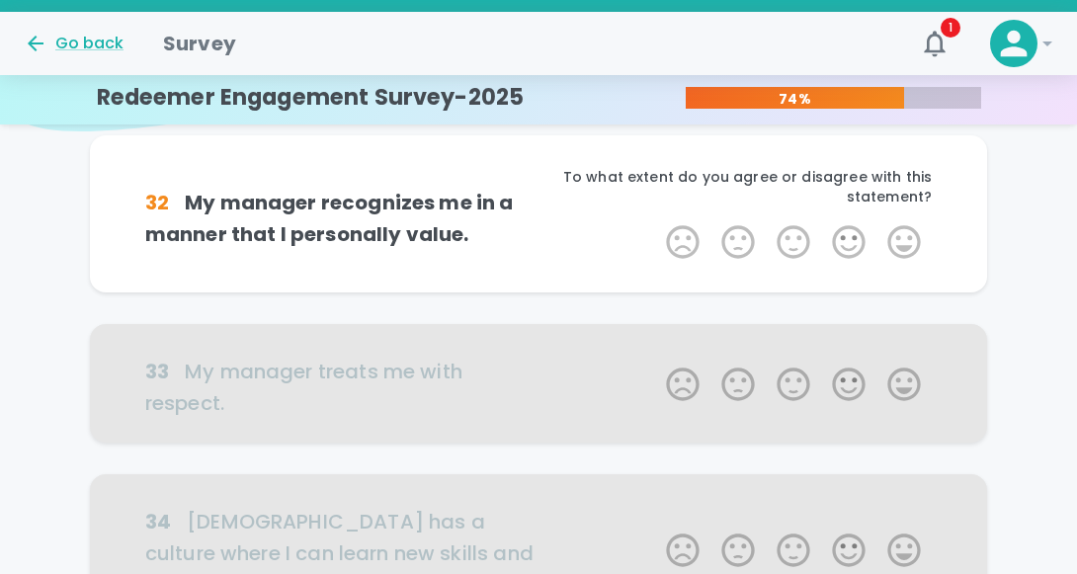
scroll to position [232, 0]
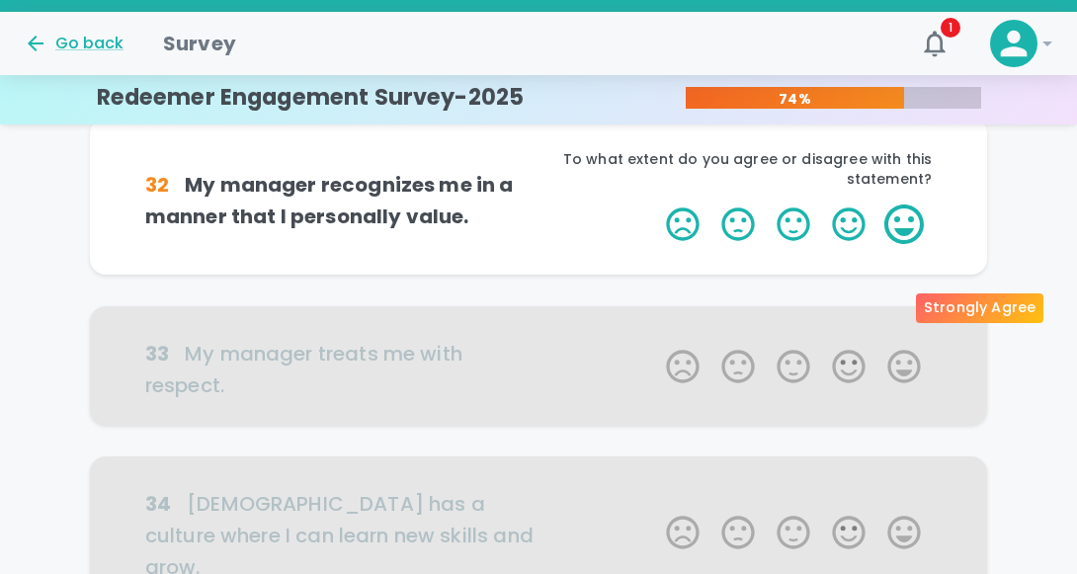
click at [901, 244] on label "5 Stars" at bounding box center [903, 225] width 55 height 40
click at [655, 205] on input "5 Stars" at bounding box center [654, 204] width 1 height 1
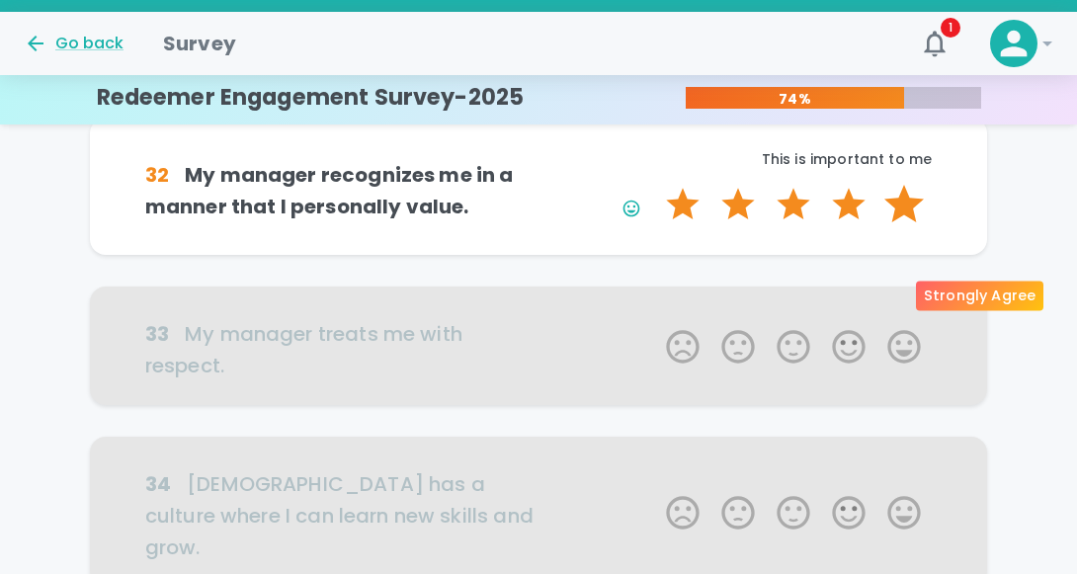
click at [901, 224] on label "5 Stars" at bounding box center [903, 205] width 55 height 40
click at [655, 185] on input "5 Stars" at bounding box center [654, 184] width 1 height 1
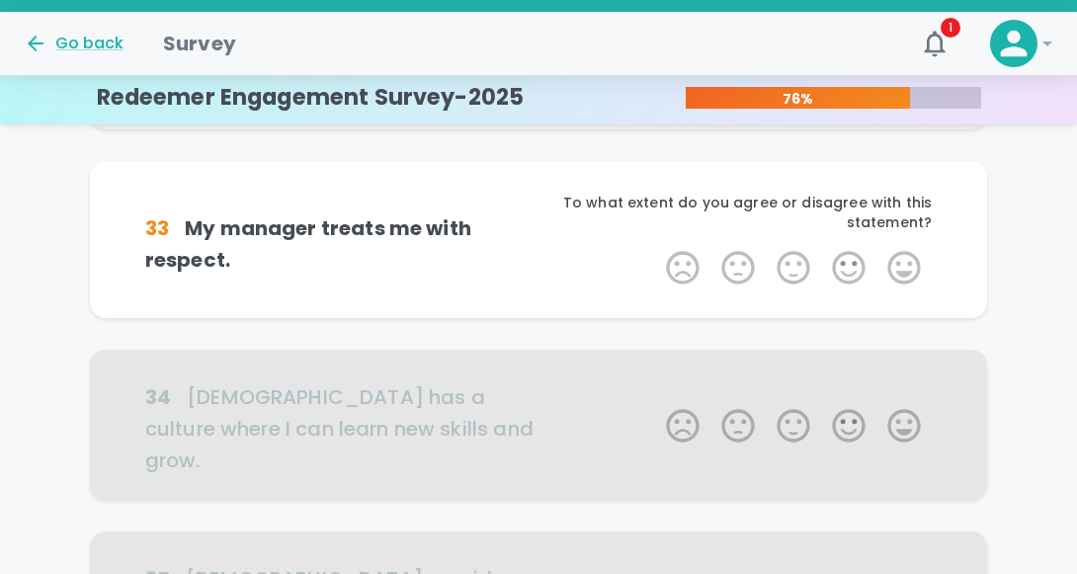
scroll to position [406, 0]
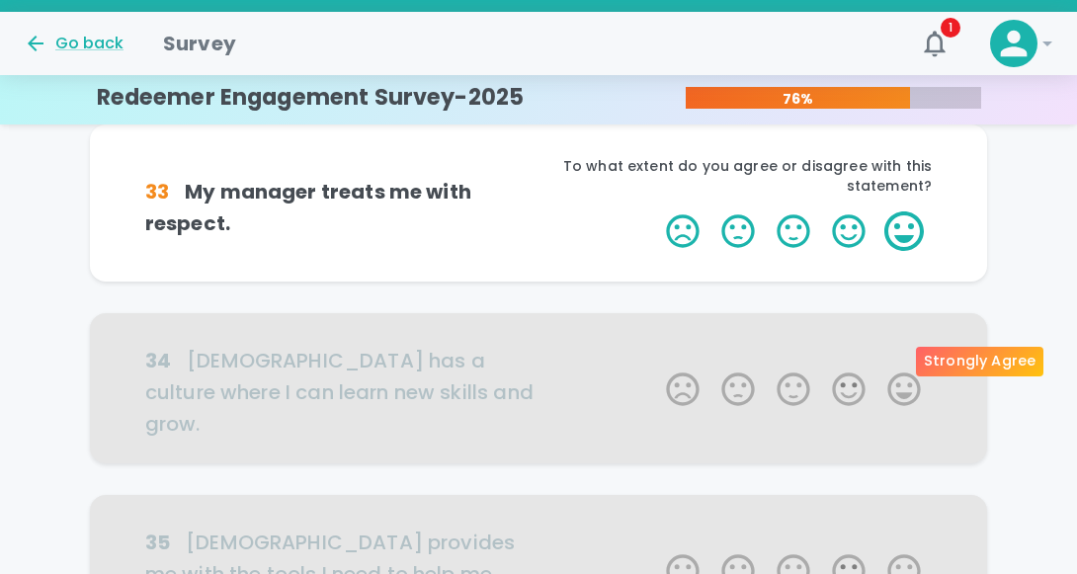
click at [902, 251] on label "5 Stars" at bounding box center [903, 231] width 55 height 40
click at [655, 211] on input "5 Stars" at bounding box center [654, 210] width 1 height 1
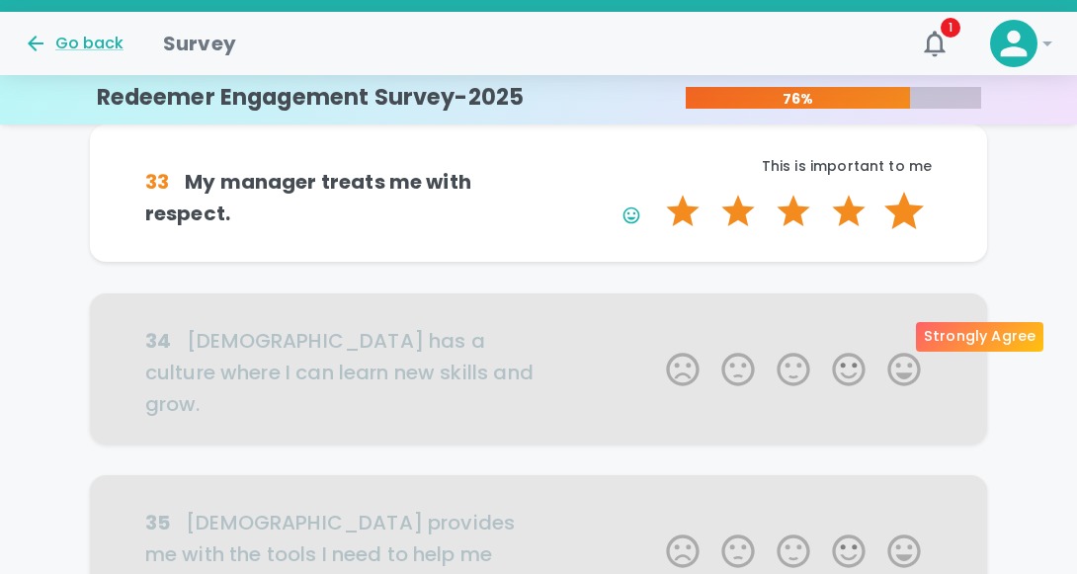
click at [904, 231] on label "5 Stars" at bounding box center [903, 212] width 55 height 40
click at [655, 192] on input "5 Stars" at bounding box center [654, 191] width 1 height 1
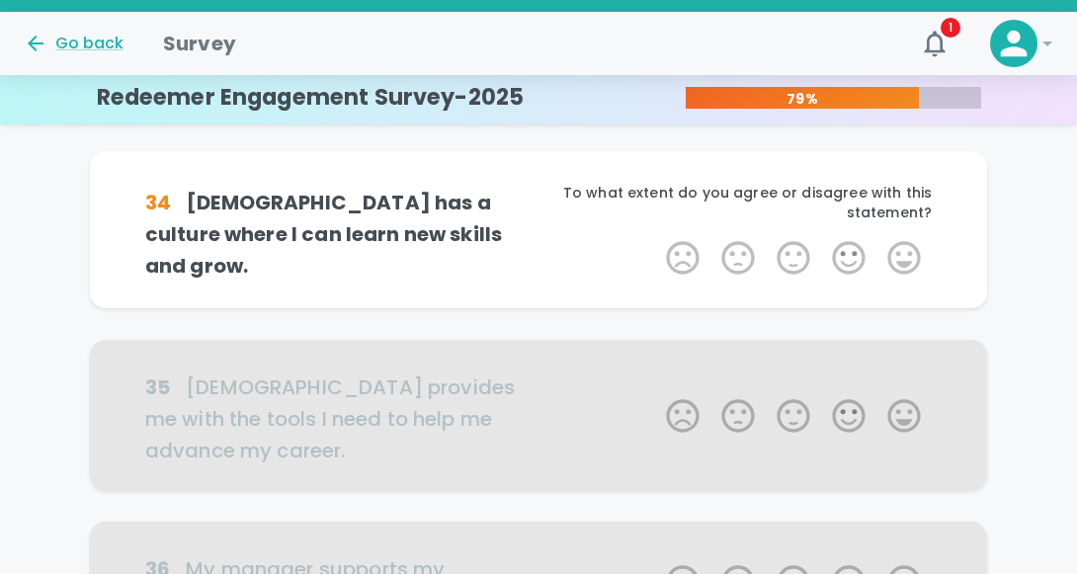
scroll to position [580, 0]
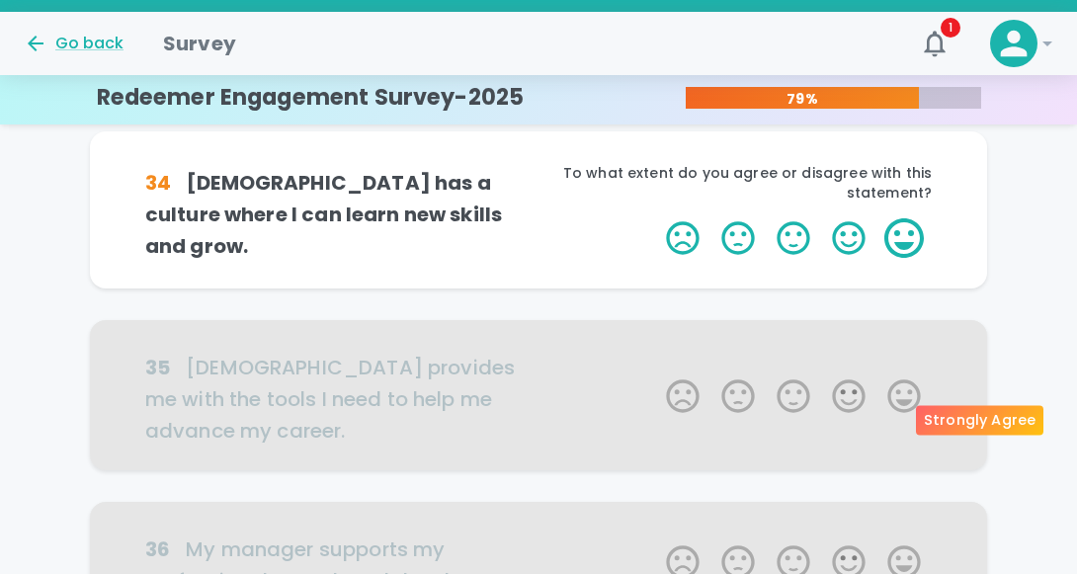
click at [904, 258] on label "5 Stars" at bounding box center [903, 238] width 55 height 40
click at [655, 218] on input "5 Stars" at bounding box center [654, 217] width 1 height 1
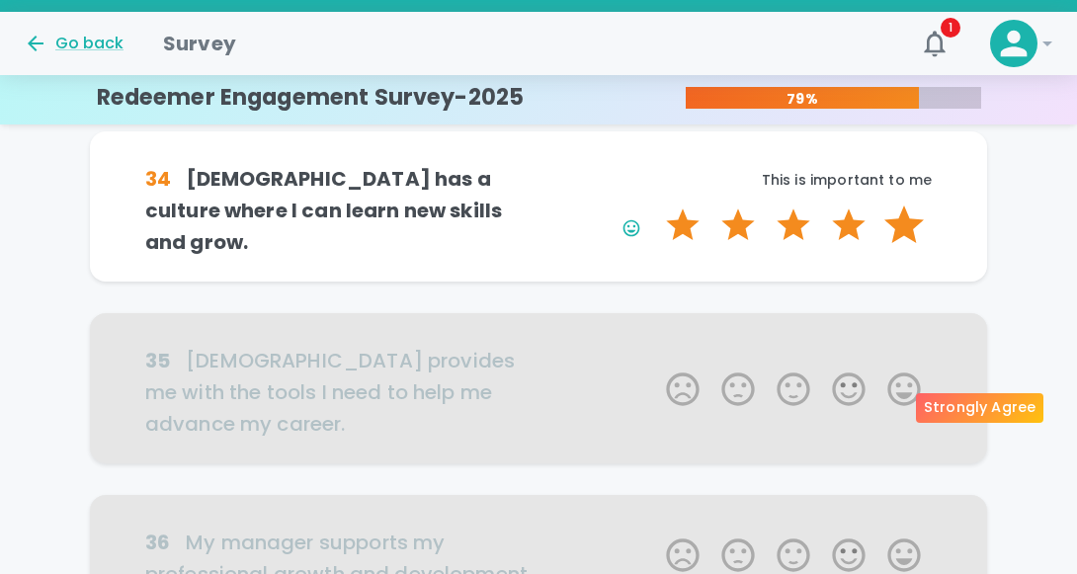
click at [903, 245] on label "5 Stars" at bounding box center [903, 226] width 55 height 40
click at [655, 206] on input "5 Stars" at bounding box center [654, 205] width 1 height 1
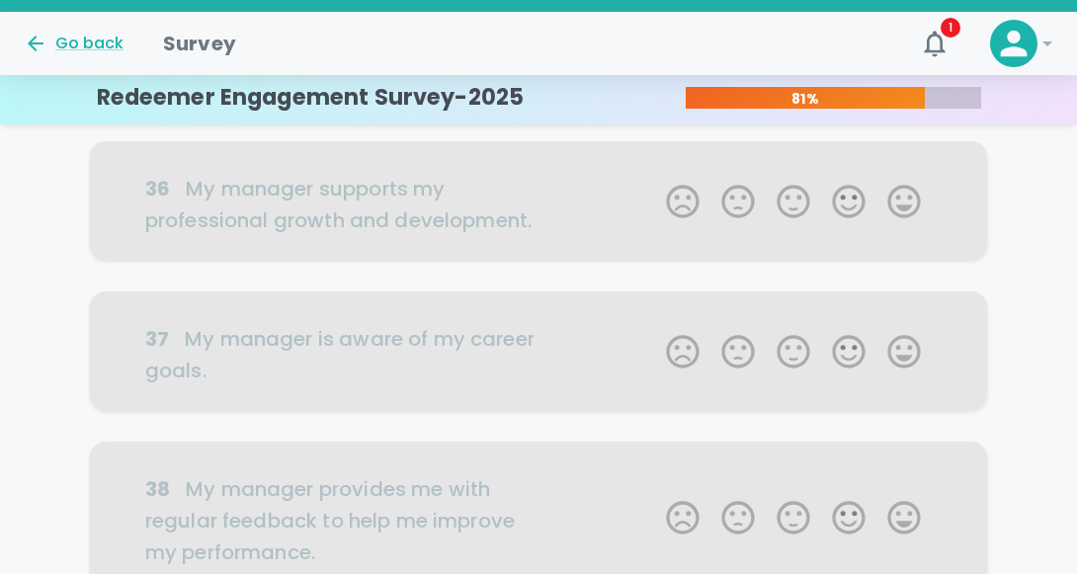
scroll to position [966, 0]
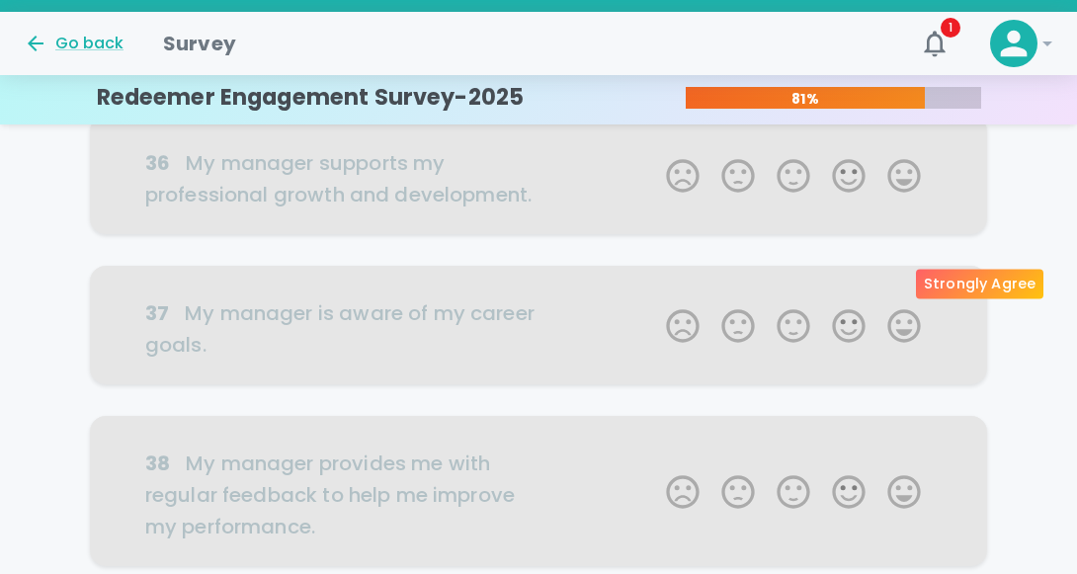
click at [889, 53] on label "5 Stars" at bounding box center [903, 34] width 55 height 40
click at [655, 14] on input "5 Stars" at bounding box center [654, 13] width 1 height 1
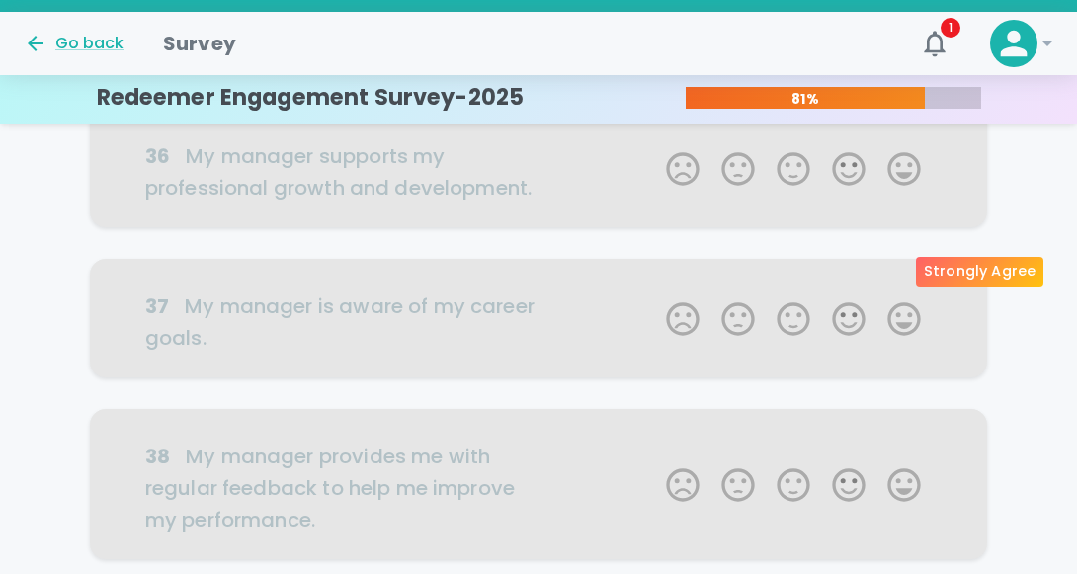
click at [903, 41] on label "5 Stars" at bounding box center [903, 21] width 55 height 40
click at [655, 1] on input "5 Stars" at bounding box center [654, 0] width 1 height 1
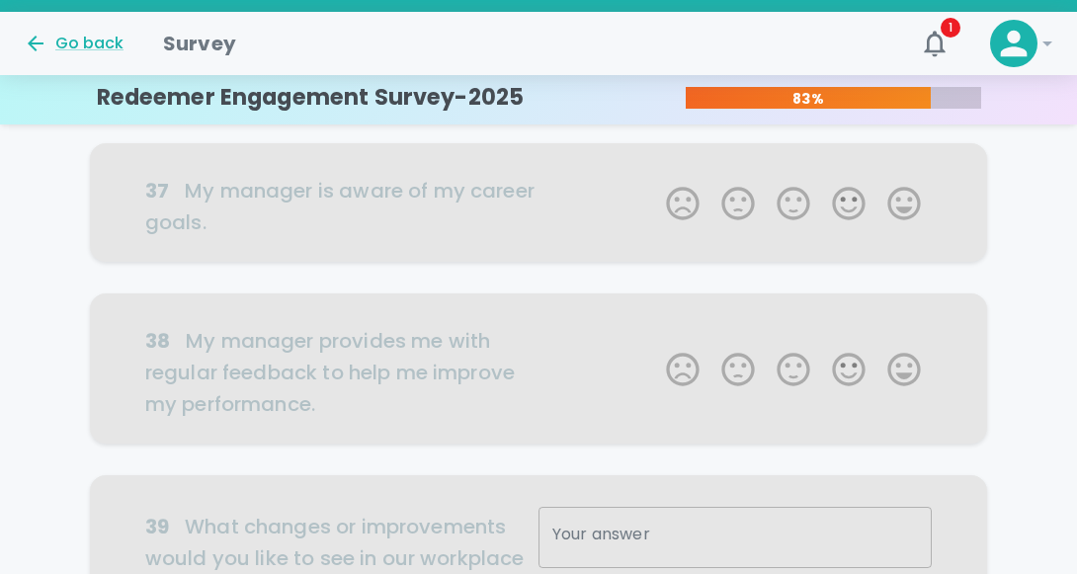
scroll to position [1140, 0]
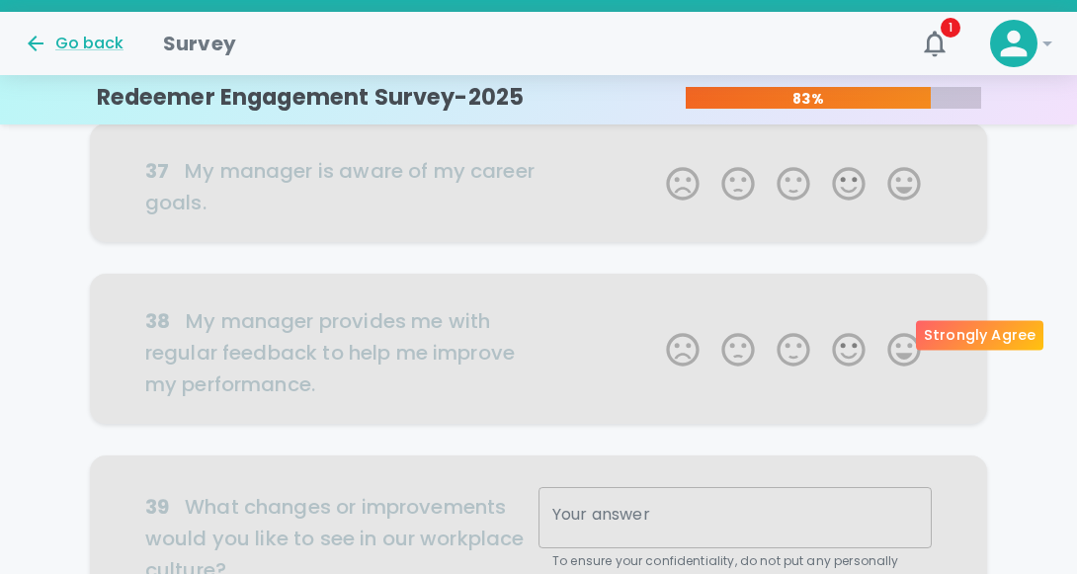
click at [902, 61] on label "5 Stars" at bounding box center [903, 42] width 55 height 40
click at [655, 22] on input "5 Stars" at bounding box center [654, 21] width 1 height 1
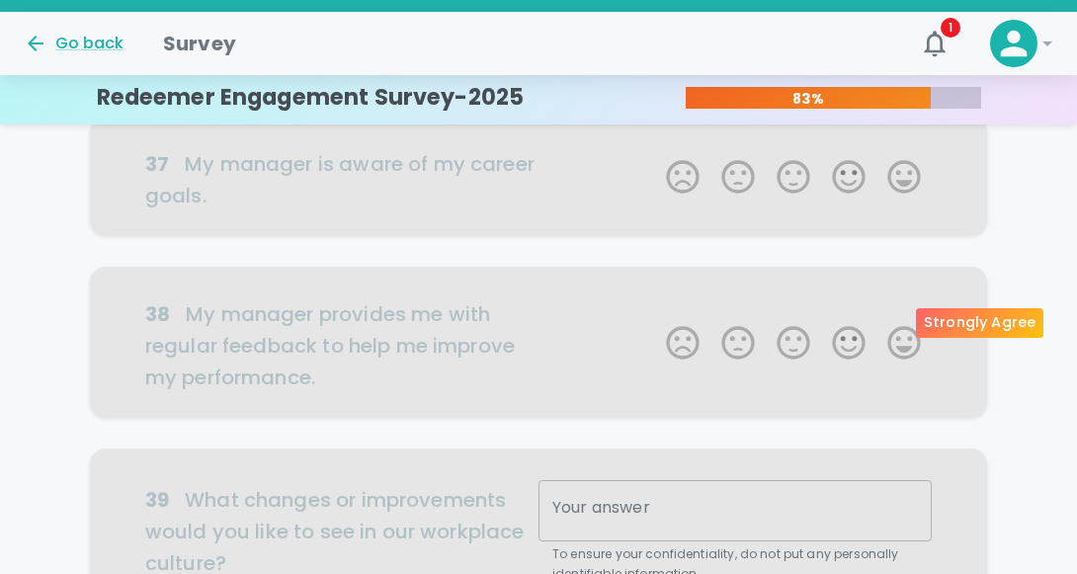
click at [901, 48] on label "5 Stars" at bounding box center [903, 29] width 55 height 40
click at [655, 9] on input "5 Stars" at bounding box center [654, 8] width 1 height 1
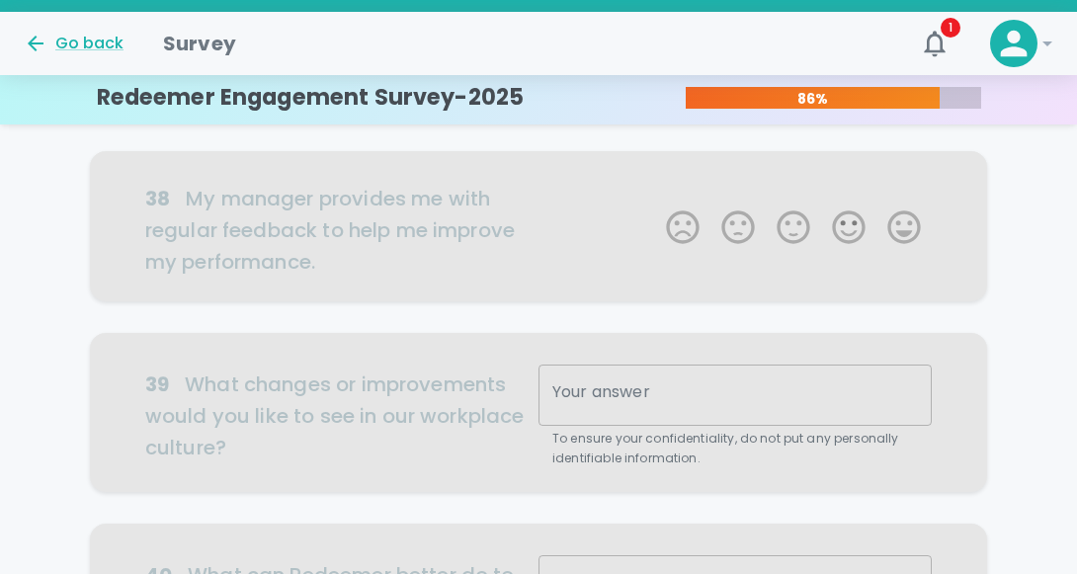
scroll to position [1314, 0]
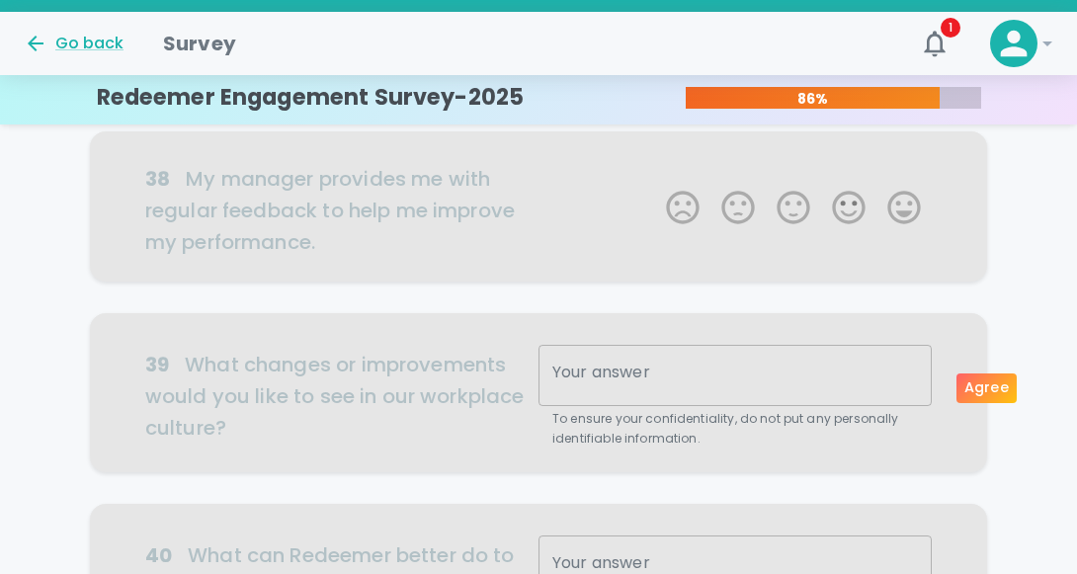
click at [854, 69] on label "4 Stars" at bounding box center [848, 50] width 55 height 40
click at [655, 30] on input "4 Stars" at bounding box center [654, 29] width 1 height 1
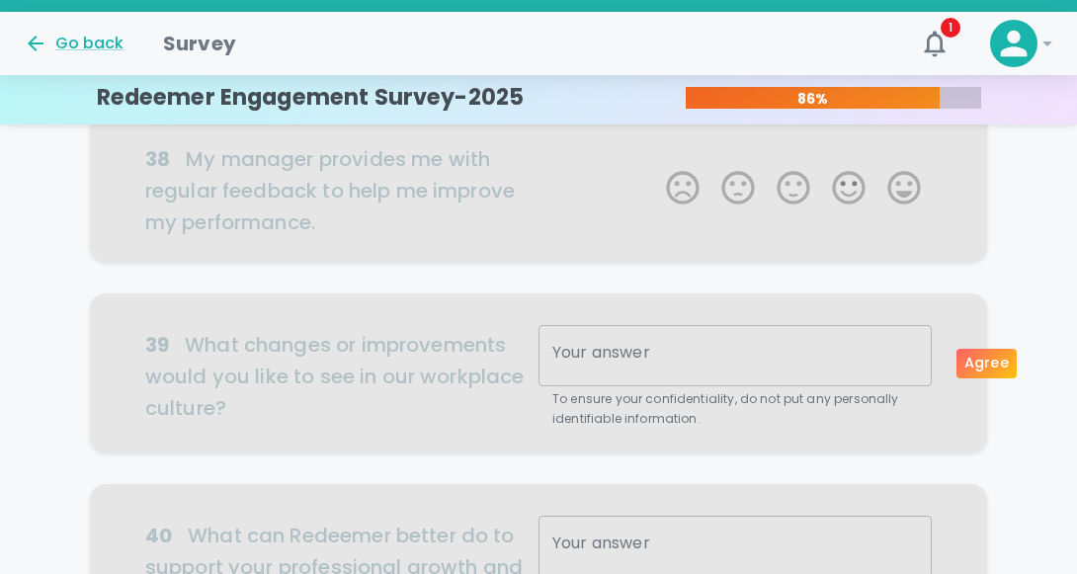
click at [845, 49] on label "4 Stars" at bounding box center [848, 30] width 55 height 40
click at [655, 10] on input "4 Stars" at bounding box center [654, 9] width 1 height 1
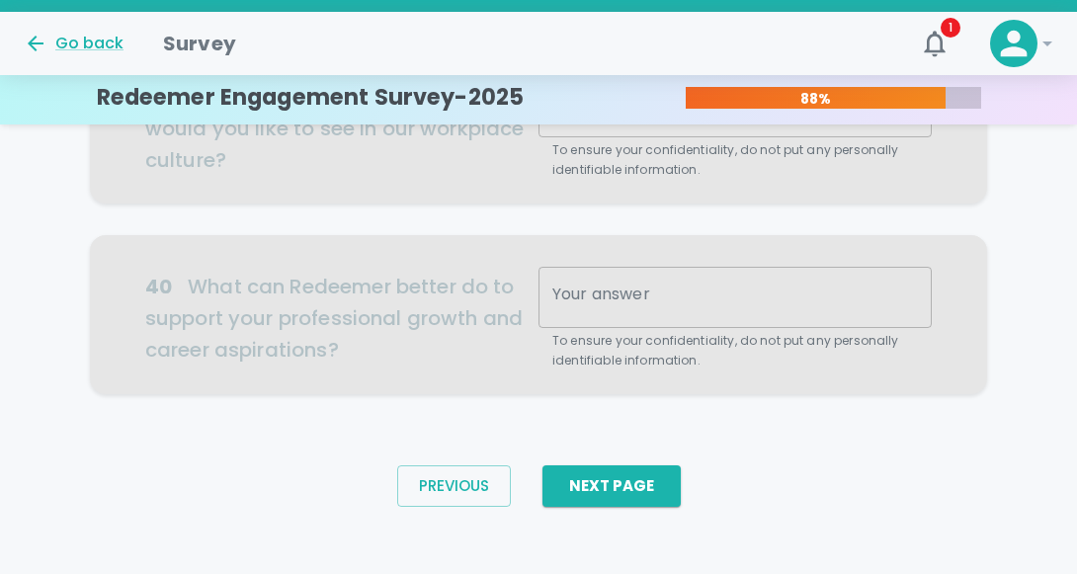
scroll to position [1583, 0]
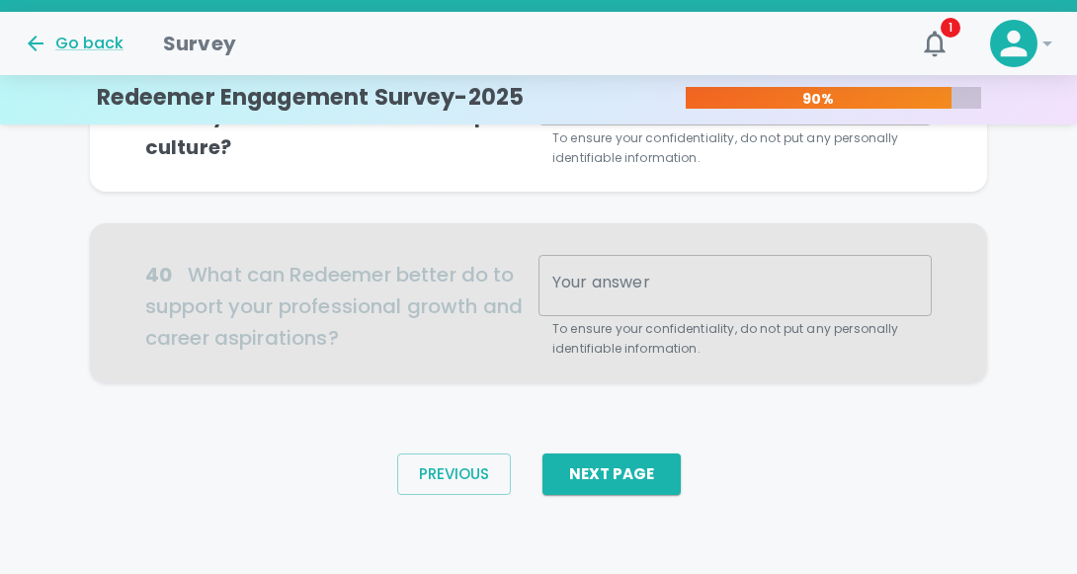
scroll to position [2096, 0]
click at [638, 471] on button "Next Page" at bounding box center [611, 473] width 138 height 41
